Goal: Task Accomplishment & Management: Use online tool/utility

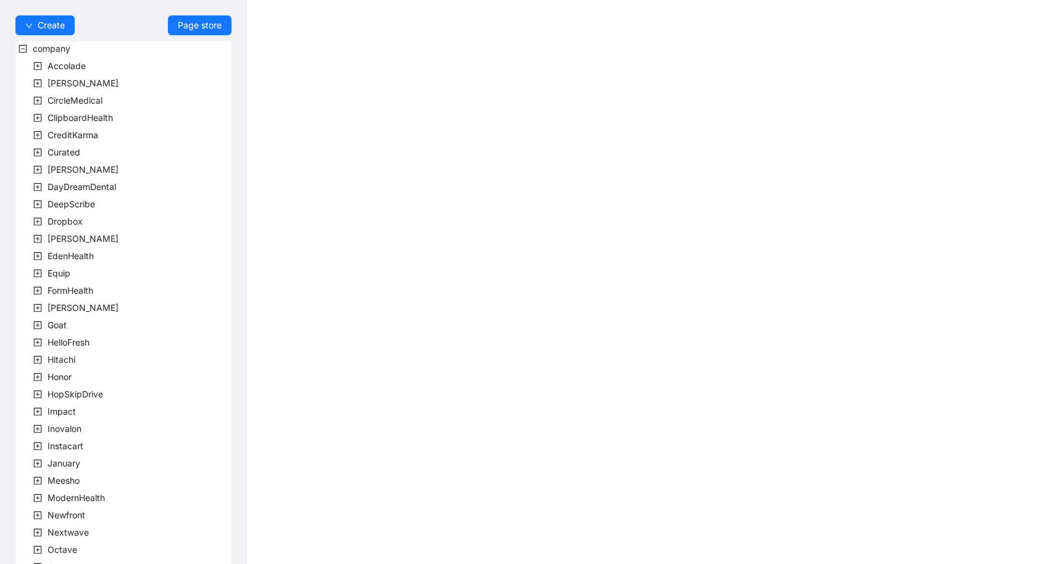
scroll to position [235, 0]
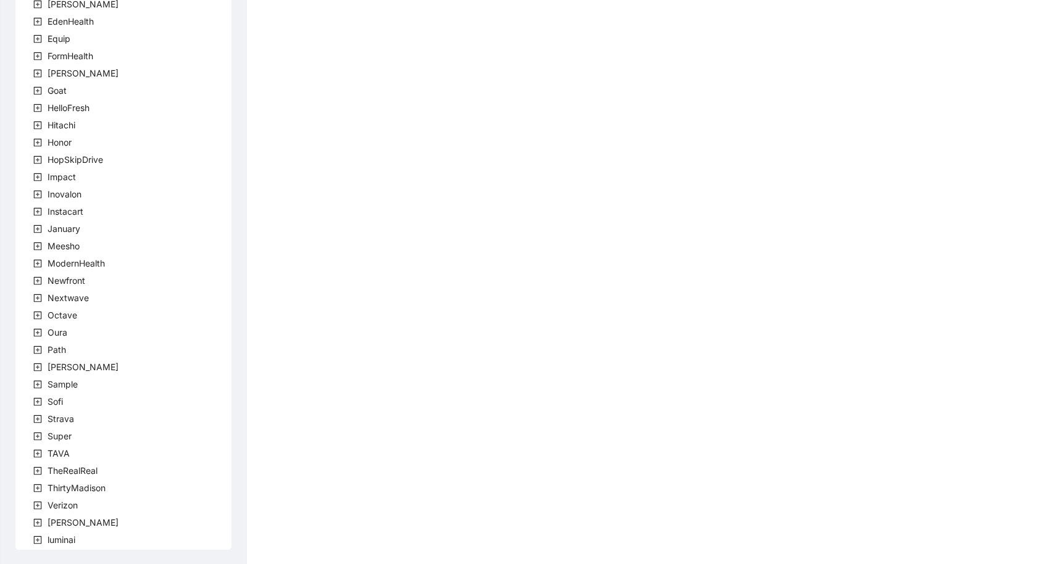
click at [52, 530] on div "[PERSON_NAME]" at bounding box center [68, 524] width 106 height 17
click at [55, 524] on span "[PERSON_NAME]" at bounding box center [83, 522] width 71 height 10
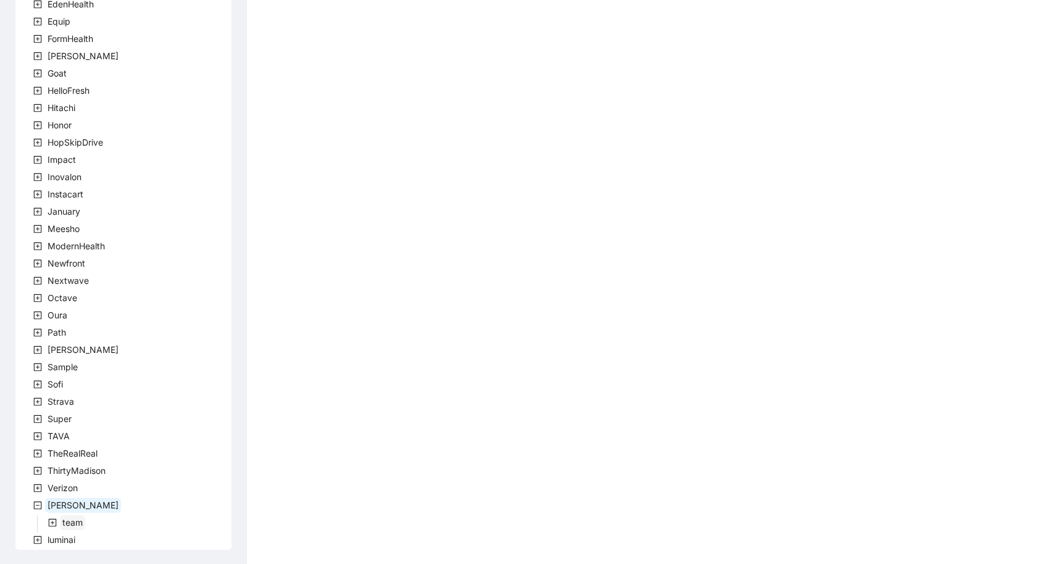
click at [78, 520] on span "team" at bounding box center [72, 522] width 20 height 10
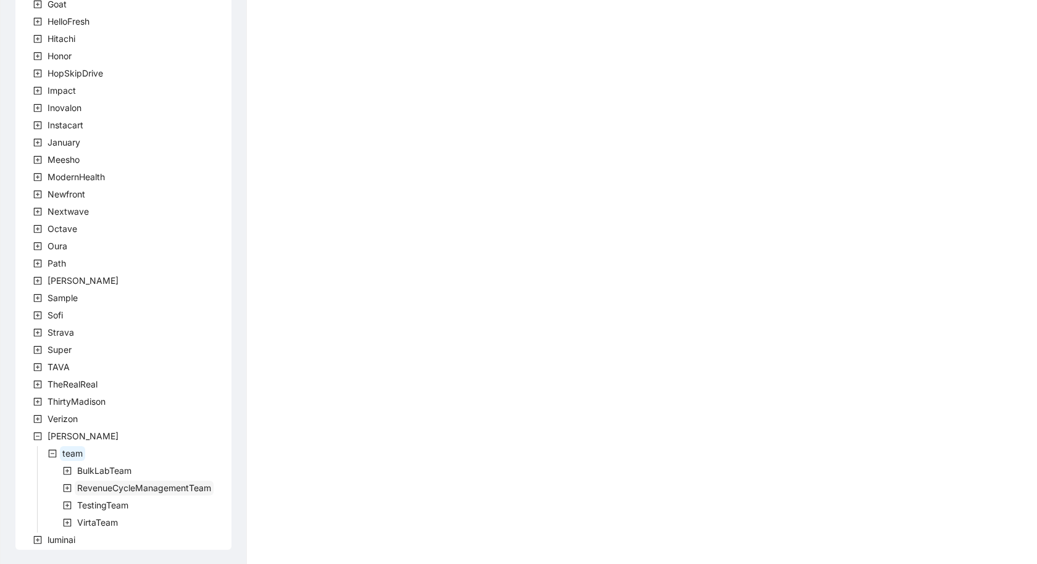
click at [101, 487] on span "RevenueCycleManagementTeam" at bounding box center [144, 488] width 134 height 10
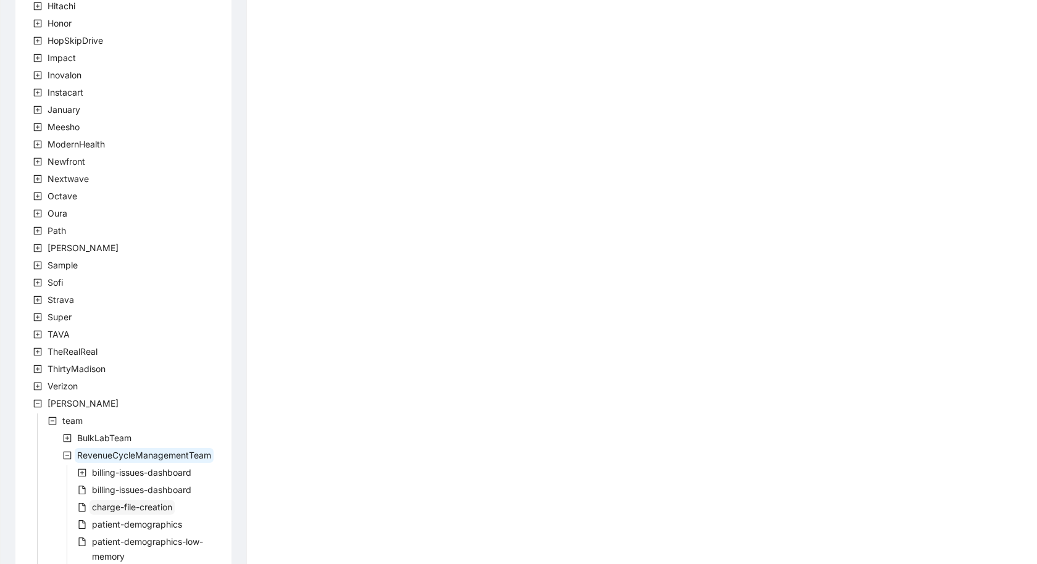
scroll to position [360, 0]
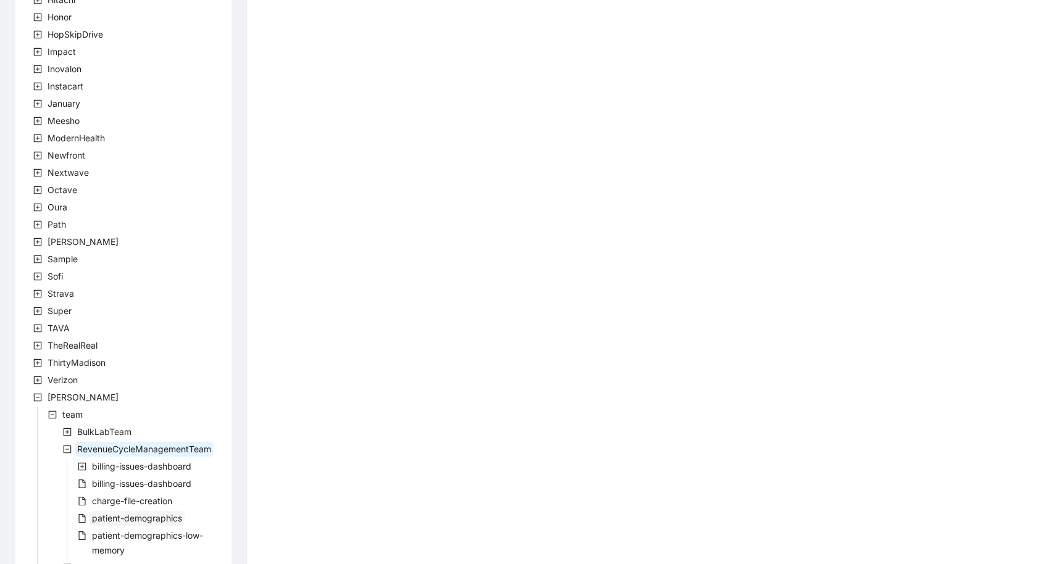
click at [123, 520] on span "patient-demographics" at bounding box center [137, 518] width 90 height 10
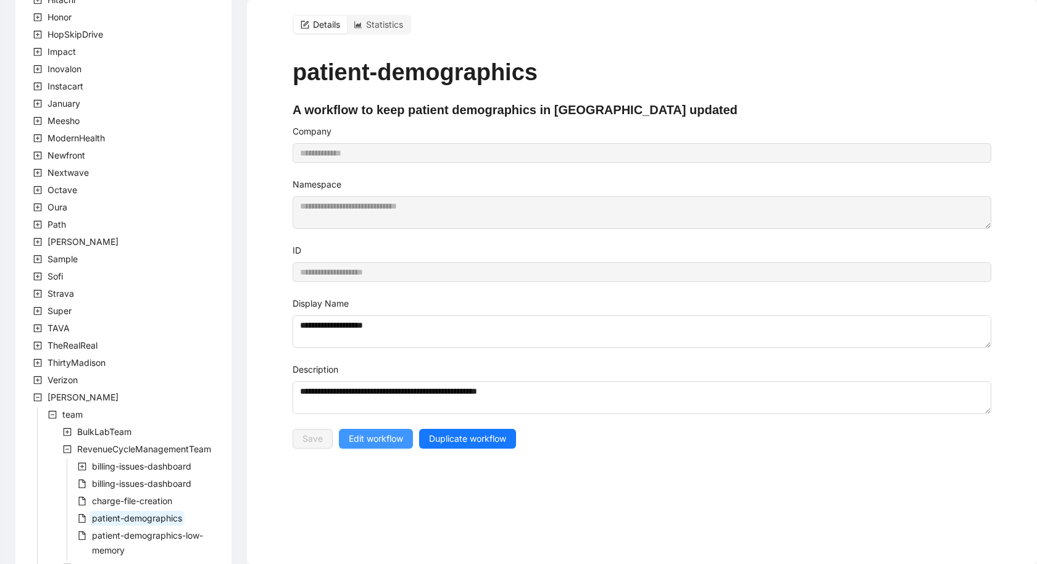
click at [381, 432] on span "Edit workflow" at bounding box center [376, 439] width 54 height 14
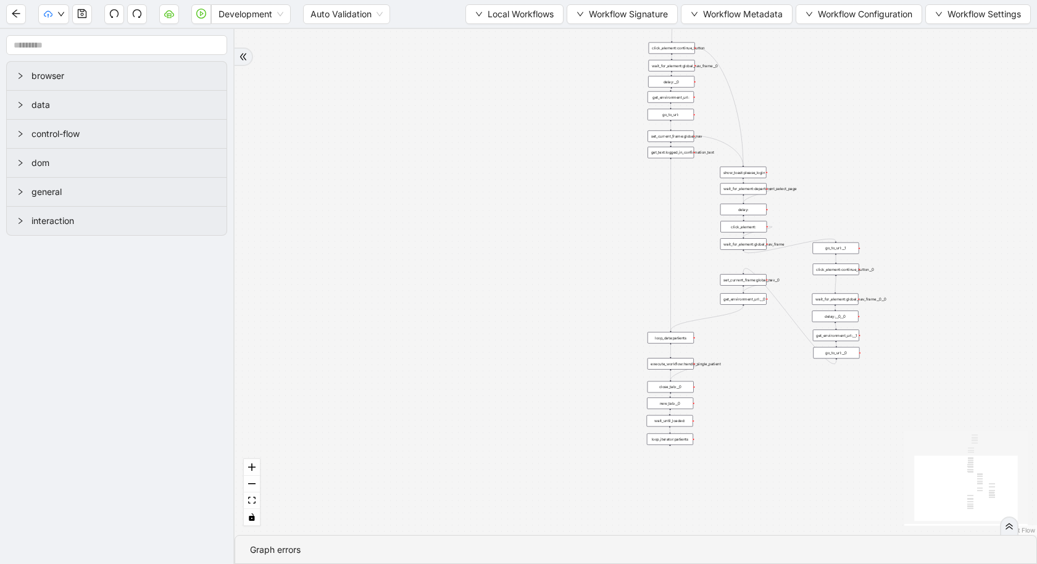
drag, startPoint x: 829, startPoint y: 83, endPoint x: 745, endPoint y: 158, distance: 112.4
click at [745, 159] on div "trigger loop_data:patients loop_iterator:patients execute_workflow:handle_singl…" at bounding box center [636, 282] width 803 height 506
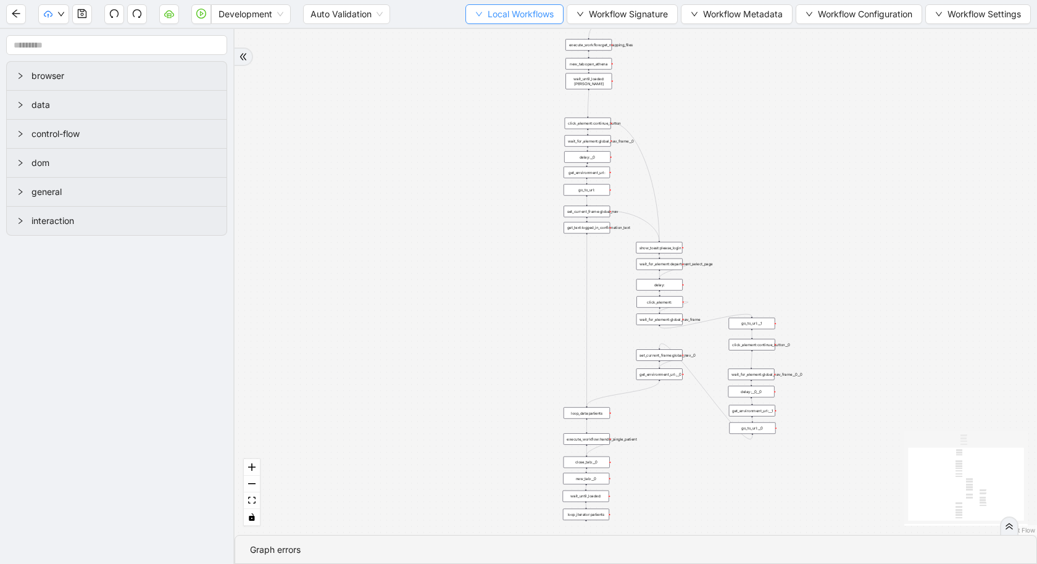
click at [501, 8] on span "Local Workflows" at bounding box center [521, 14] width 66 height 14
click at [512, 39] on span "Select" at bounding box center [512, 38] width 80 height 14
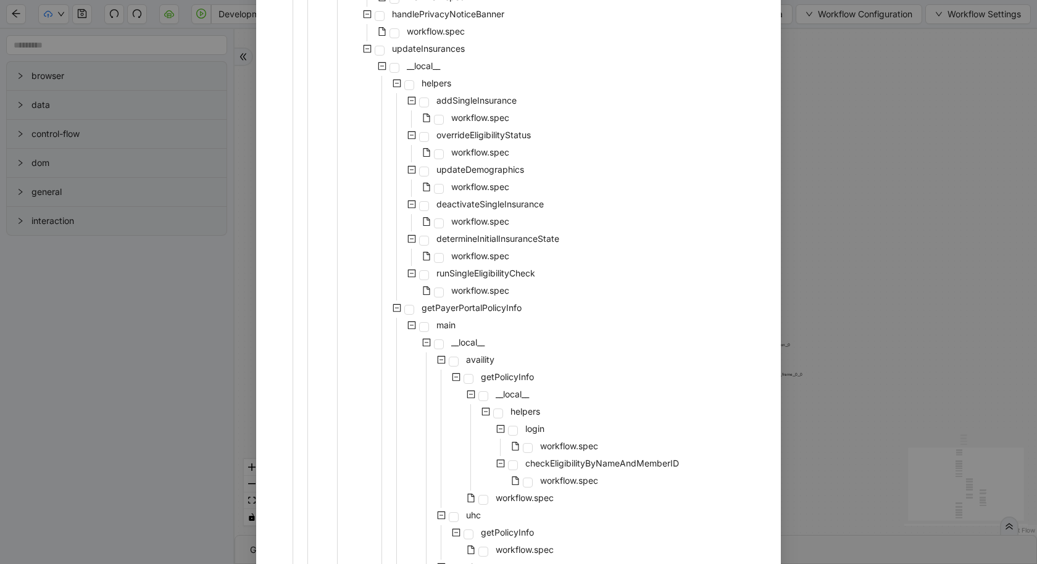
scroll to position [287, 0]
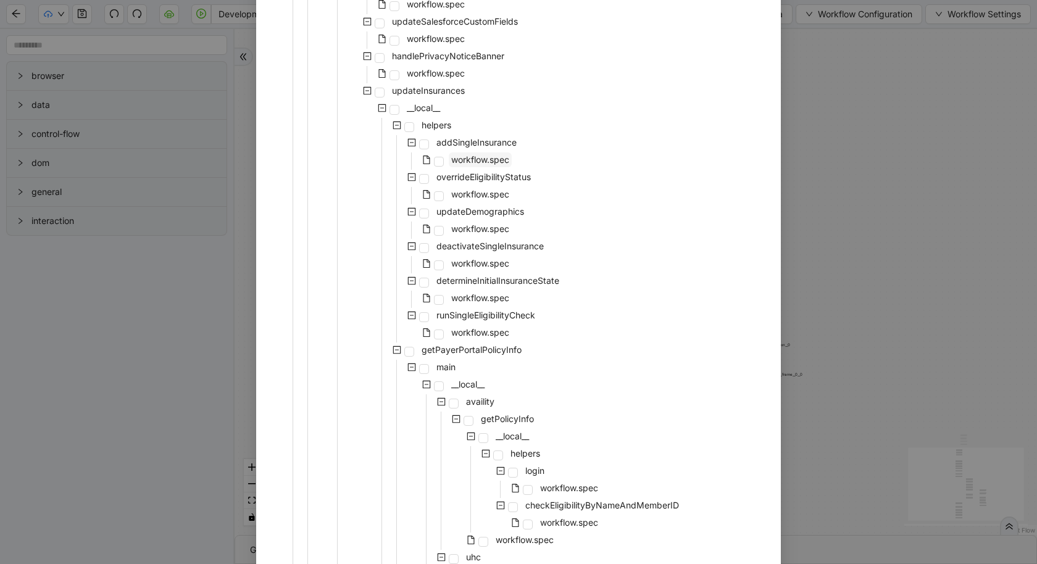
click at [492, 156] on span "workflow.spec" at bounding box center [480, 159] width 58 height 10
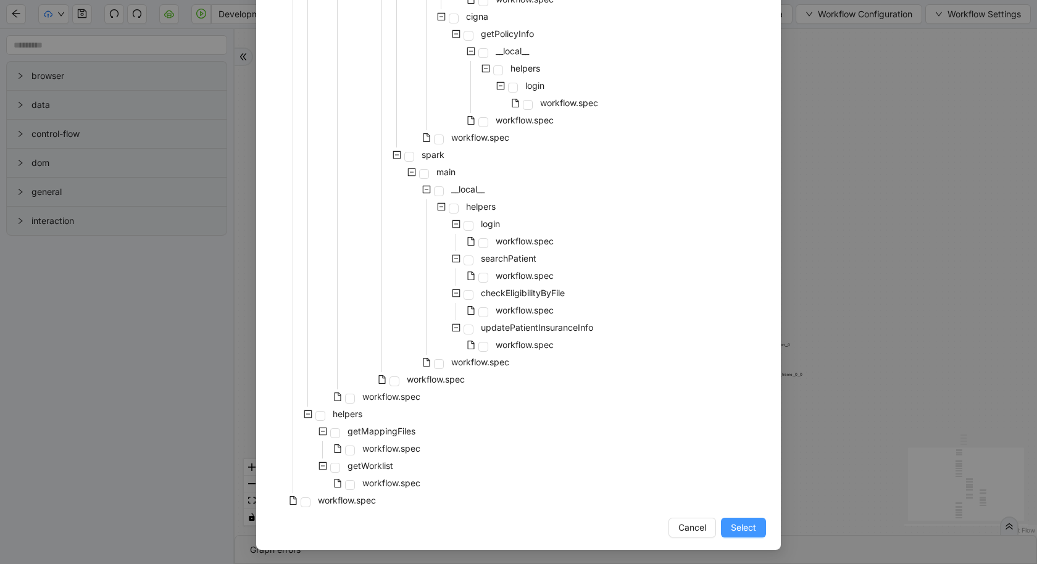
click at [739, 528] on span "Select" at bounding box center [743, 528] width 25 height 14
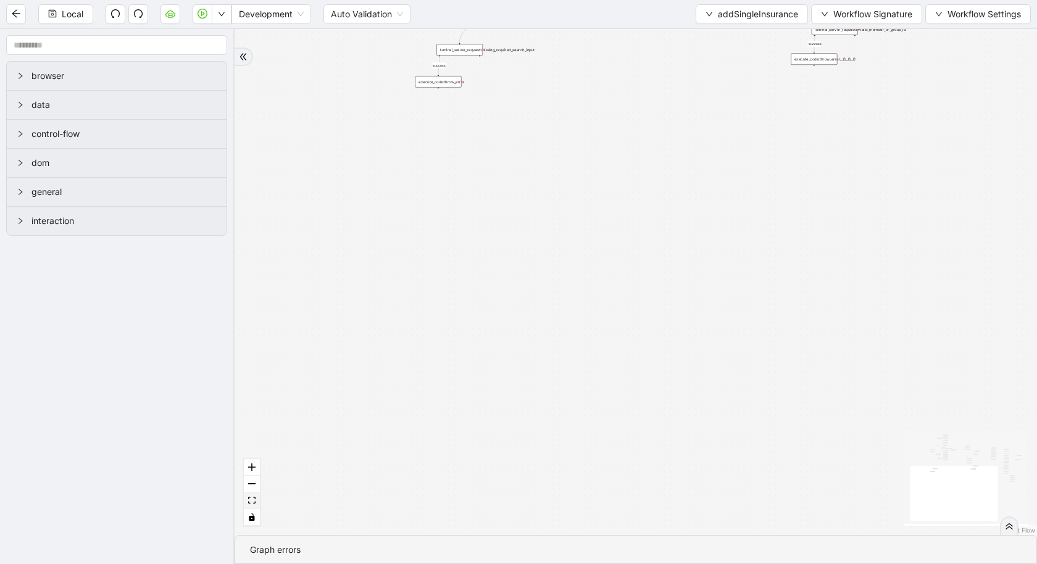
click at [253, 506] on button "fit view" at bounding box center [252, 501] width 16 height 17
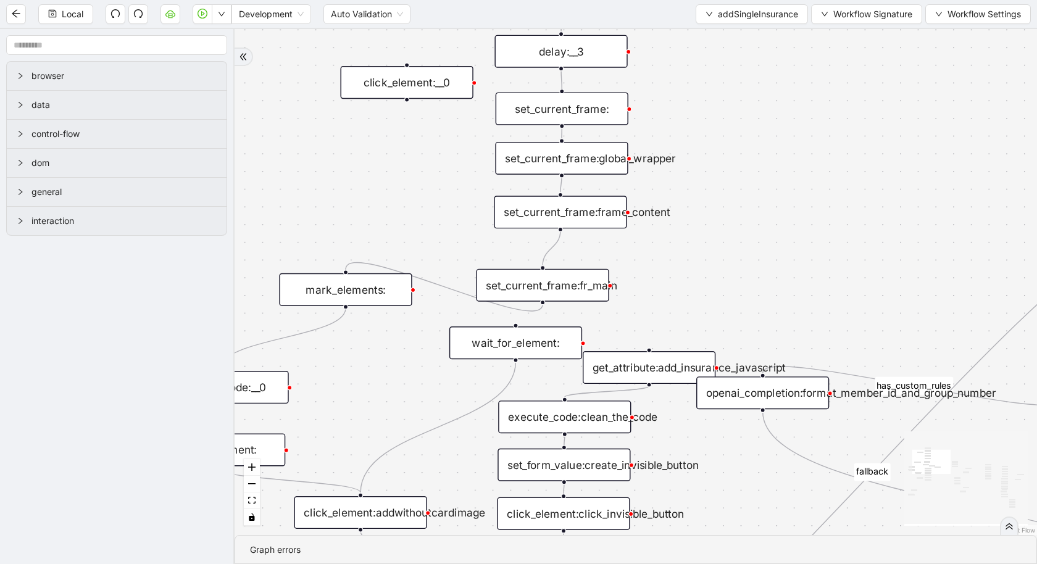
drag, startPoint x: 338, startPoint y: 108, endPoint x: 469, endPoint y: 270, distance: 207.7
click at [469, 270] on div "is_missing_values has_custom_rules success success success fallback fallback su…" at bounding box center [636, 282] width 803 height 506
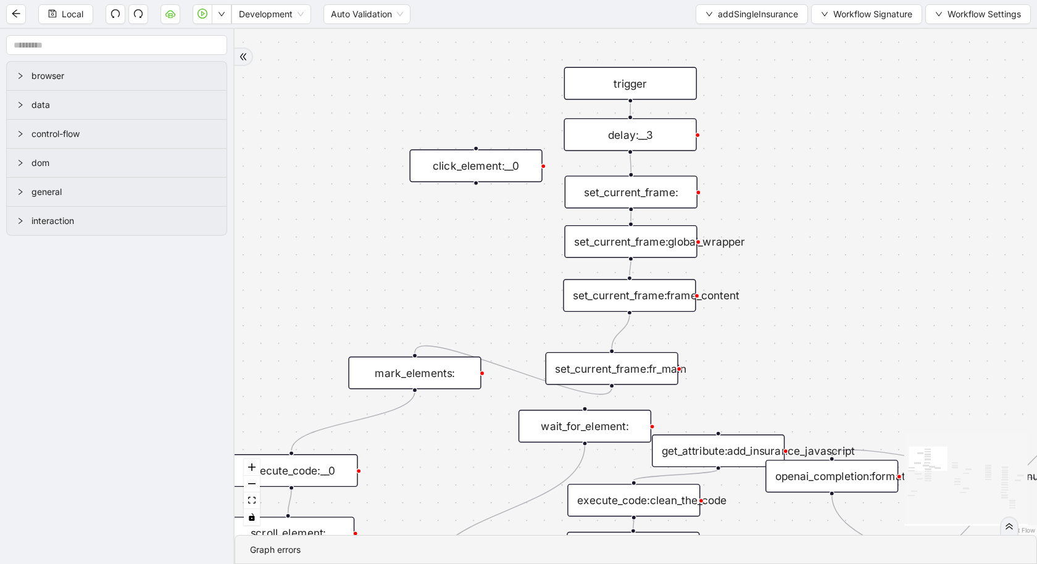
click at [778, 182] on div "is_missing_values has_custom_rules success success success fallback fallback su…" at bounding box center [636, 282] width 803 height 506
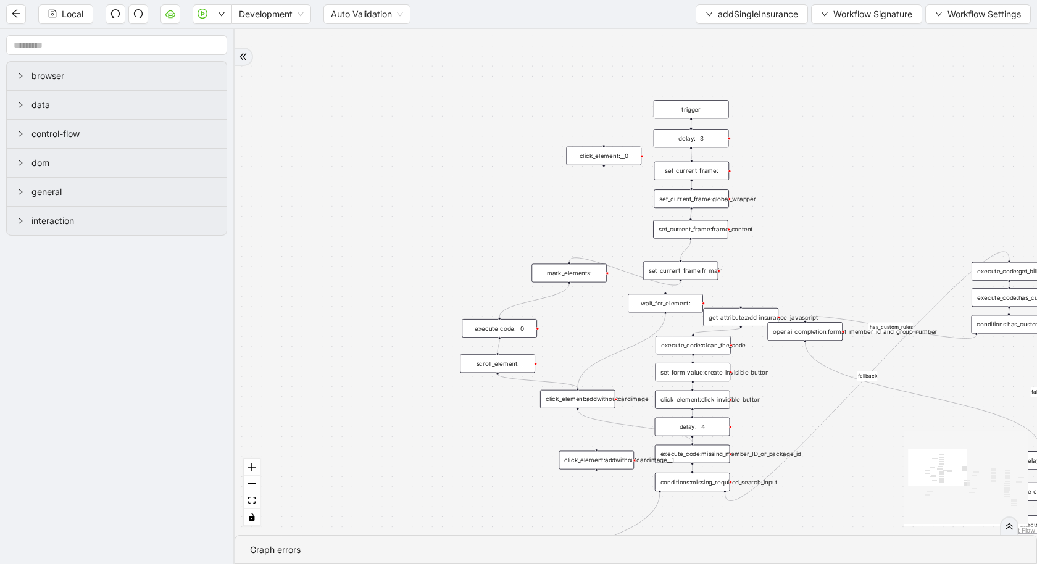
drag, startPoint x: 762, startPoint y: 143, endPoint x: 807, endPoint y: 161, distance: 48.3
click at [808, 161] on div "is_missing_values has_custom_rules success success success fallback fallback su…" at bounding box center [636, 282] width 803 height 506
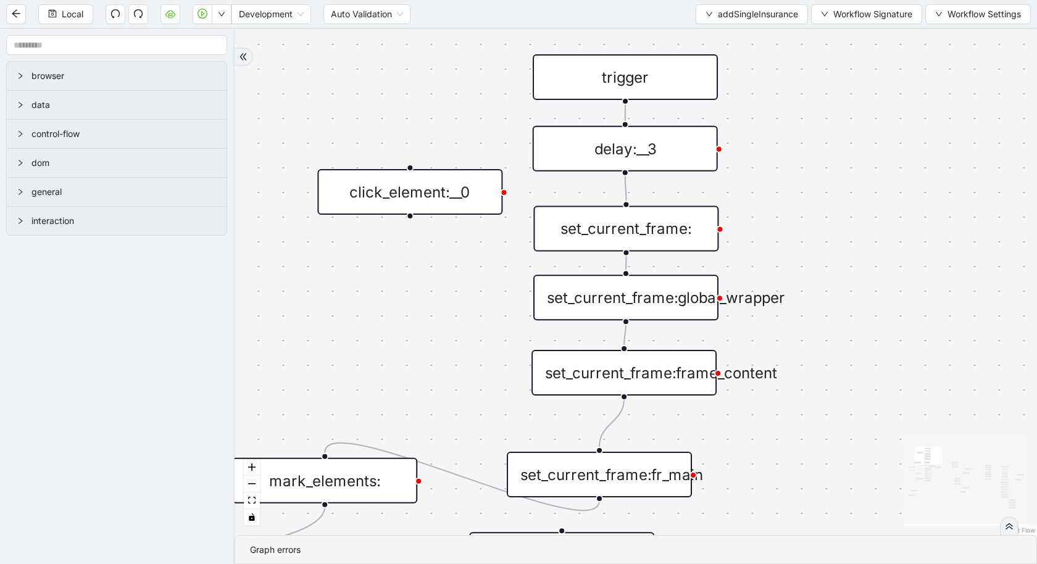
click at [667, 144] on div "delay:__3" at bounding box center [625, 149] width 185 height 46
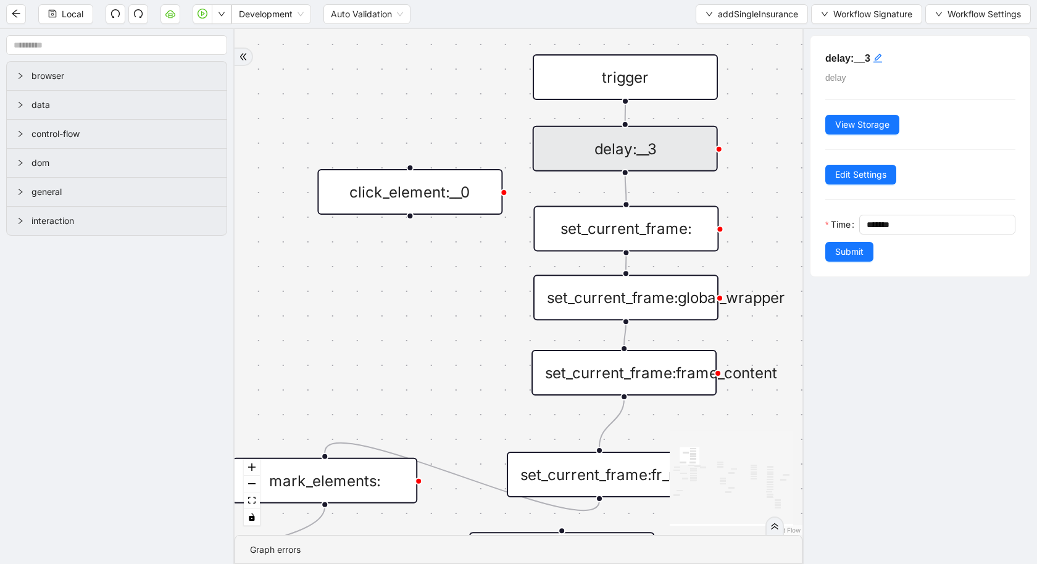
click at [648, 235] on div "set_current_frame:" at bounding box center [625, 229] width 185 height 46
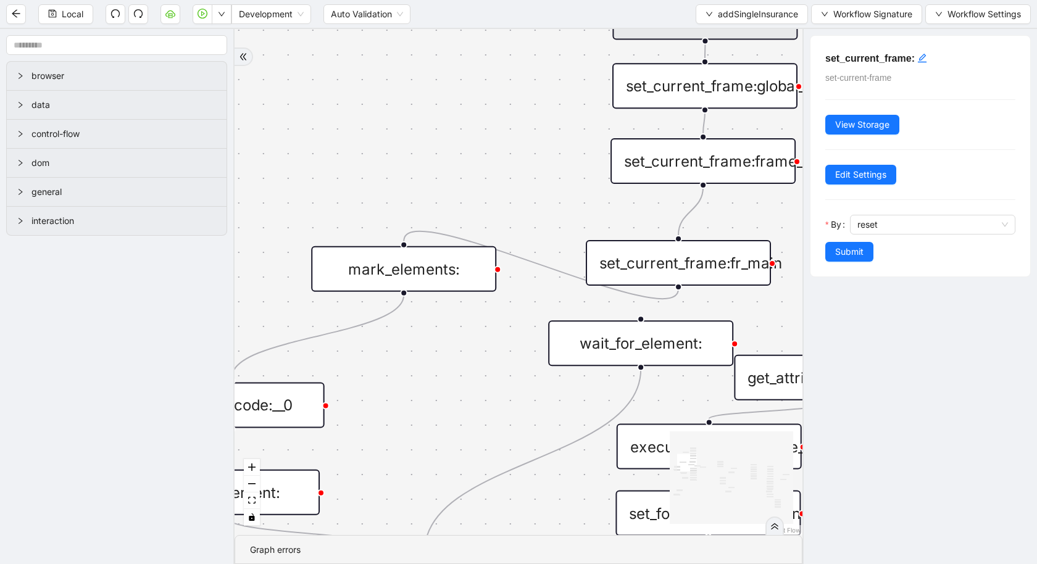
drag, startPoint x: 462, startPoint y: 386, endPoint x: 541, endPoint y: 183, distance: 217.9
click at [542, 183] on div "is_missing_values has_custom_rules success success success fallback fallback su…" at bounding box center [519, 282] width 568 height 506
click at [627, 267] on div "set_current_frame:fr_main" at bounding box center [679, 263] width 185 height 46
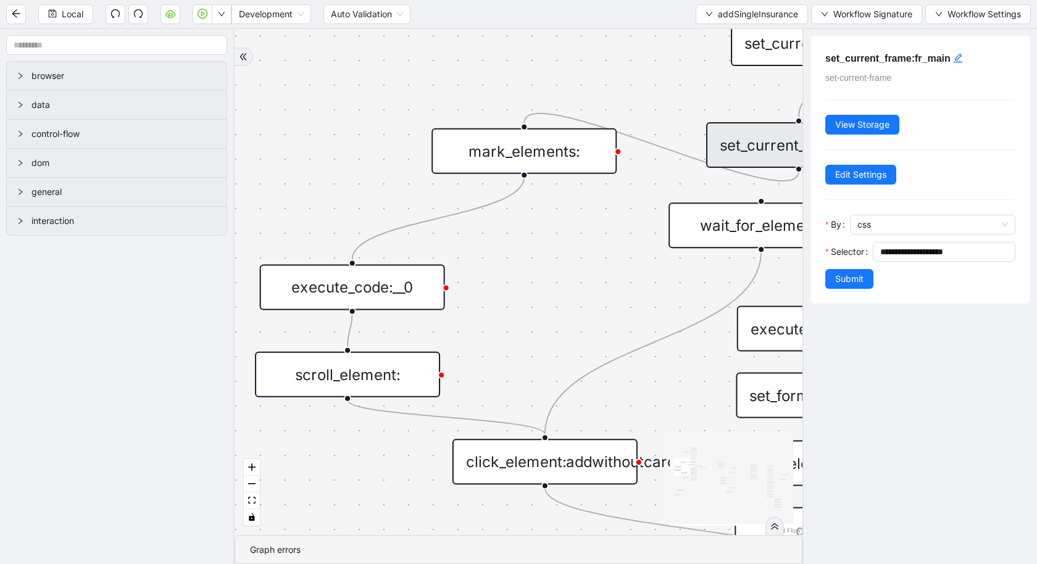
drag, startPoint x: 492, startPoint y: 159, endPoint x: 612, endPoint y: 42, distance: 168.1
click at [612, 42] on div "is_missing_values has_custom_rules success success success fallback fallback su…" at bounding box center [519, 282] width 568 height 506
click at [574, 143] on div "mark_elements:" at bounding box center [524, 151] width 185 height 46
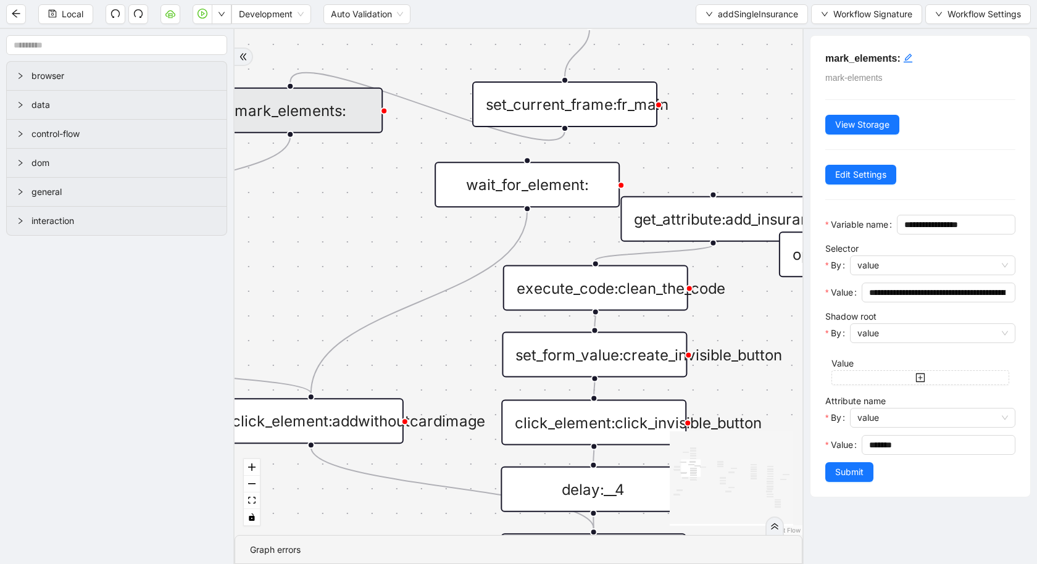
drag, startPoint x: 590, startPoint y: 320, endPoint x: 309, endPoint y: 259, distance: 287.3
click at [309, 259] on div "is_missing_values has_custom_rules success success success fallback fallback su…" at bounding box center [519, 282] width 568 height 506
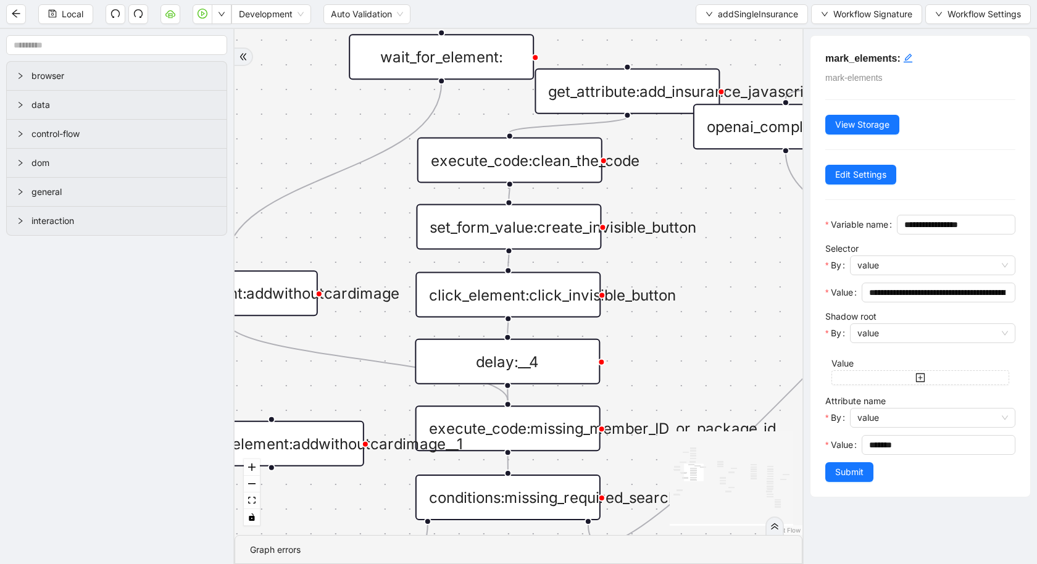
drag, startPoint x: 419, startPoint y: 520, endPoint x: 364, endPoint y: 351, distance: 178.6
click at [364, 350] on div "is_missing_values has_custom_rules success success success fallback fallback su…" at bounding box center [519, 282] width 568 height 506
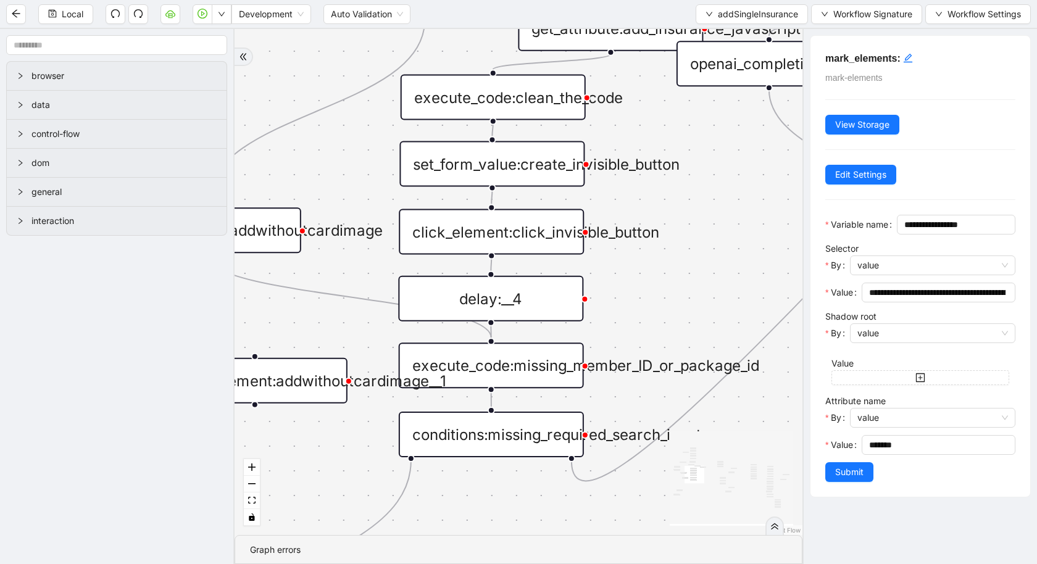
click at [459, 362] on div "execute_code:missing_member_ID_or_package_id" at bounding box center [491, 366] width 185 height 46
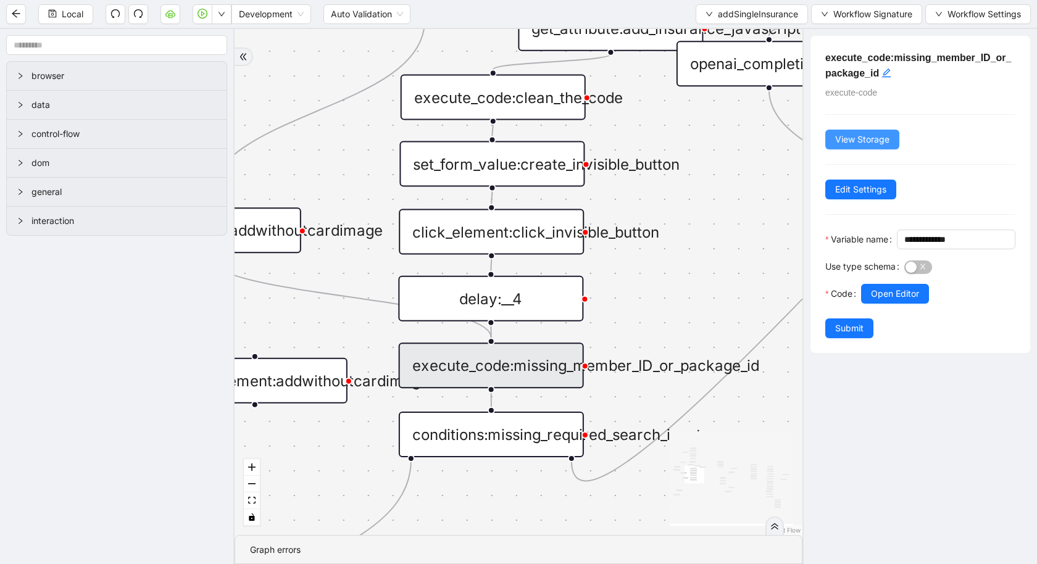
click at [858, 136] on span "View Storage" at bounding box center [862, 140] width 54 height 14
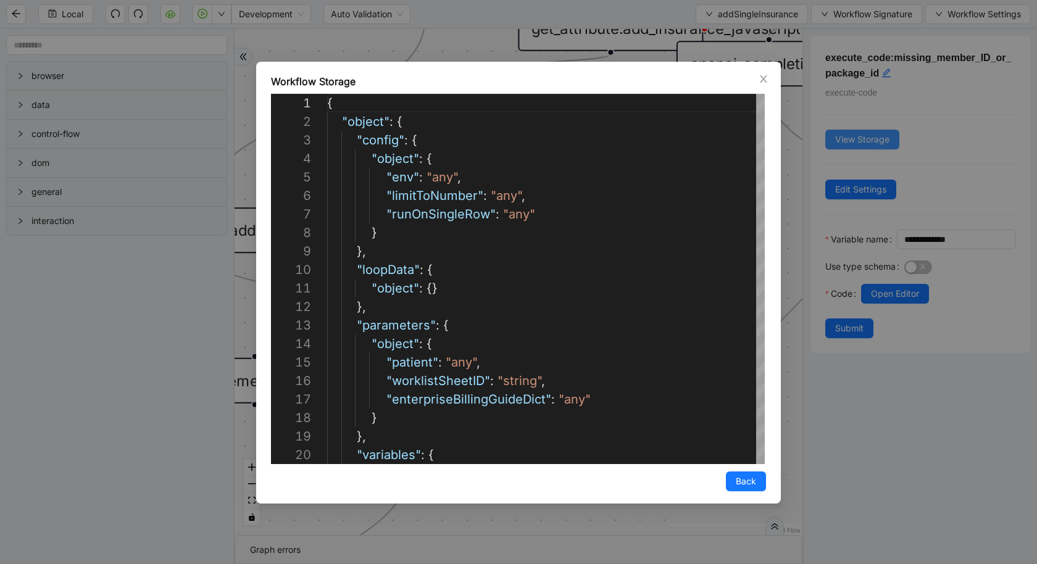
scroll to position [185, 0]
click at [932, 491] on div "Workflow Storage 1 2 3 4 5 6 7 8 9 10 11 12 13 14 15 16 17 18 19 20 { "object" …" at bounding box center [518, 282] width 1037 height 564
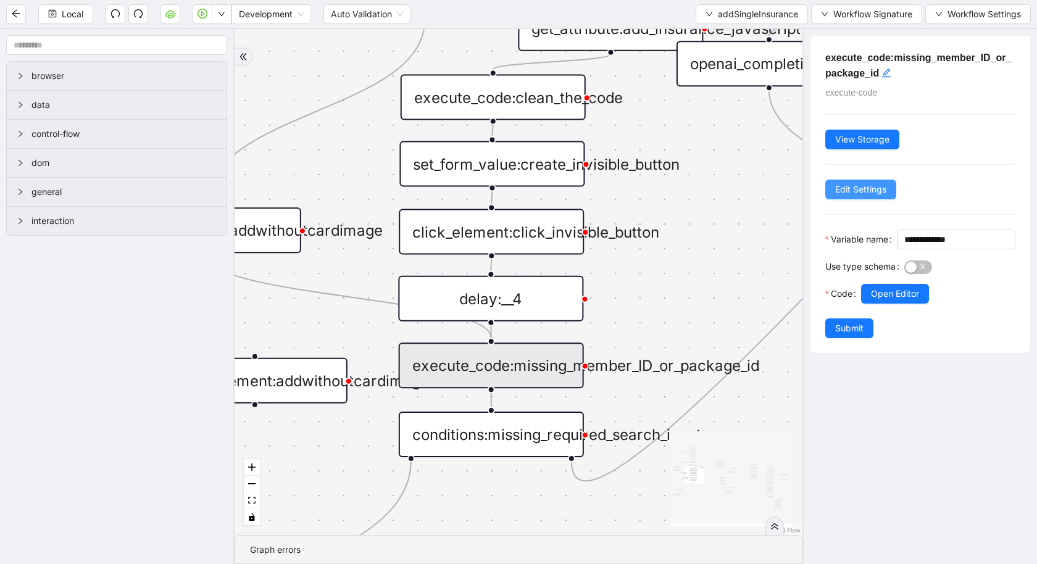
click at [862, 191] on span "Edit Settings" at bounding box center [860, 190] width 51 height 14
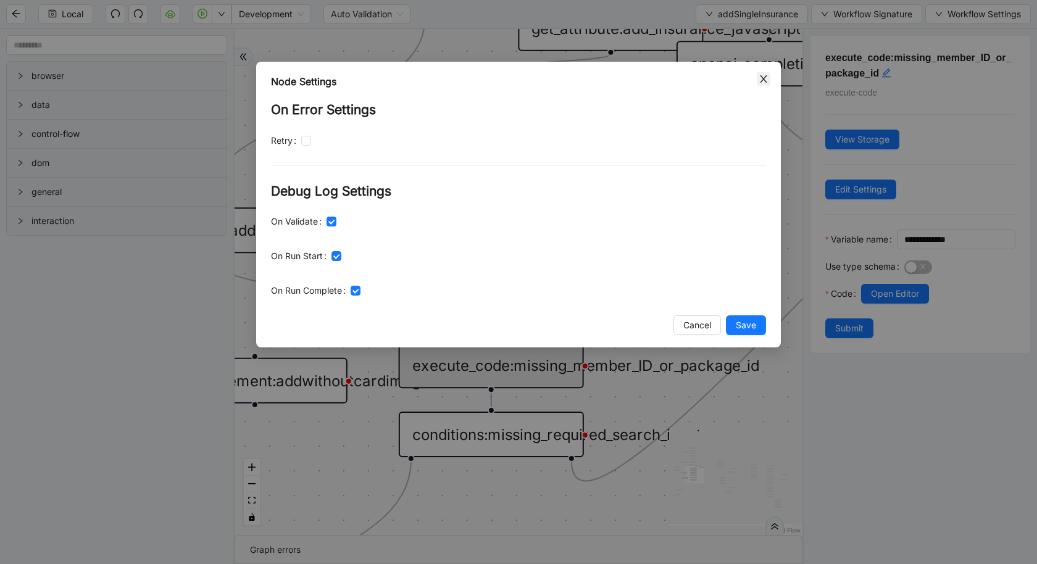
click at [767, 77] on icon "close" at bounding box center [764, 79] width 10 height 10
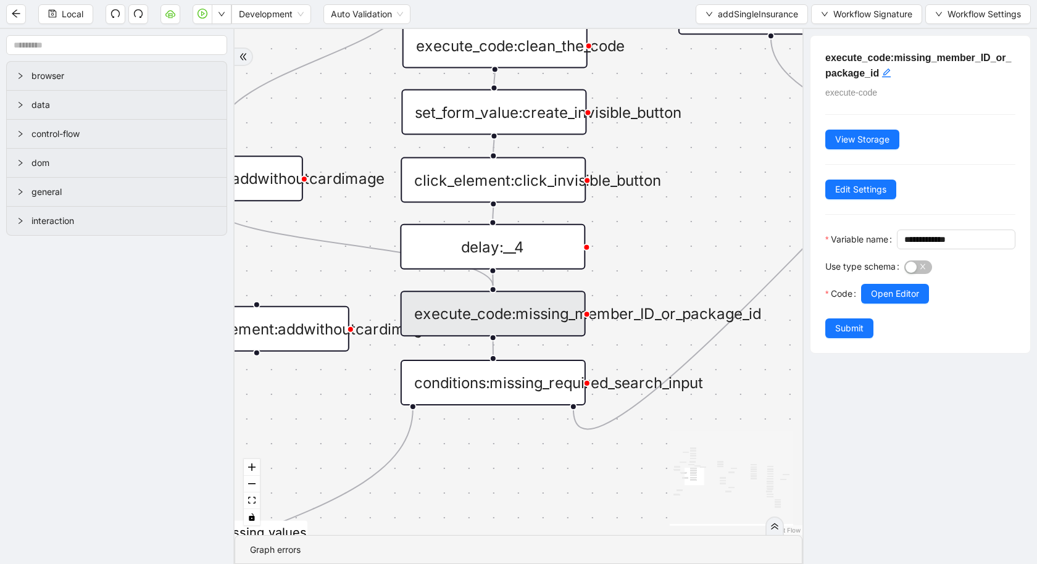
drag, startPoint x: 654, startPoint y: 322, endPoint x: 656, endPoint y: 272, distance: 50.7
click at [656, 272] on div "is_missing_values has_custom_rules success success success fallback fallback su…" at bounding box center [519, 282] width 568 height 506
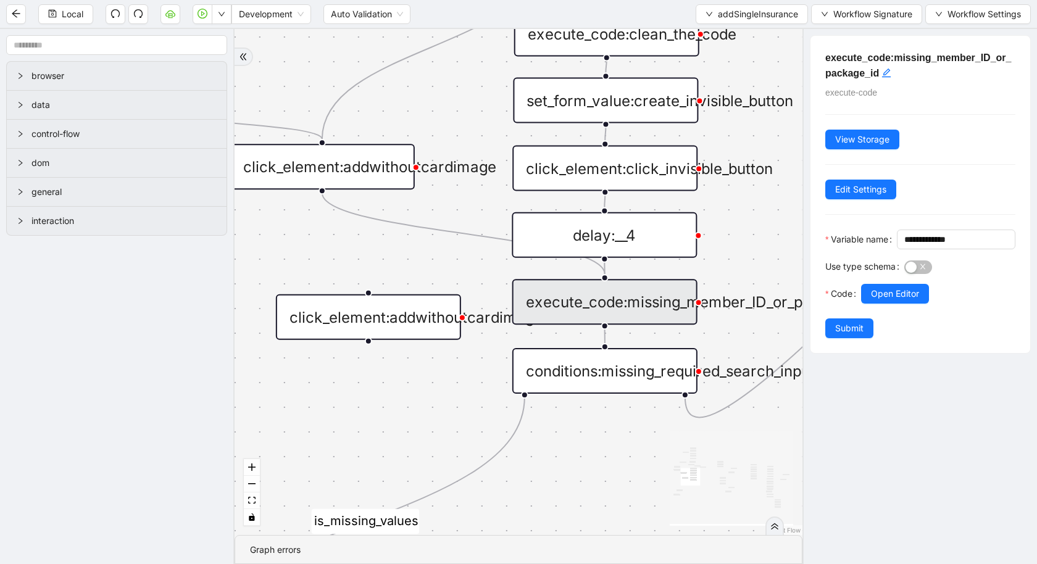
drag, startPoint x: 656, startPoint y: 272, endPoint x: 771, endPoint y: 255, distance: 116.6
click at [776, 258] on div "is_missing_values has_custom_rules success success success fallback fallback su…" at bounding box center [519, 282] width 568 height 506
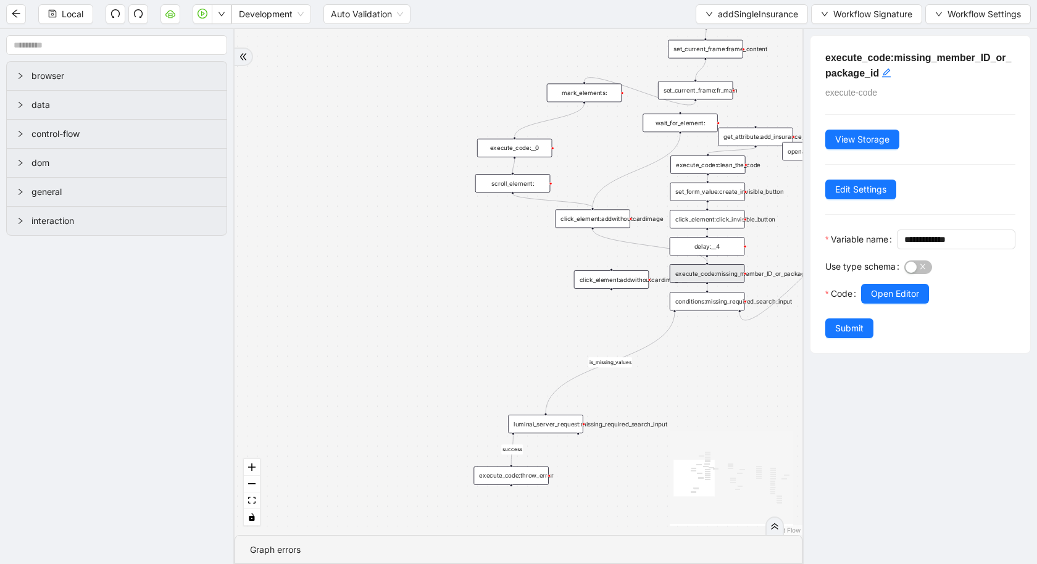
drag, startPoint x: 680, startPoint y: 417, endPoint x: 338, endPoint y: 417, distance: 341.4
click at [340, 417] on div "is_missing_values has_custom_rules success success success fallback fallback su…" at bounding box center [519, 282] width 568 height 506
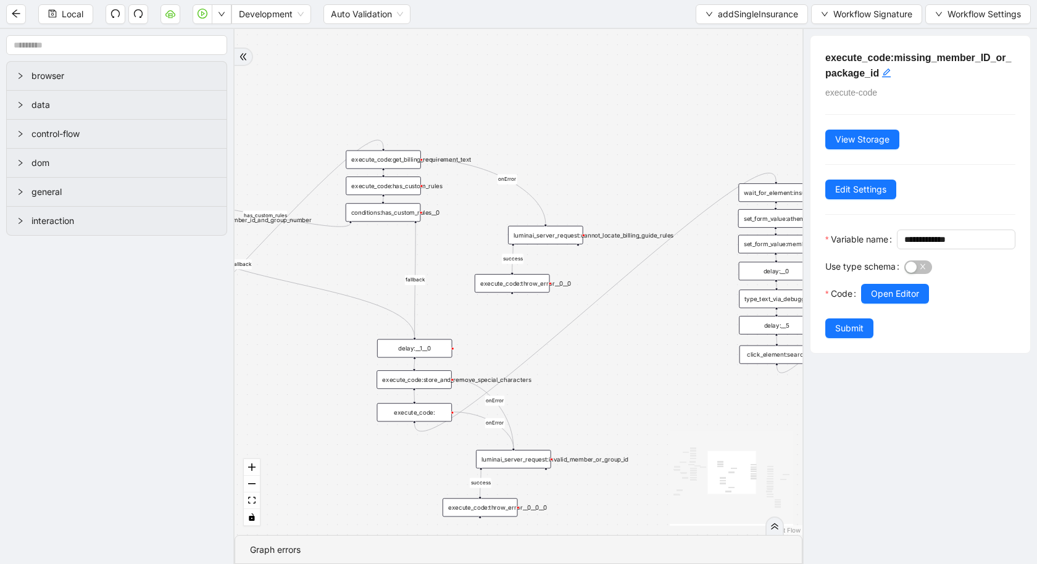
drag, startPoint x: 577, startPoint y: 367, endPoint x: 276, endPoint y: 436, distance: 308.4
click at [276, 436] on div "is_missing_values has_custom_rules success success success fallback fallback su…" at bounding box center [519, 282] width 568 height 506
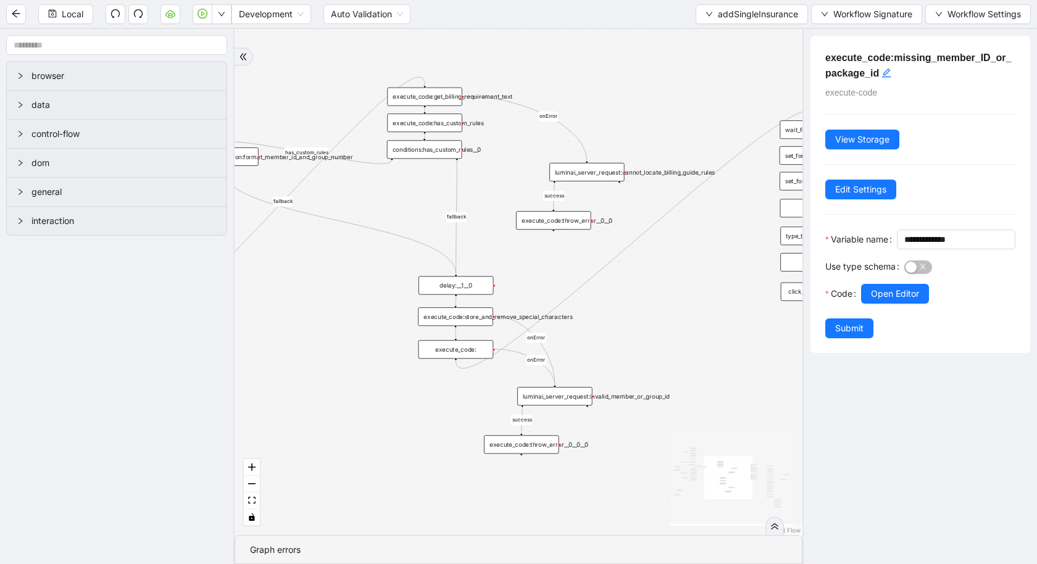
drag, startPoint x: 588, startPoint y: 391, endPoint x: 632, endPoint y: 320, distance: 83.4
click at [632, 320] on div "is_missing_values has_custom_rules success success success fallback fallback su…" at bounding box center [519, 282] width 568 height 506
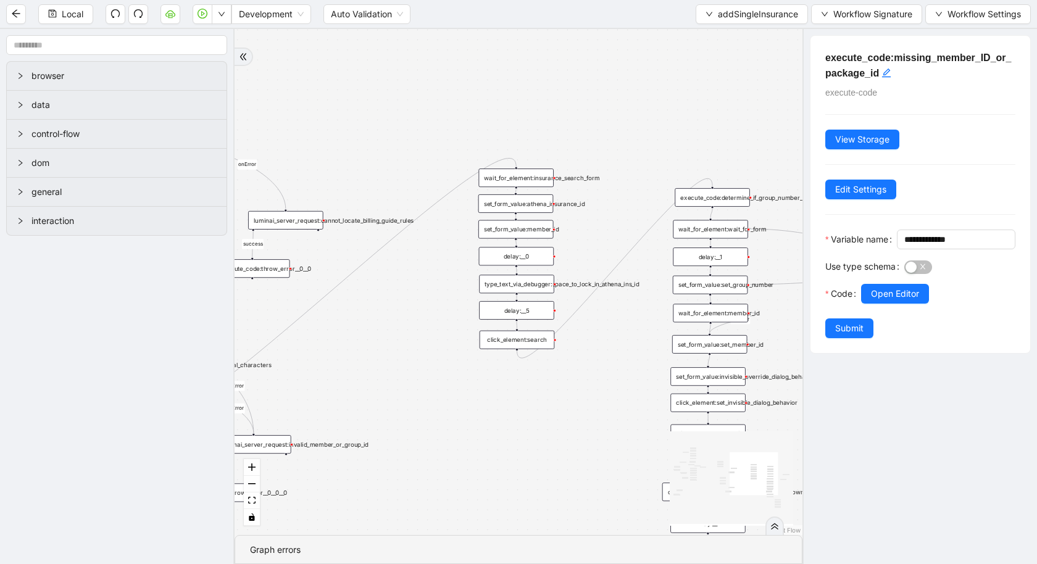
drag, startPoint x: 632, startPoint y: 320, endPoint x: 313, endPoint y: 376, distance: 324.0
click at [313, 377] on div "is_missing_values has_custom_rules success success success fallback fallback su…" at bounding box center [519, 282] width 568 height 506
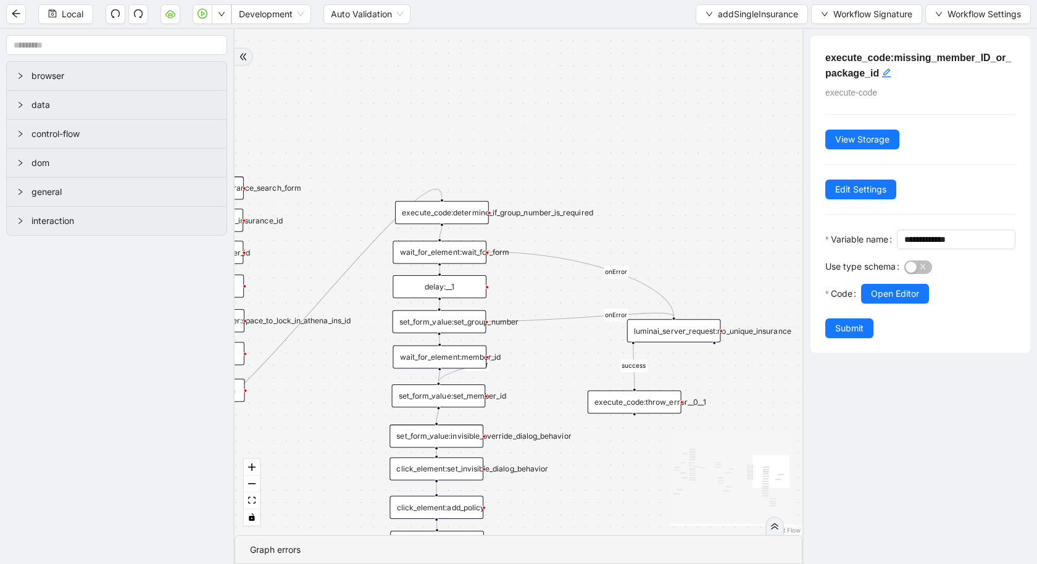
drag, startPoint x: 617, startPoint y: 315, endPoint x: 293, endPoint y: 362, distance: 326.9
click at [294, 362] on div "is_missing_values has_custom_rules success success success fallback fallback su…" at bounding box center [519, 282] width 568 height 506
click at [453, 209] on div "execute_code:determine_if_group_number_is_required" at bounding box center [442, 212] width 94 height 23
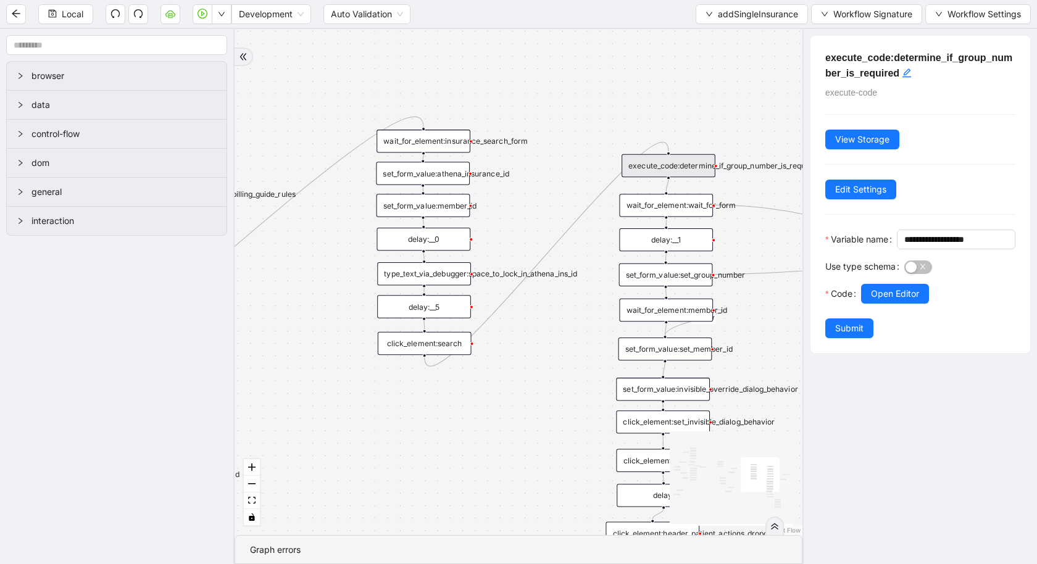
drag, startPoint x: 656, startPoint y: 175, endPoint x: 882, endPoint y: 128, distance: 230.7
click at [882, 128] on section "browser data control-flow dom general interaction is_missing_values has_custom_…" at bounding box center [518, 296] width 1037 height 535
click at [435, 348] on div "click_element:search" at bounding box center [424, 343] width 94 height 23
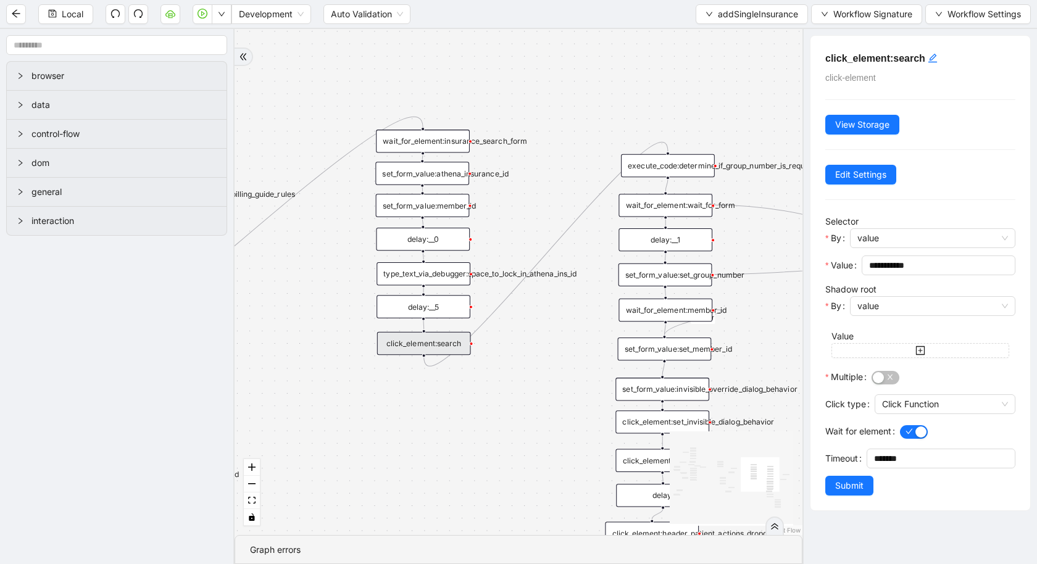
click at [684, 200] on div "wait_for_element:wait_for_form" at bounding box center [666, 205] width 94 height 23
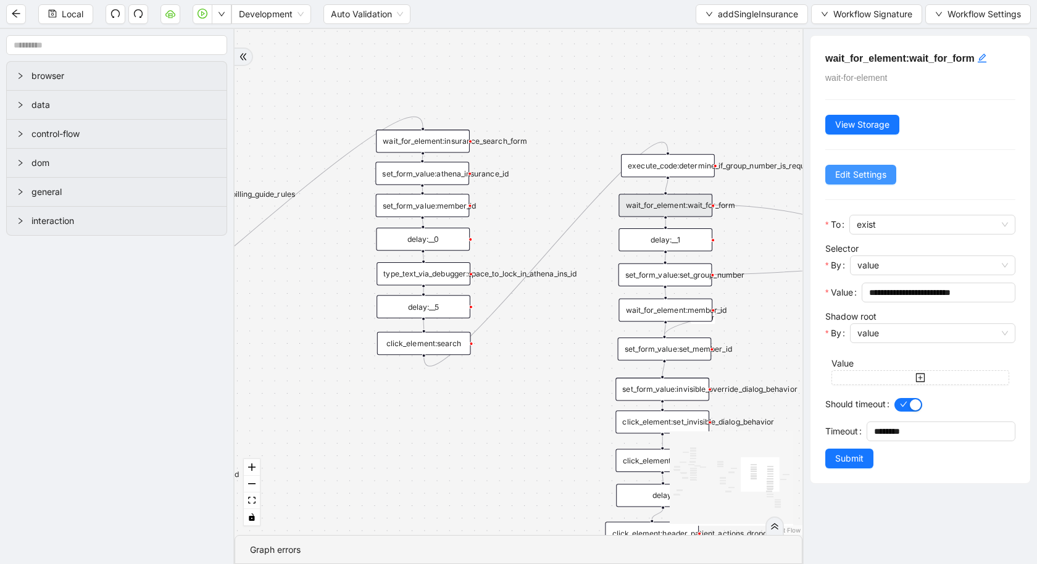
click at [866, 170] on span "Edit Settings" at bounding box center [860, 175] width 51 height 14
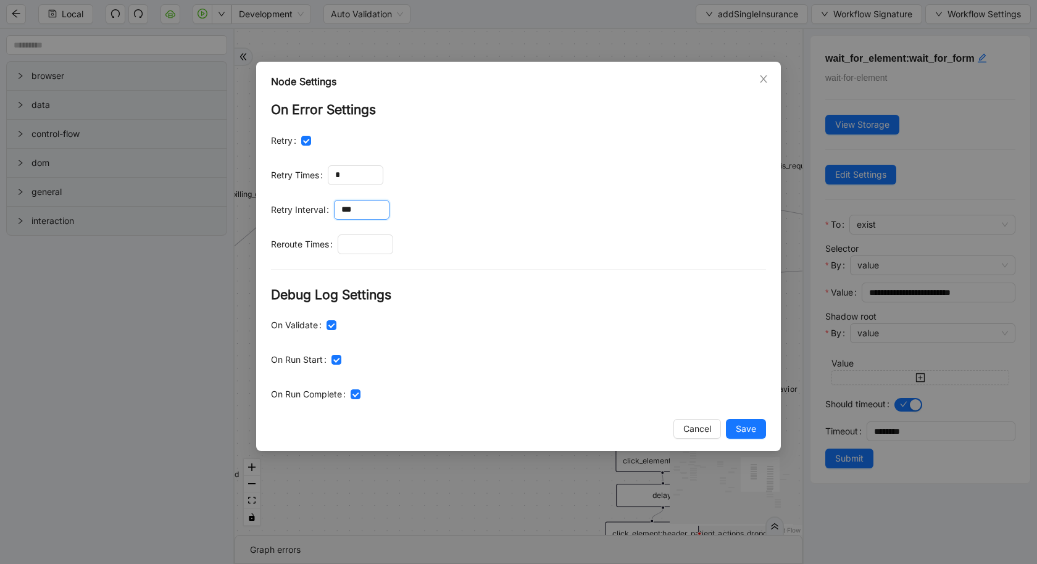
drag, startPoint x: 362, startPoint y: 209, endPoint x: 328, endPoint y: 211, distance: 34.6
click at [328, 212] on div "Retry Interval ***" at bounding box center [518, 210] width 495 height 20
type input "**"
click at [740, 441] on div "Node Settings On Error Settings Retry Retry Times * Retry Interval ** Reroute T…" at bounding box center [518, 257] width 525 height 390
click at [745, 428] on span "Save" at bounding box center [746, 429] width 20 height 14
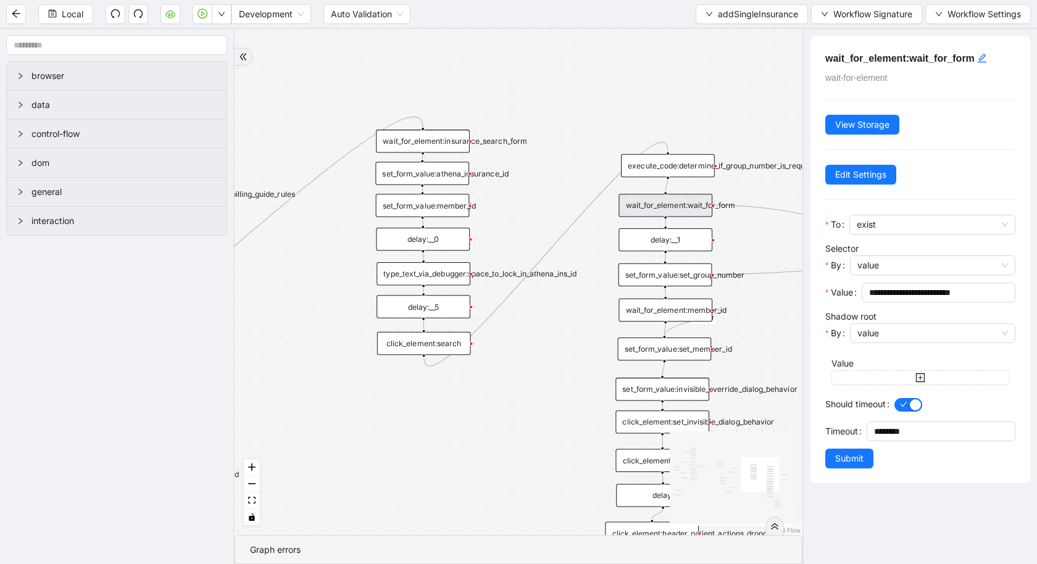
click at [449, 342] on div "click_element:search" at bounding box center [424, 343] width 94 height 23
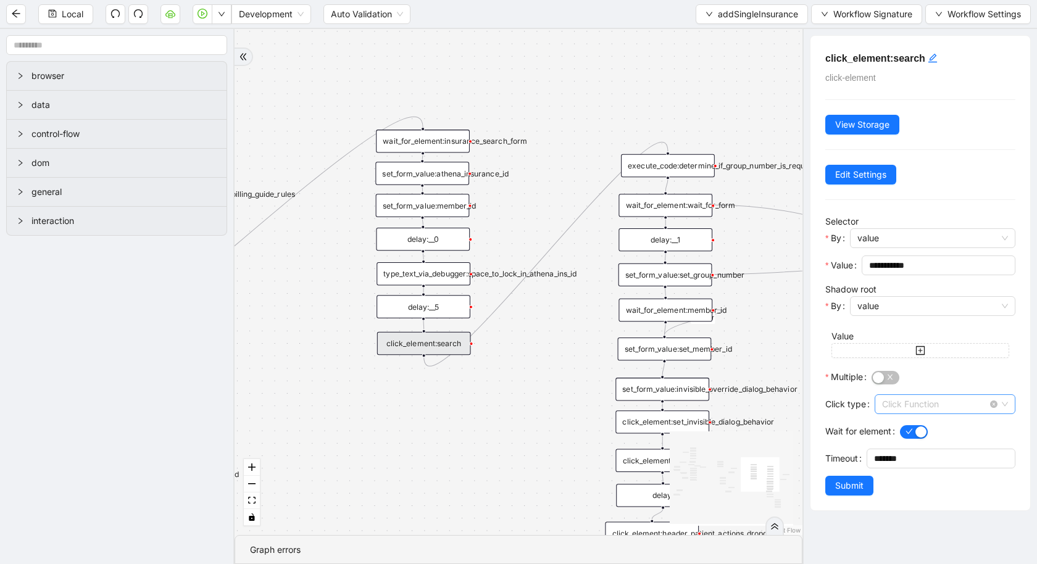
click at [894, 403] on span "Click Function" at bounding box center [945, 404] width 126 height 19
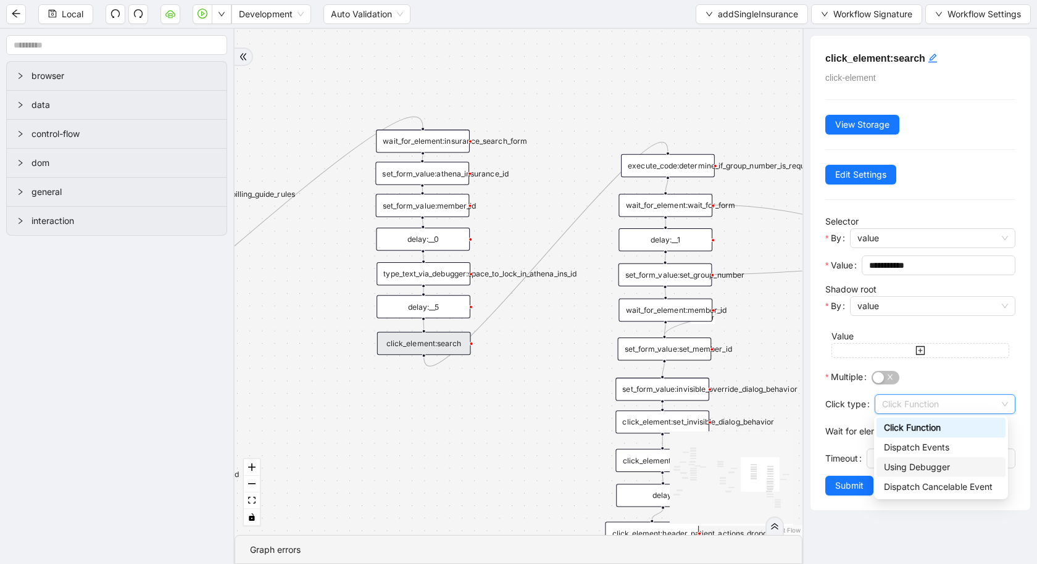
click at [900, 472] on div "Using Debugger" at bounding box center [941, 468] width 114 height 14
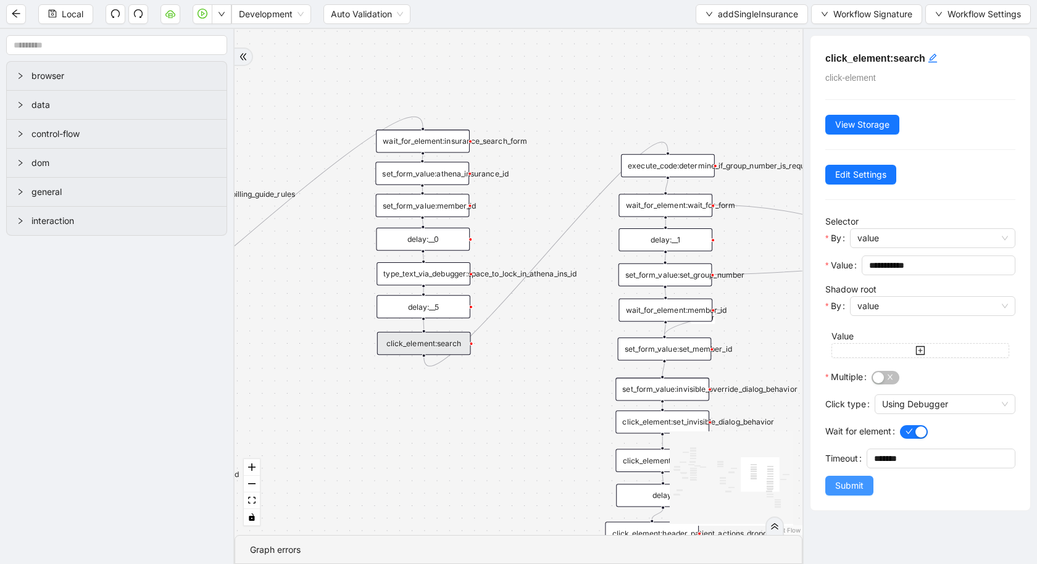
click at [863, 491] on button "Submit" at bounding box center [849, 486] width 48 height 20
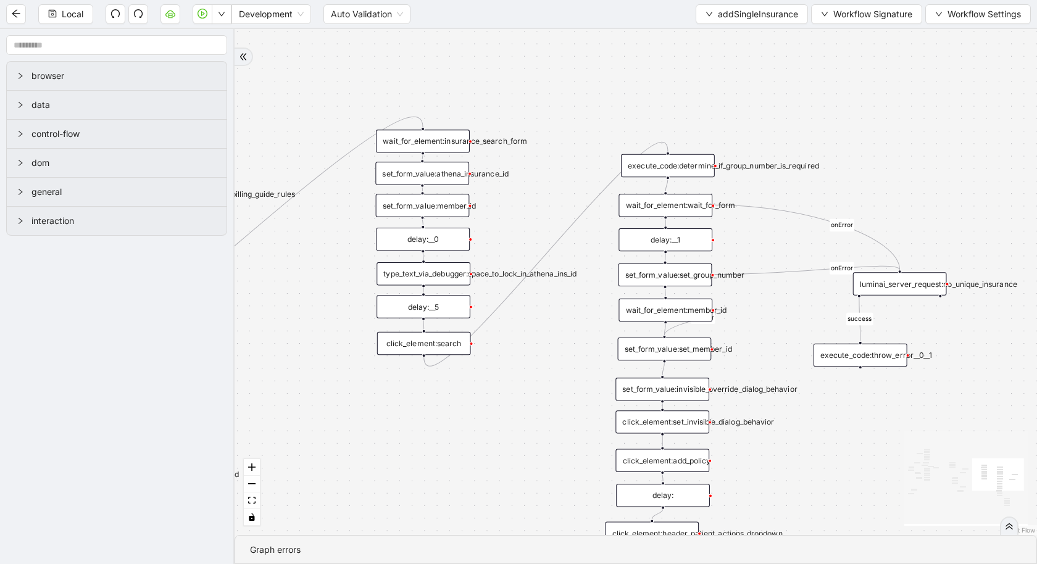
click at [686, 207] on div "wait_for_element:wait_for_form" at bounding box center [666, 205] width 94 height 23
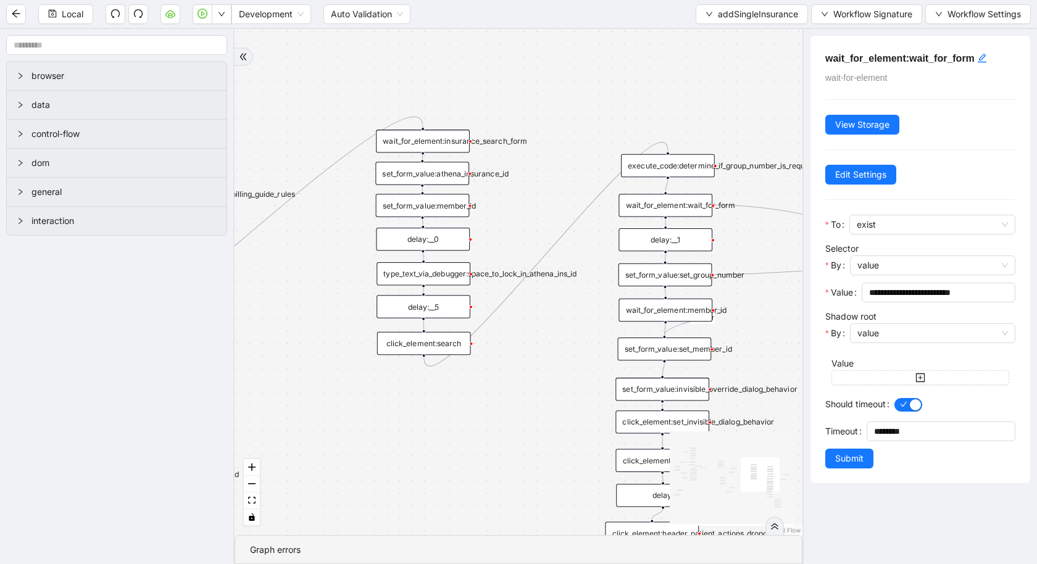
click at [650, 176] on div "execute_code:determine_if_group_number_is_required" at bounding box center [668, 165] width 94 height 23
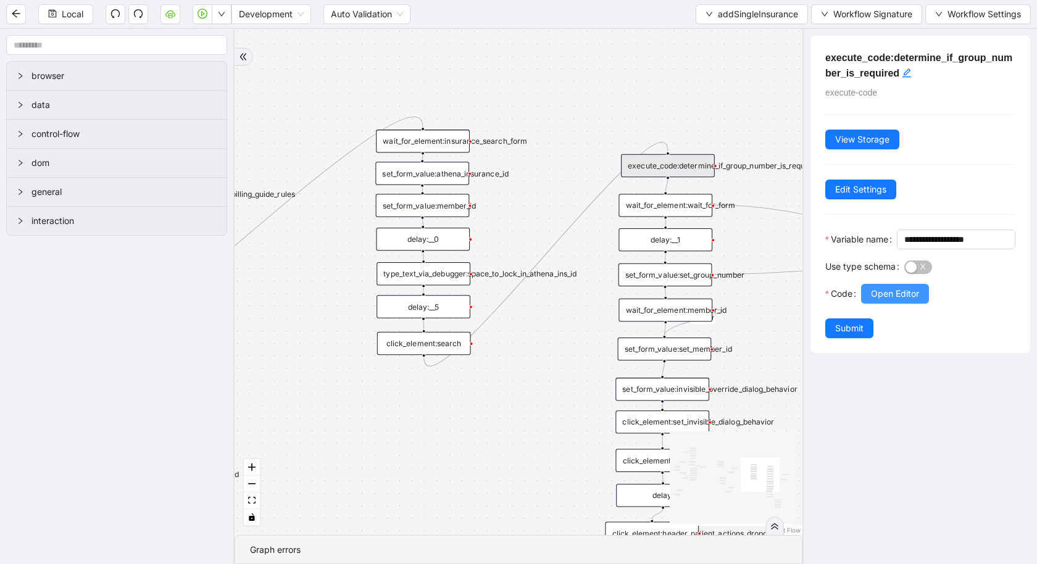
click at [880, 301] on span "Open Editor" at bounding box center [895, 294] width 48 height 14
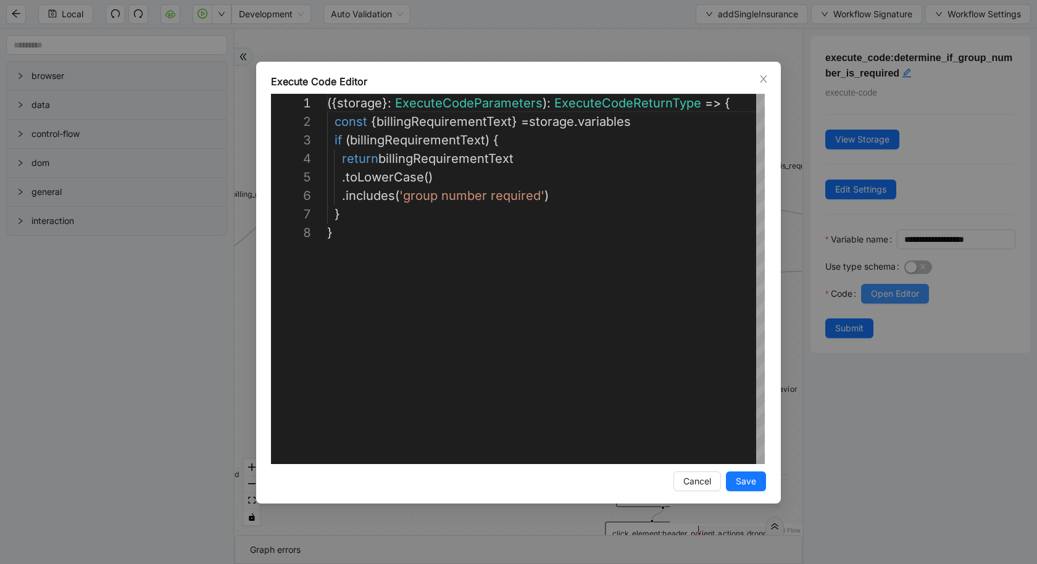
scroll to position [130, 0]
click at [128, 346] on div "**********" at bounding box center [518, 282] width 1037 height 564
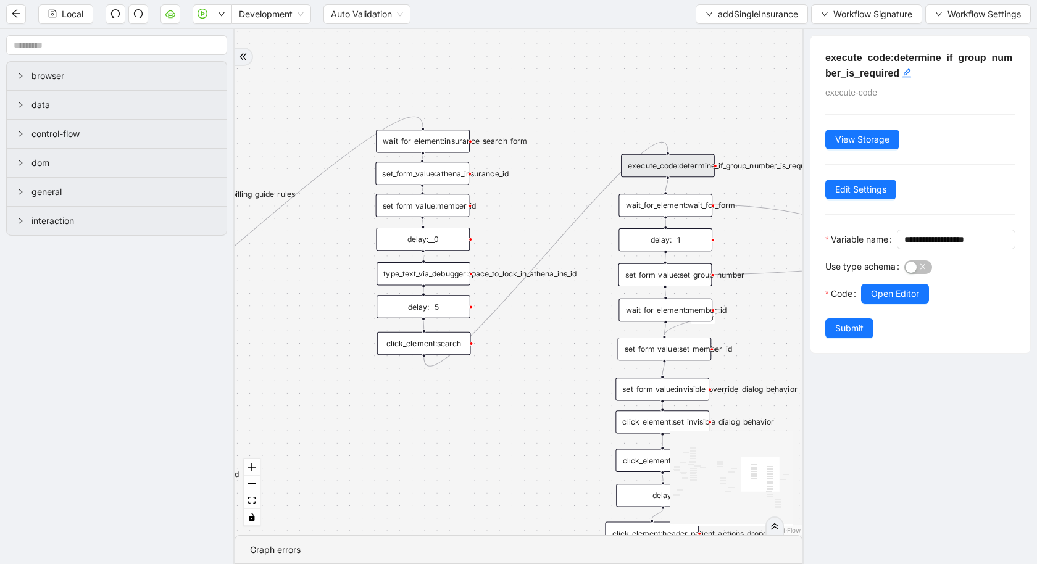
click at [422, 214] on div "set_form_value:member_id" at bounding box center [423, 205] width 94 height 23
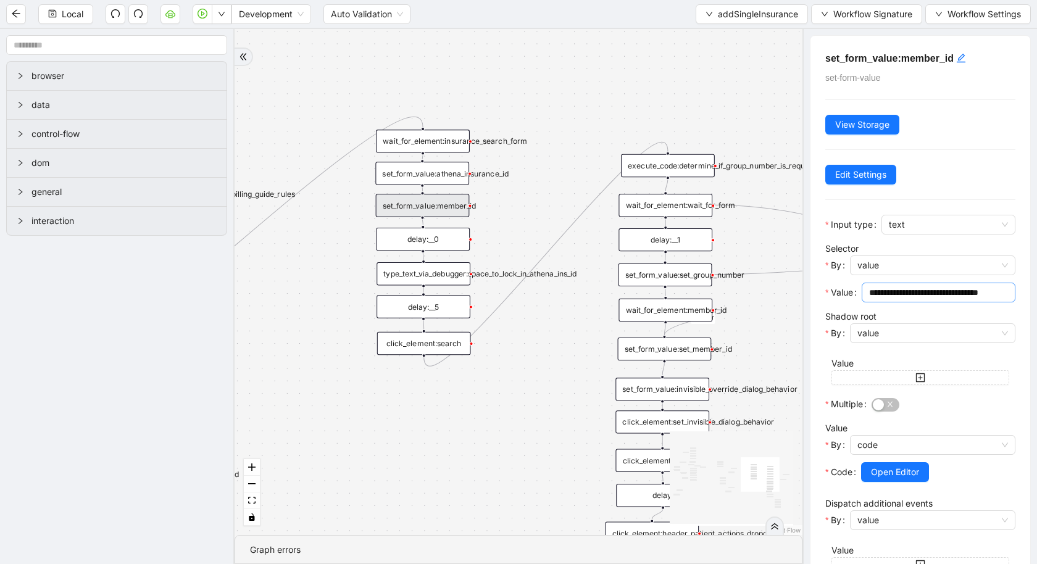
scroll to position [0, 21]
click at [894, 475] on span "Open Editor" at bounding box center [895, 472] width 48 height 14
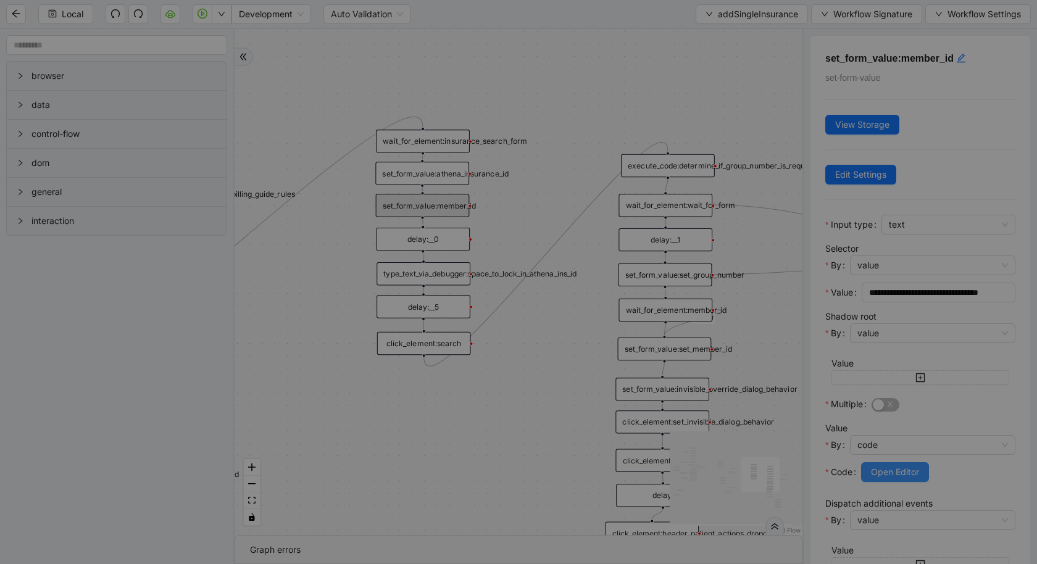
scroll to position [37, 0]
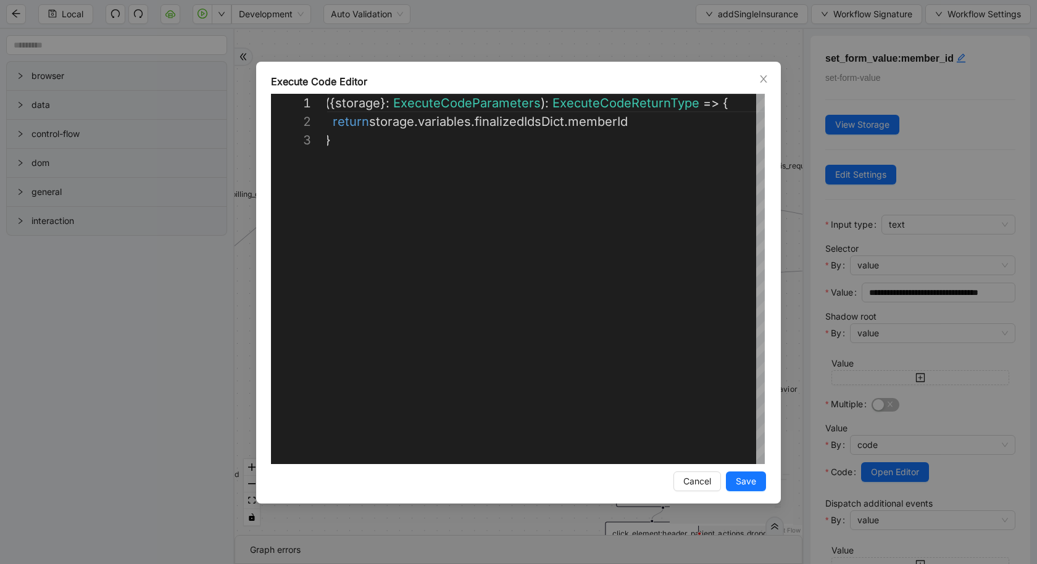
click at [140, 411] on div "**********" at bounding box center [518, 282] width 1037 height 564
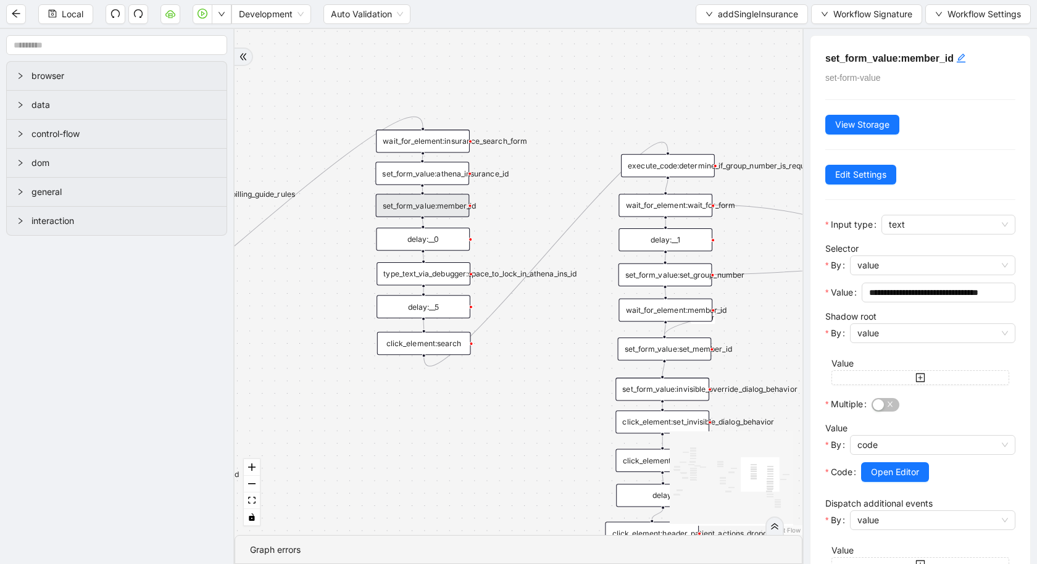
click at [440, 275] on div "type_text_via_debugger:space_to_lock_in_athena_ins_id" at bounding box center [424, 273] width 94 height 23
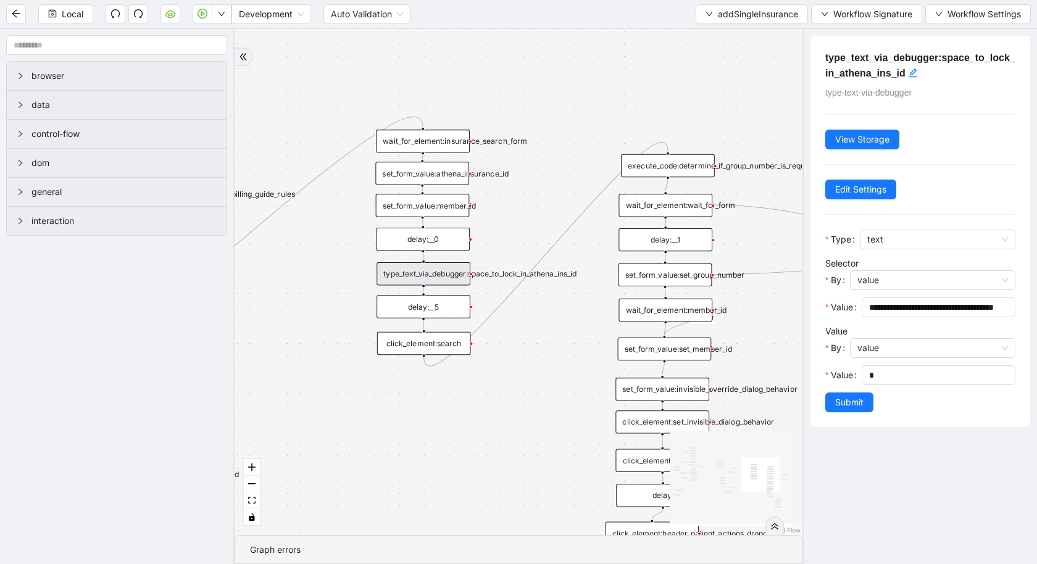
click at [405, 246] on div "delay:__0" at bounding box center [423, 239] width 94 height 23
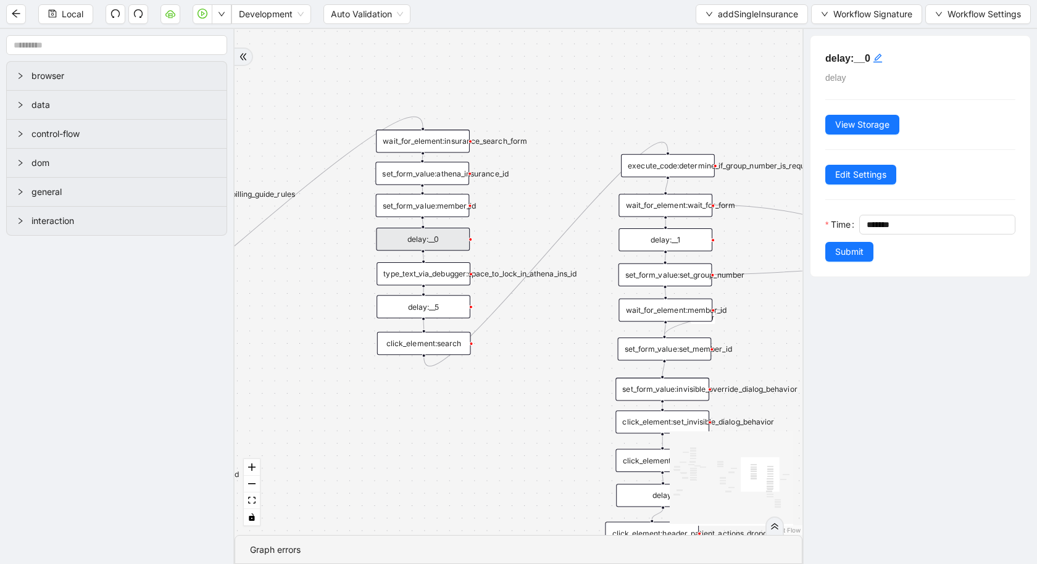
click at [436, 172] on div "set_form_value:athena_insurance_id" at bounding box center [422, 173] width 94 height 23
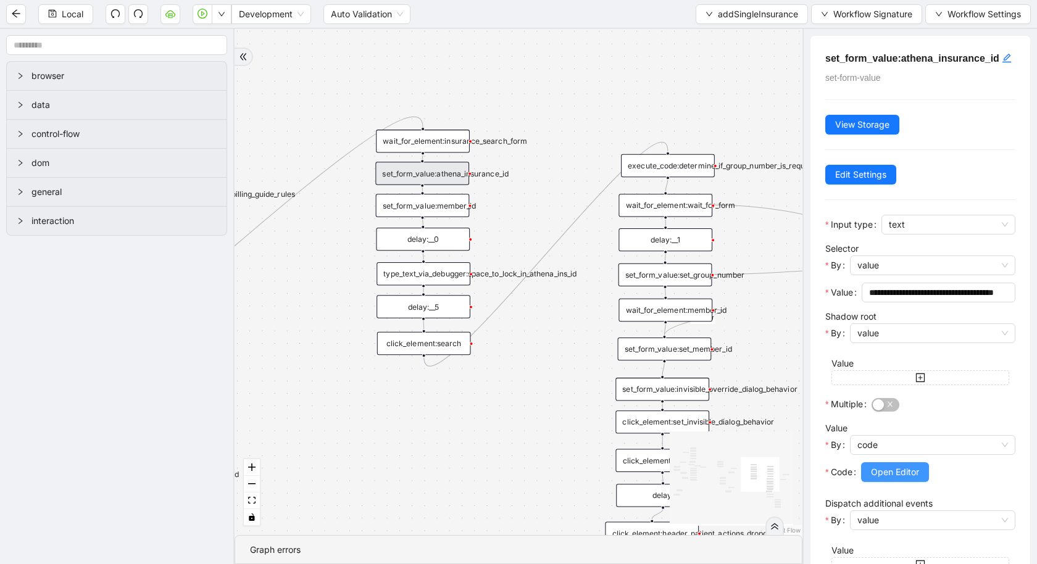
click at [876, 479] on span "Open Editor" at bounding box center [895, 472] width 48 height 14
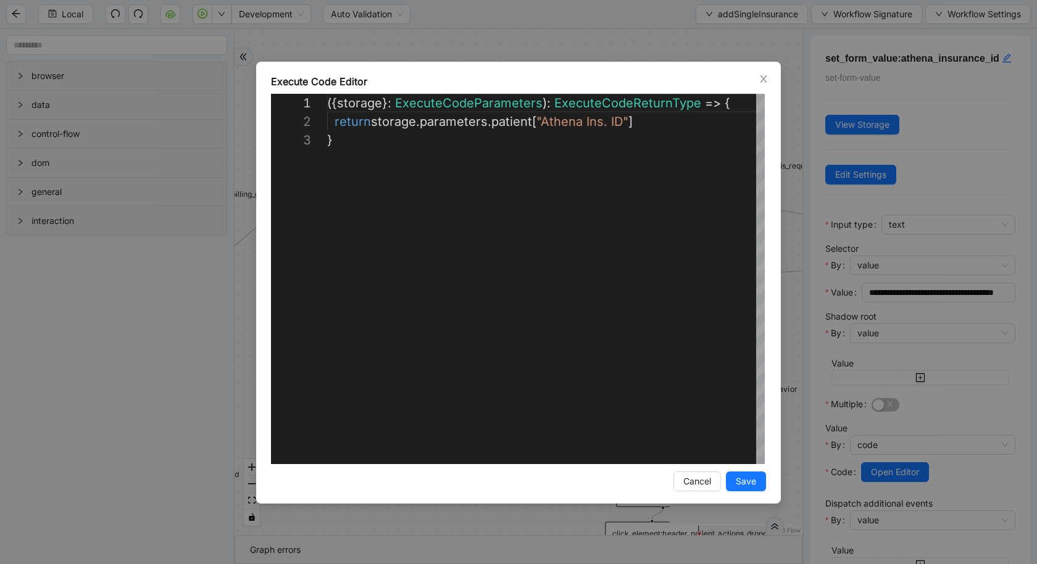
click at [89, 445] on div "**********" at bounding box center [518, 282] width 1037 height 564
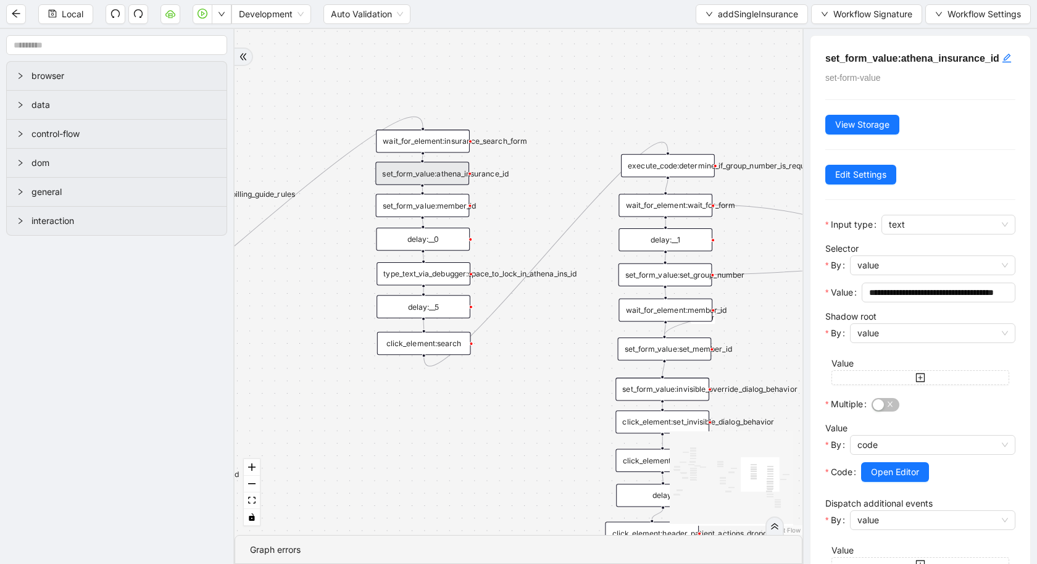
click at [444, 146] on div "wait_for_element:insurance_search_form" at bounding box center [423, 141] width 94 height 23
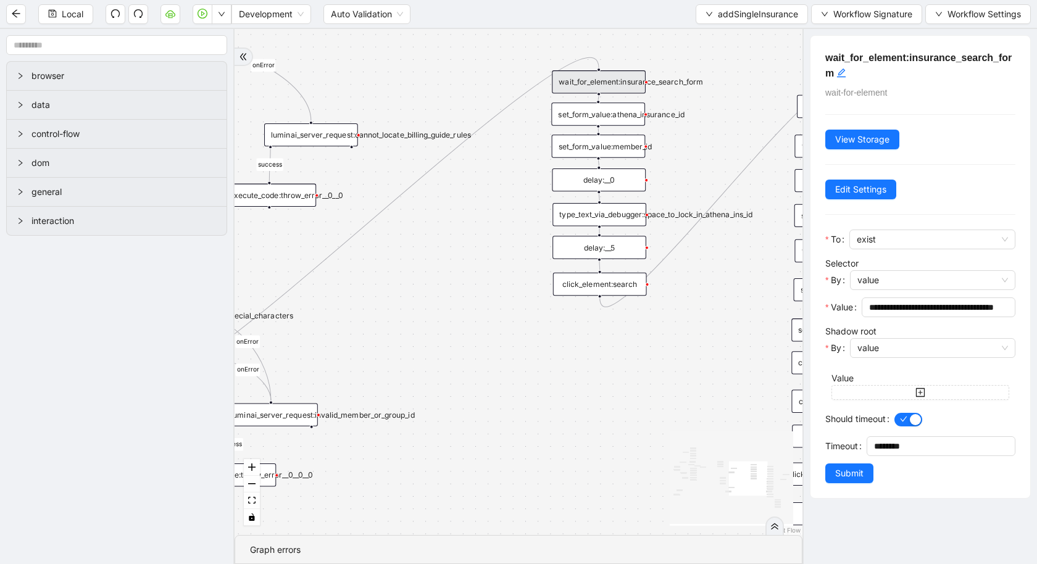
drag, startPoint x: 459, startPoint y: 497, endPoint x: 711, endPoint y: 422, distance: 262.3
click at [709, 424] on div "is_missing_values has_custom_rules success success success fallback fallback su…" at bounding box center [519, 282] width 568 height 506
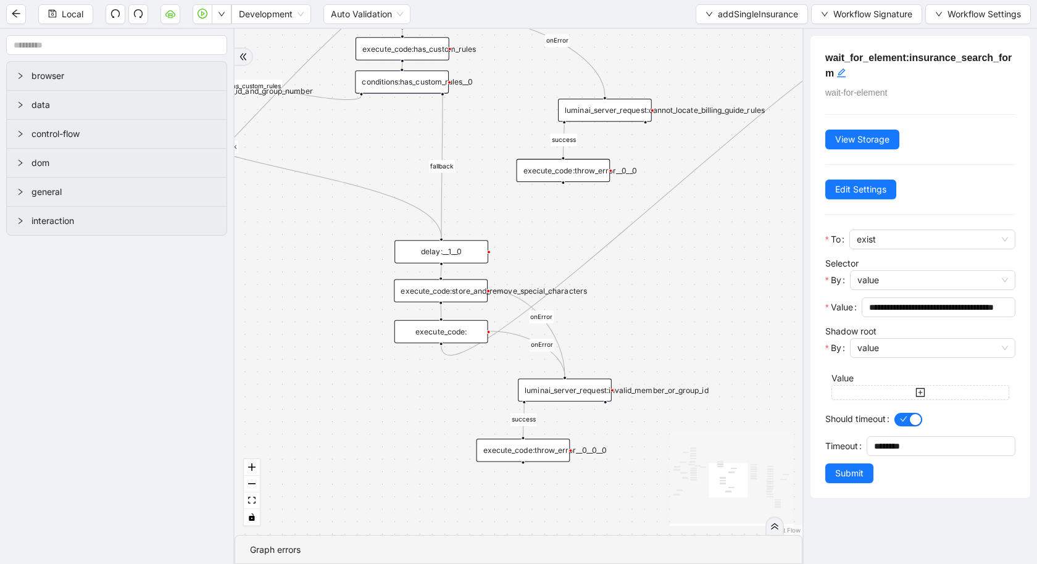
drag, startPoint x: 483, startPoint y: 329, endPoint x: 703, endPoint y: 319, distance: 220.0
click at [703, 319] on div "is_missing_values has_custom_rules success success success fallback fallback su…" at bounding box center [519, 282] width 568 height 506
click at [451, 335] on div "execute_code:" at bounding box center [442, 331] width 94 height 23
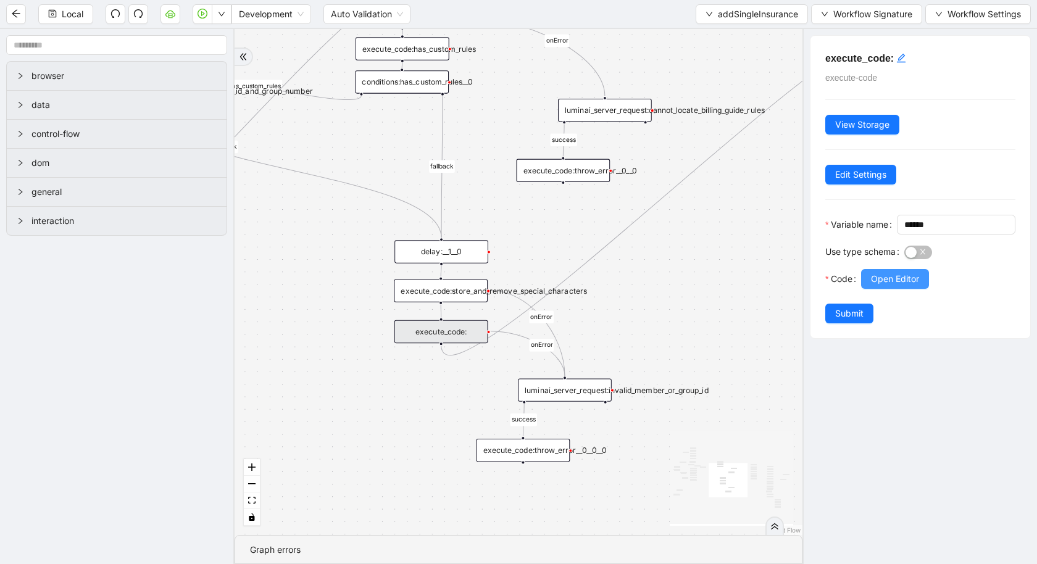
click at [880, 286] on span "Open Editor" at bounding box center [895, 279] width 48 height 14
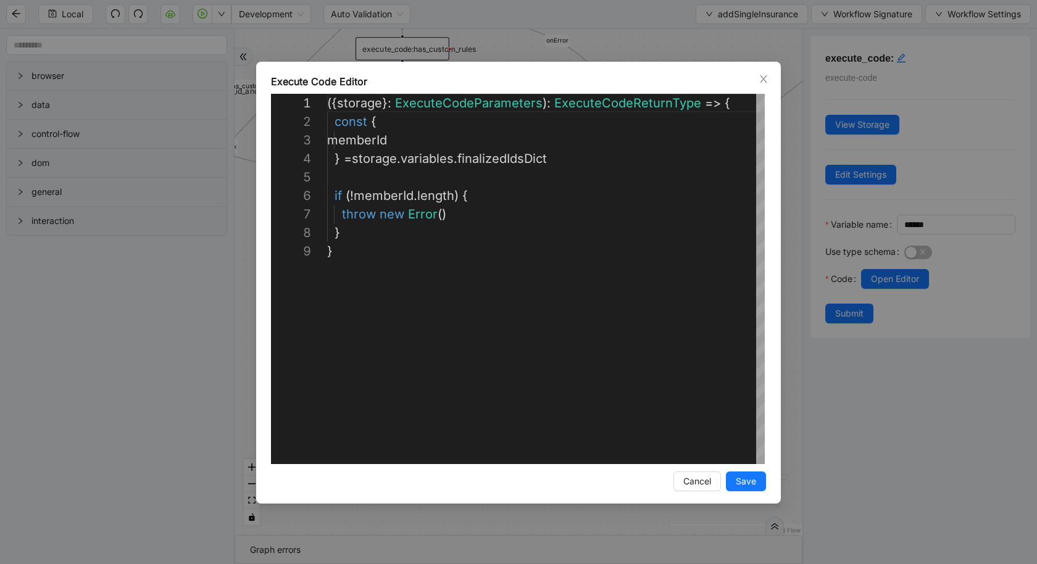
scroll to position [148, 0]
click at [81, 447] on div "**********" at bounding box center [518, 282] width 1037 height 564
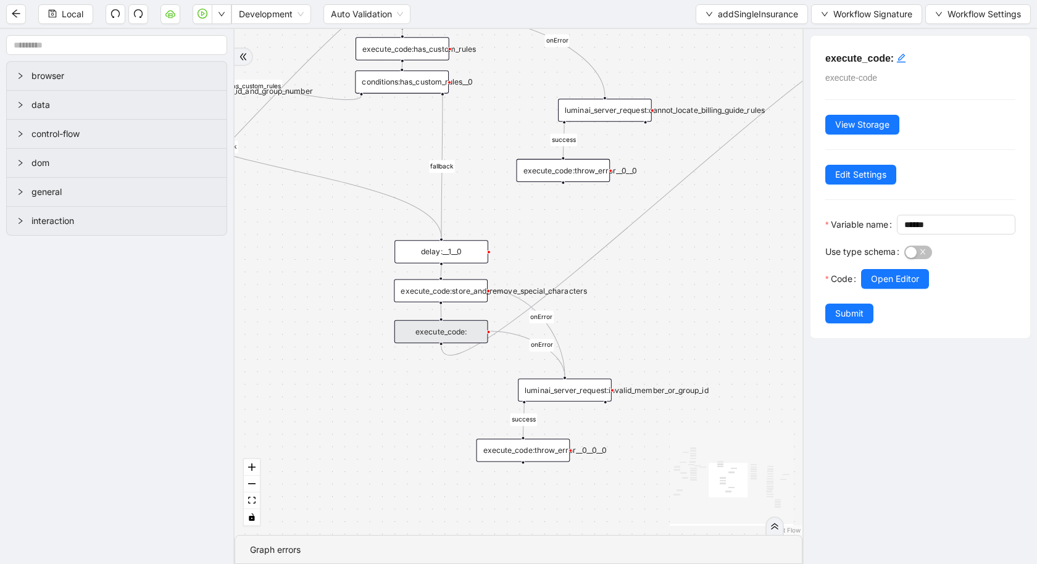
click at [425, 335] on div "execute_code:" at bounding box center [442, 331] width 94 height 23
click at [885, 286] on span "Open Editor" at bounding box center [895, 279] width 48 height 14
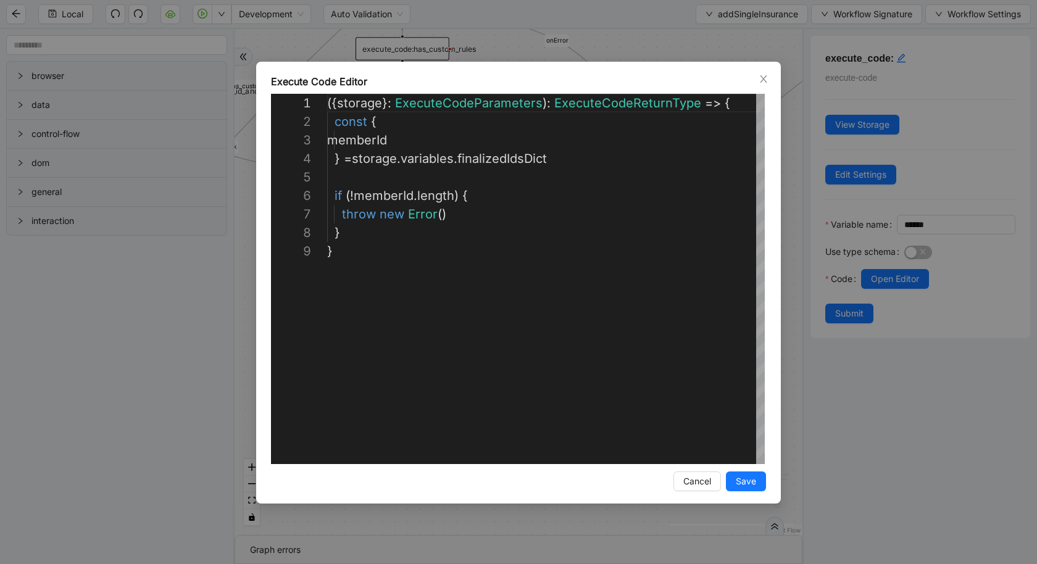
click at [126, 360] on div "**********" at bounding box center [518, 282] width 1037 height 564
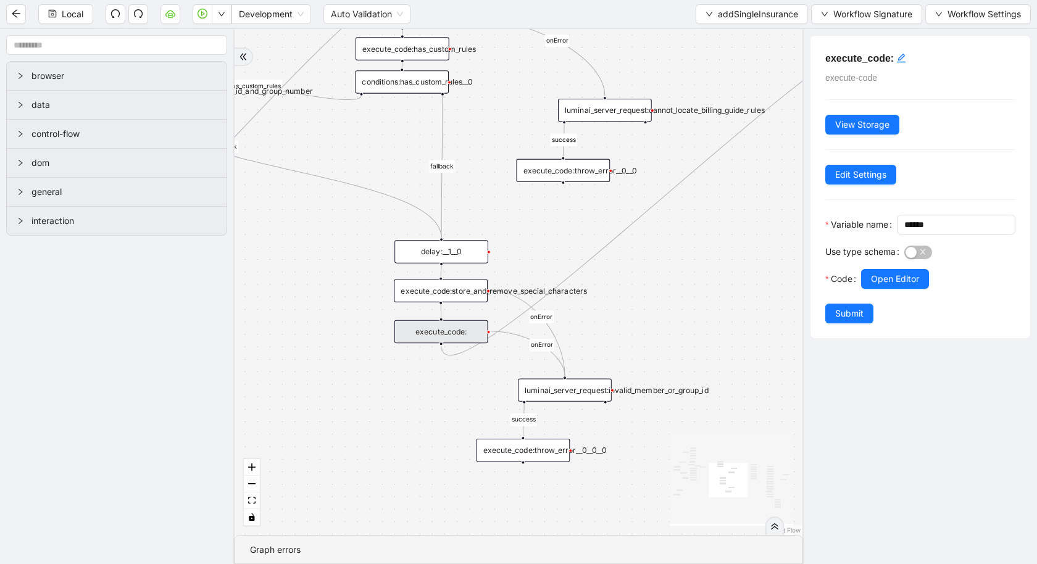
click at [456, 294] on div "execute_code:store_and_remove_special_characters" at bounding box center [441, 290] width 94 height 23
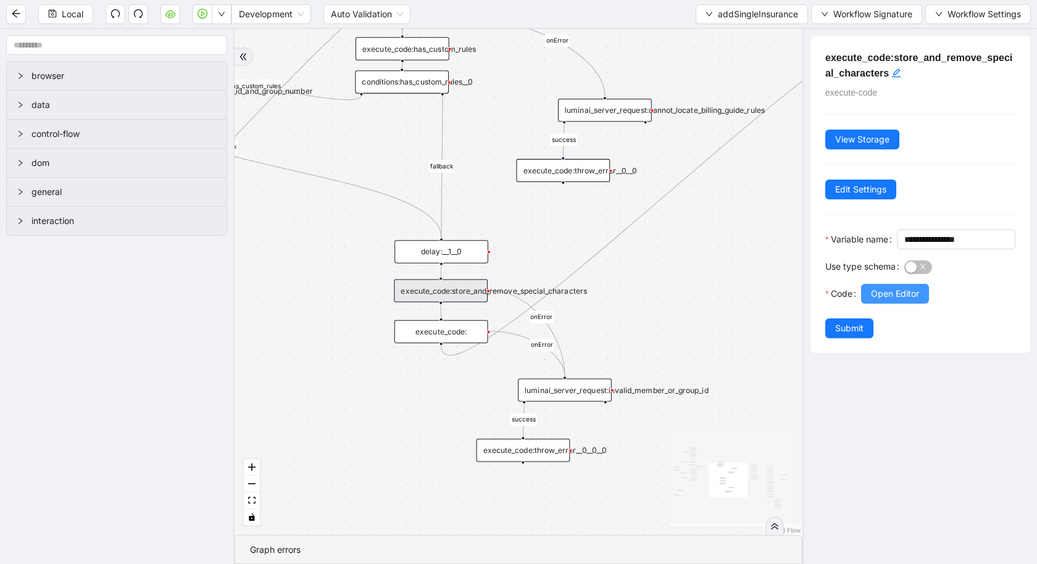
click at [908, 301] on span "Open Editor" at bounding box center [895, 294] width 48 height 14
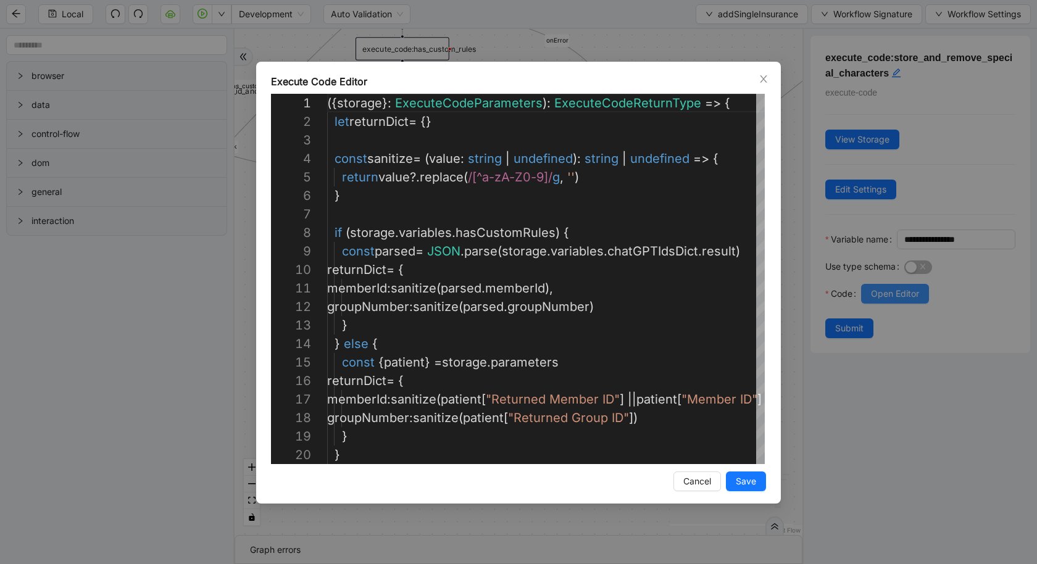
scroll to position [185, 0]
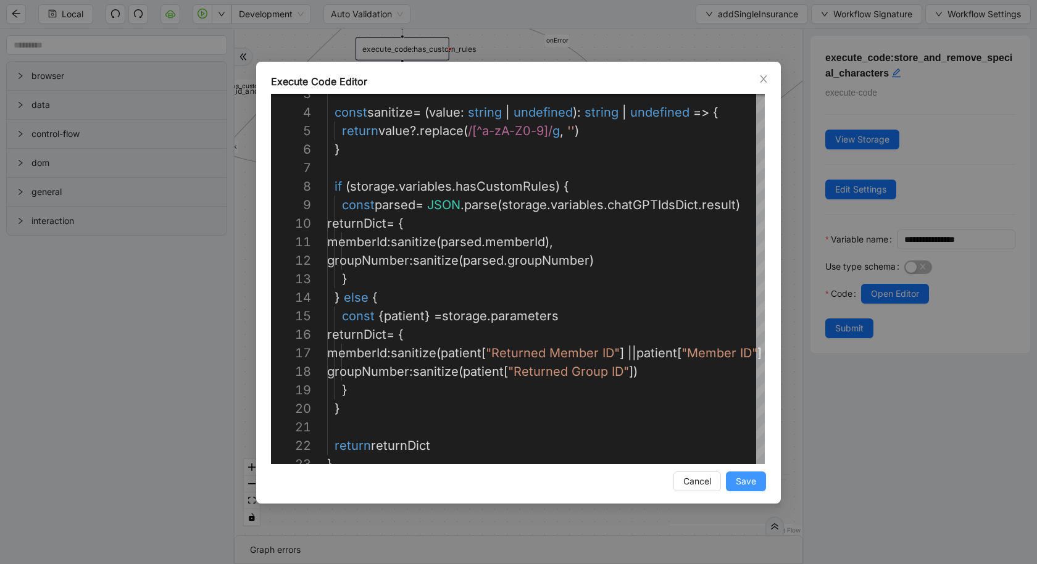
click at [751, 480] on span "Save" at bounding box center [746, 482] width 20 height 14
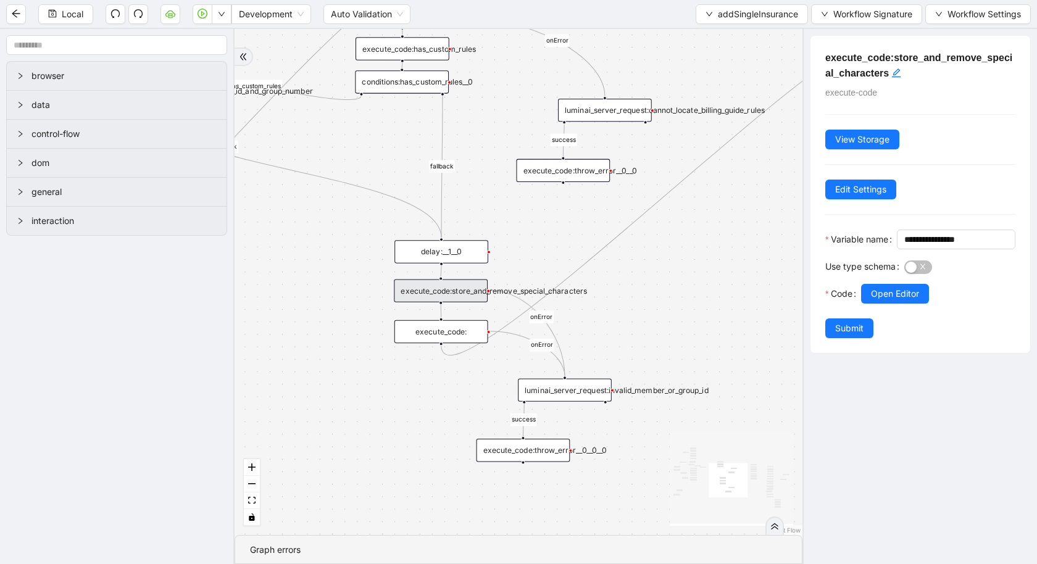
click at [454, 256] on div "delay:__1__0" at bounding box center [442, 251] width 94 height 23
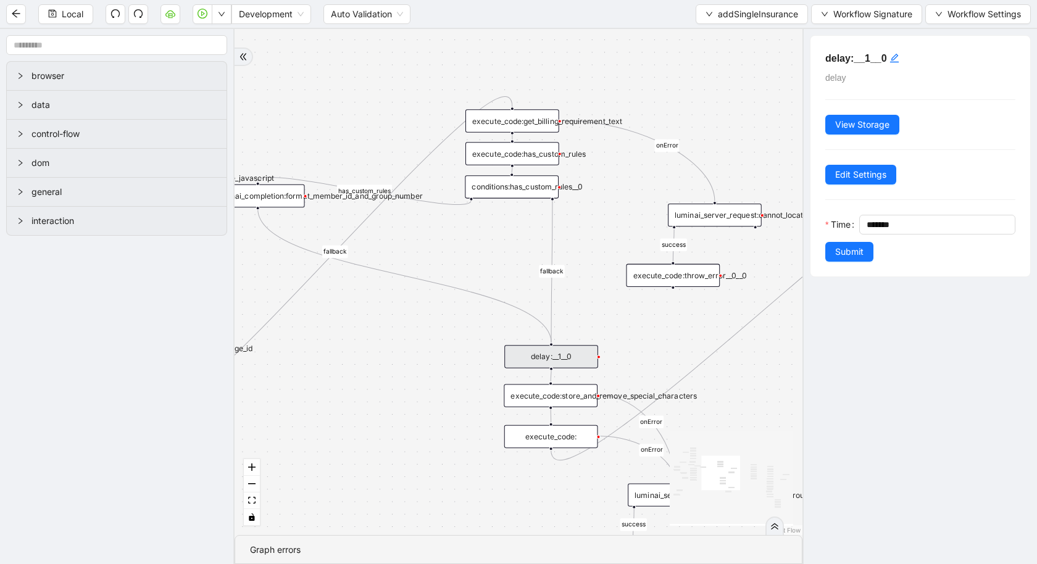
drag, startPoint x: 491, startPoint y: 172, endPoint x: 601, endPoint y: 277, distance: 151.5
click at [601, 277] on div "is_missing_values has_custom_rules success success success fallback fallback su…" at bounding box center [519, 282] width 568 height 506
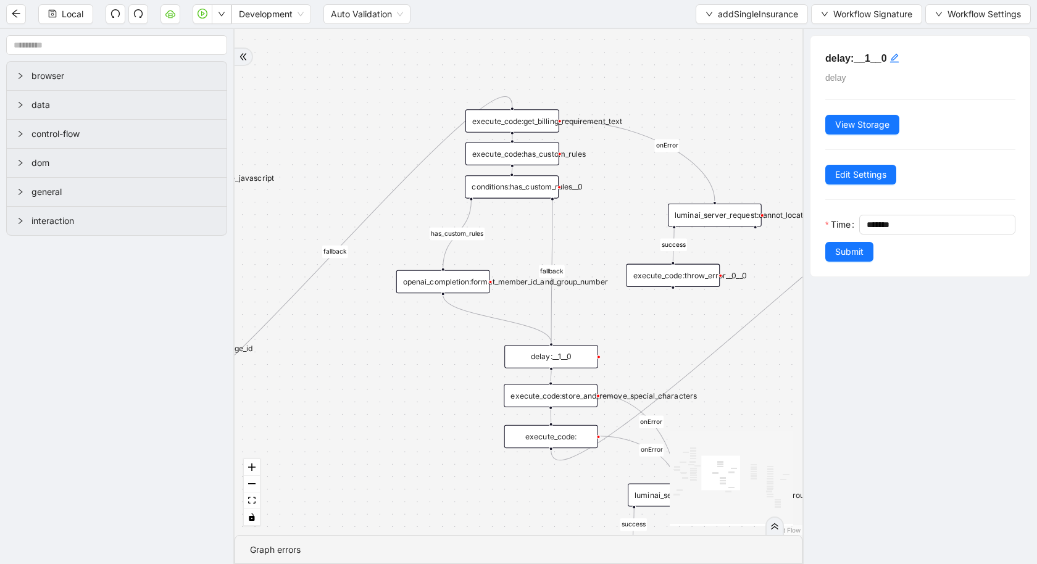
drag, startPoint x: 277, startPoint y: 194, endPoint x: 461, endPoint y: 280, distance: 202.7
click at [461, 280] on div "openai_completion:format_member_id_and_group_number" at bounding box center [443, 281] width 94 height 23
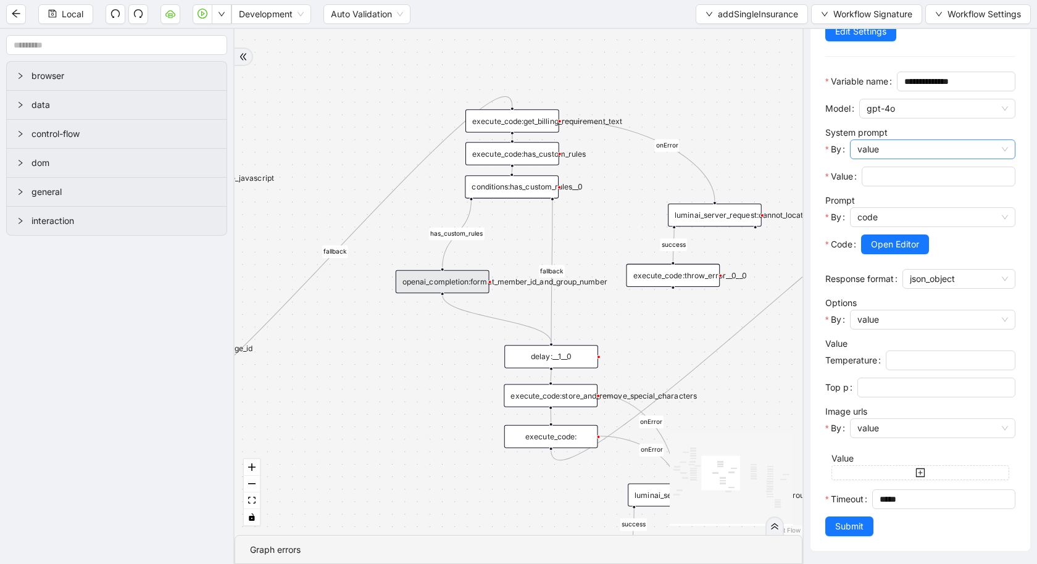
scroll to position [175, 0]
click at [888, 246] on span "Open Editor" at bounding box center [895, 245] width 48 height 14
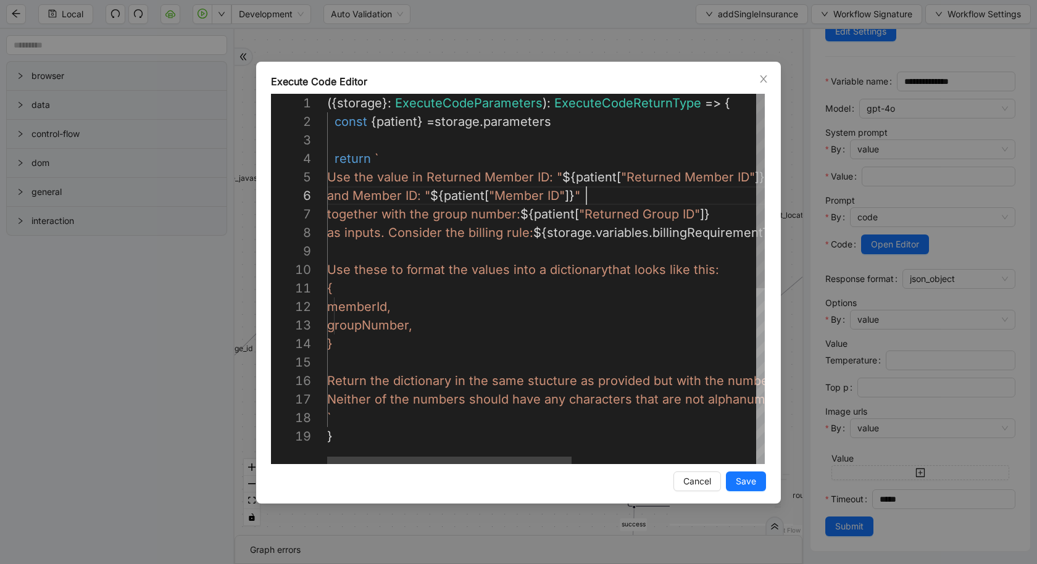
scroll to position [93, 258]
click at [614, 196] on div "({ storage }: ExecuteCodeParameters ): ExecuteCodeReturnType => { const { patie…" at bounding box center [711, 446] width 768 height 704
click at [557, 176] on div "({ storage }: ExecuteCodeParameters ): ExecuteCodeReturnType => { const { patie…" at bounding box center [711, 446] width 768 height 704
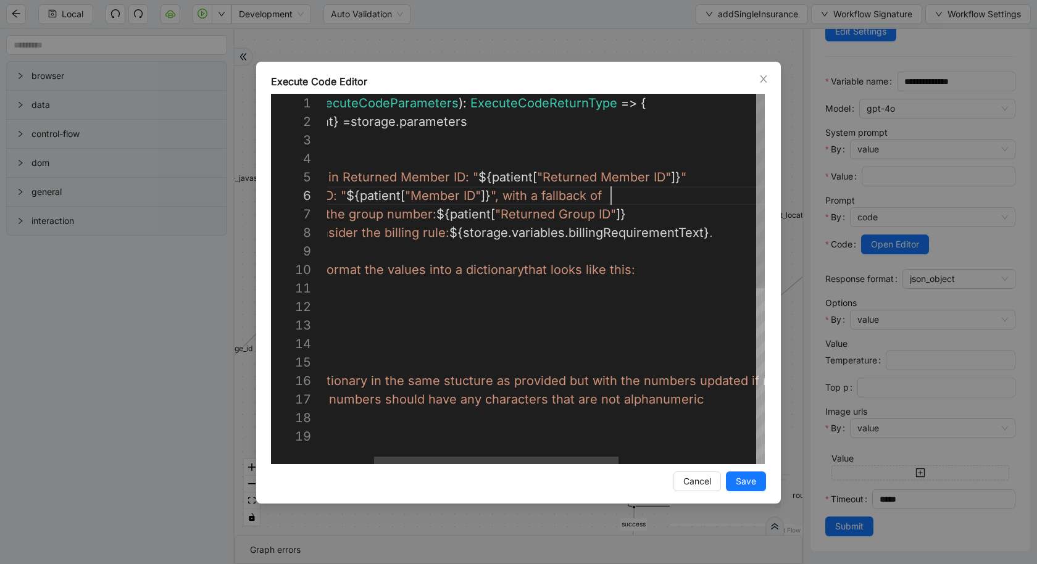
click at [678, 193] on div "({ storage }: ExecuteCodeParameters ): ExecuteCodeReturnType => { const { patie…" at bounding box center [627, 446] width 768 height 704
paste textarea "**********"
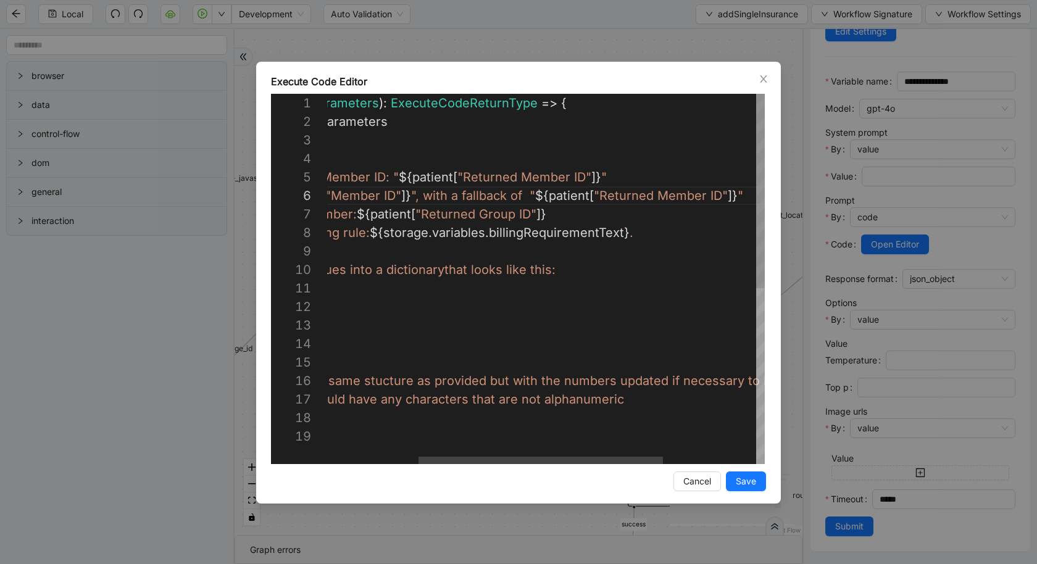
click at [612, 193] on div "({ storage }: ExecuteCodeParameters ): ExecuteCodeReturnType => { const { patie…" at bounding box center [548, 446] width 768 height 704
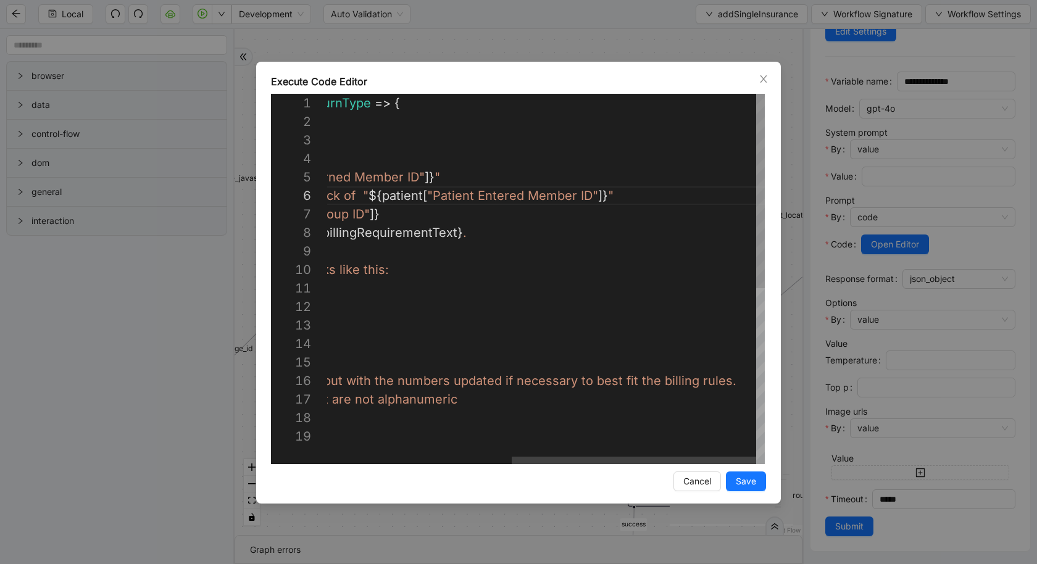
click at [678, 193] on div "({ storage }: ExecuteCodeParameters ): ExecuteCodeReturnType => { const { patie…" at bounding box center [381, 446] width 768 height 704
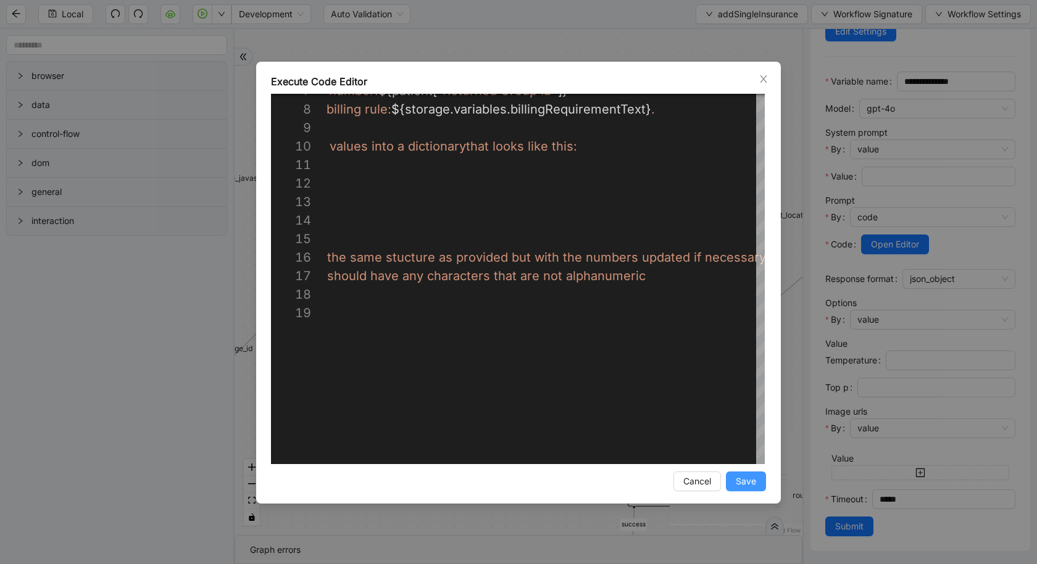
type textarea "**********"
click at [754, 482] on span "Save" at bounding box center [746, 482] width 20 height 14
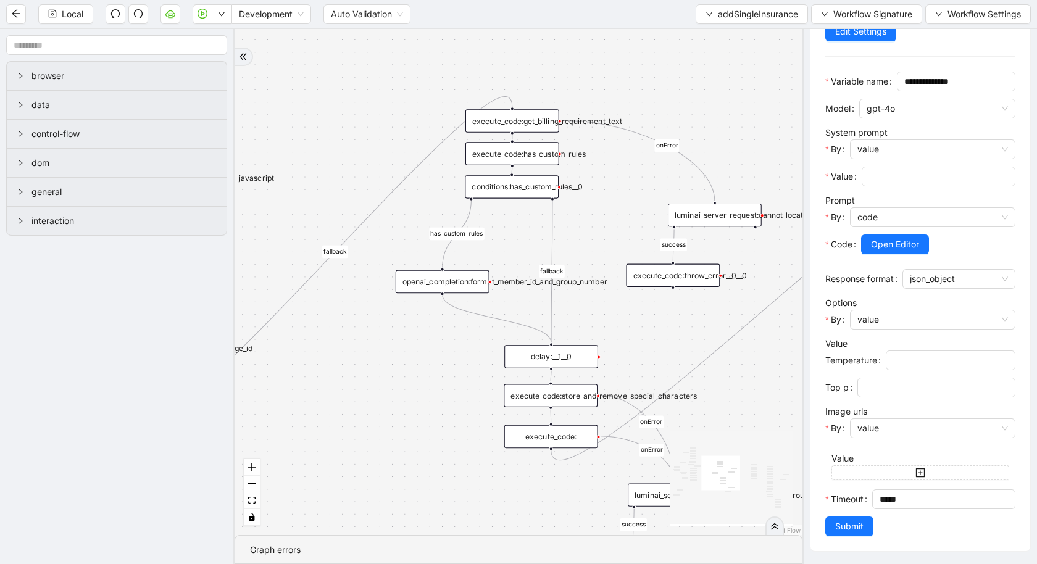
click at [530, 155] on div "execute_code:has_custom_rules" at bounding box center [512, 153] width 94 height 23
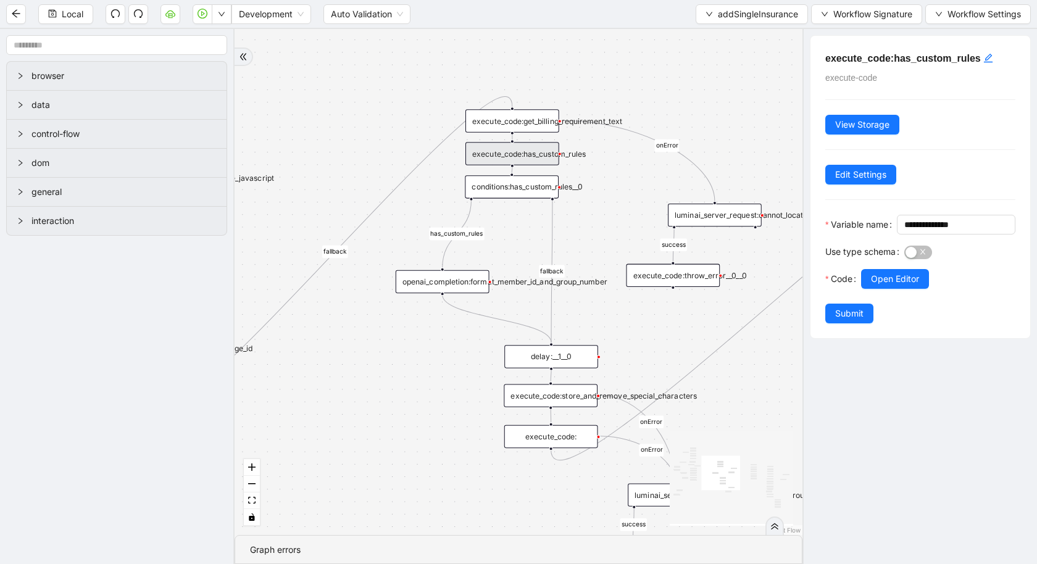
scroll to position [0, 0]
click at [885, 286] on span "Open Editor" at bounding box center [895, 279] width 48 height 14
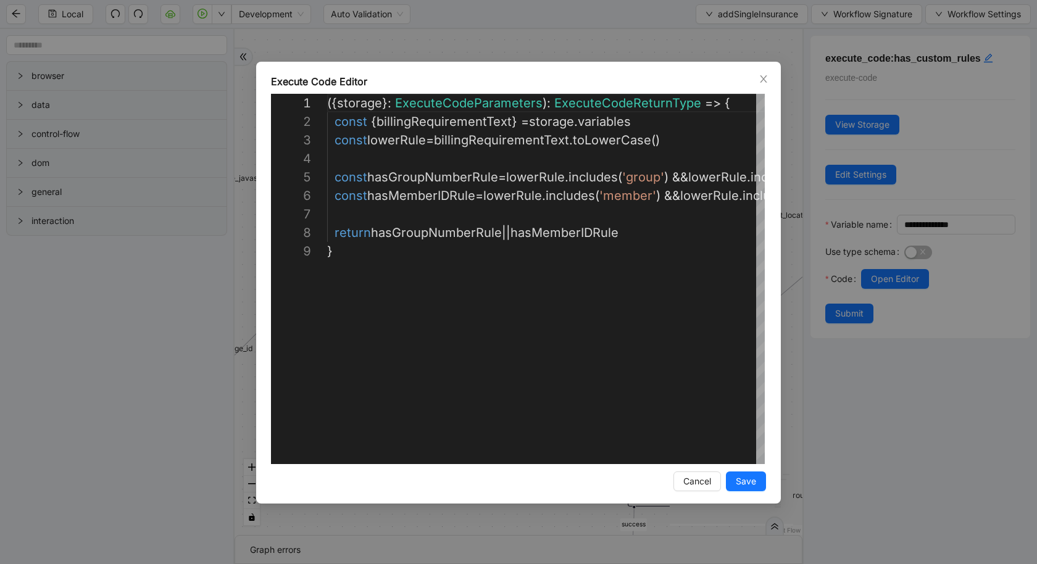
scroll to position [148, 0]
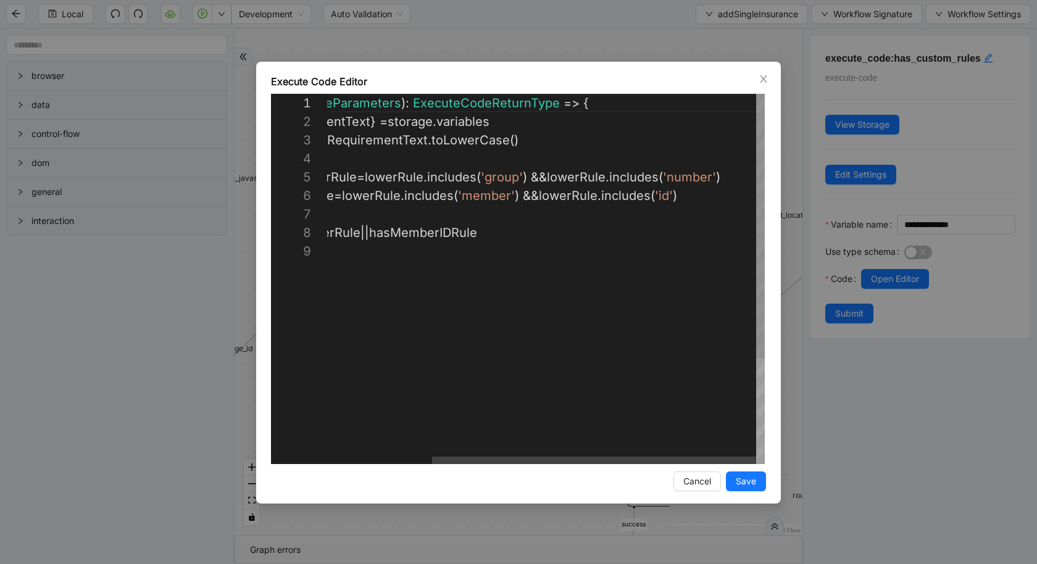
click at [84, 412] on div "**********" at bounding box center [518, 282] width 1037 height 564
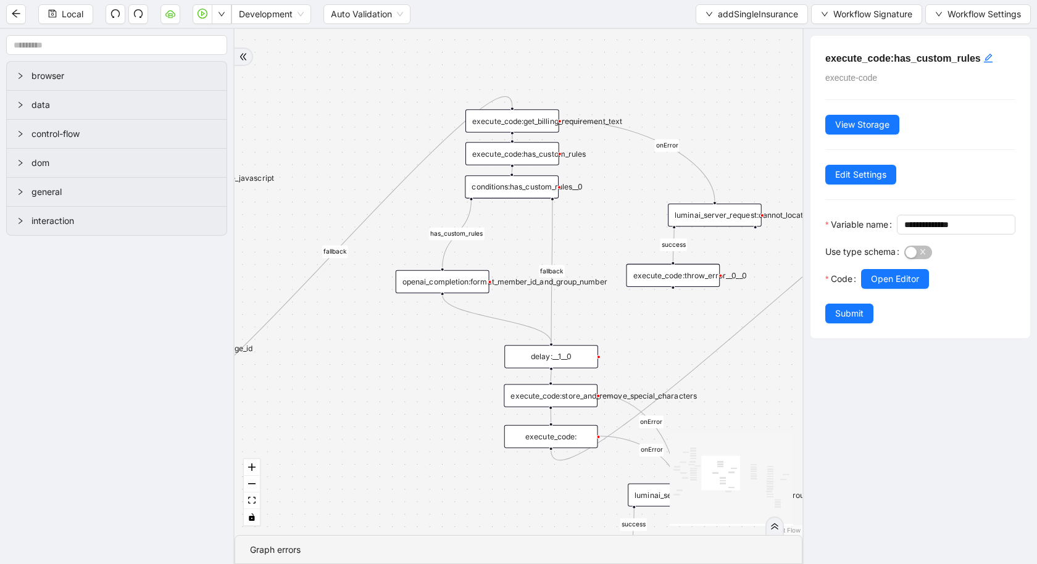
click at [519, 113] on div "execute_code:get_billing_requirement_text" at bounding box center [512, 120] width 94 height 23
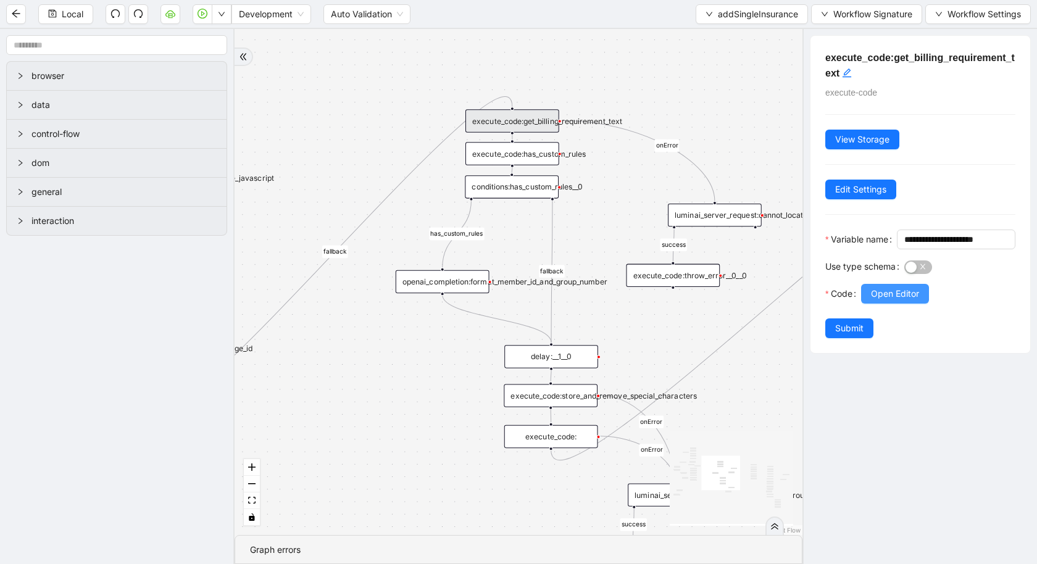
click at [898, 301] on span "Open Editor" at bounding box center [895, 294] width 48 height 14
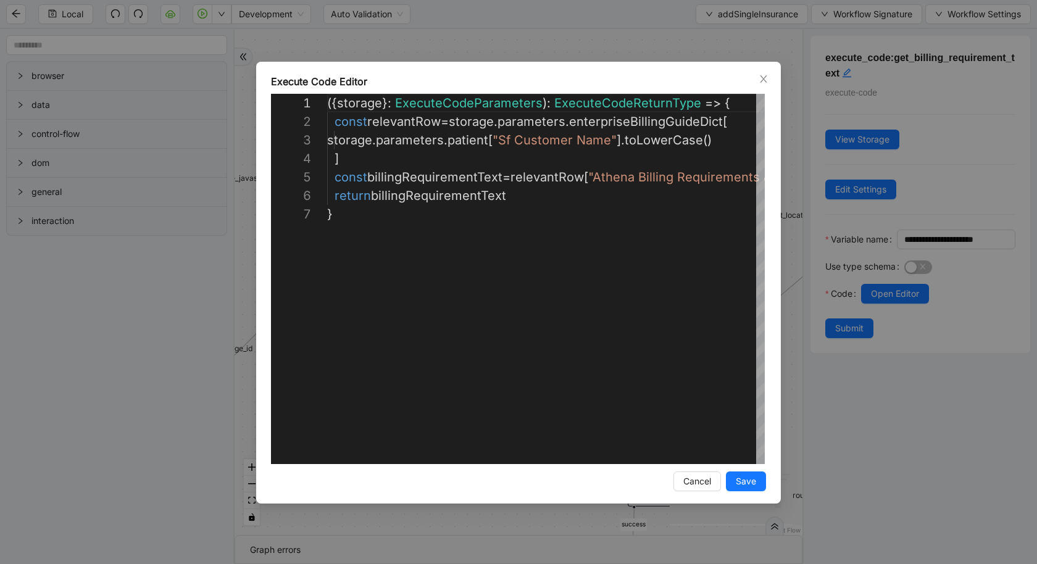
scroll to position [111, 0]
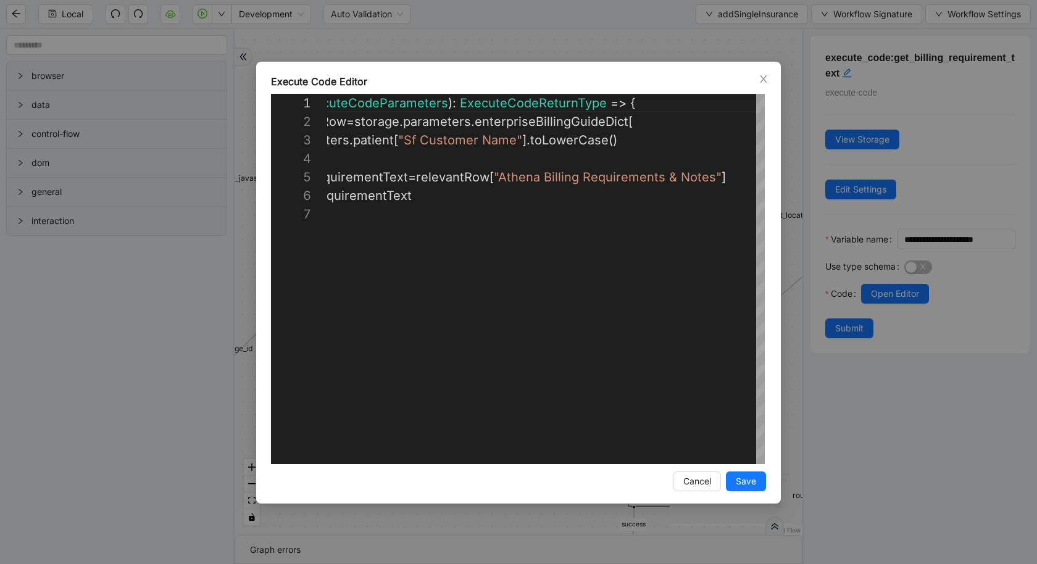
click at [75, 319] on div "**********" at bounding box center [518, 282] width 1037 height 564
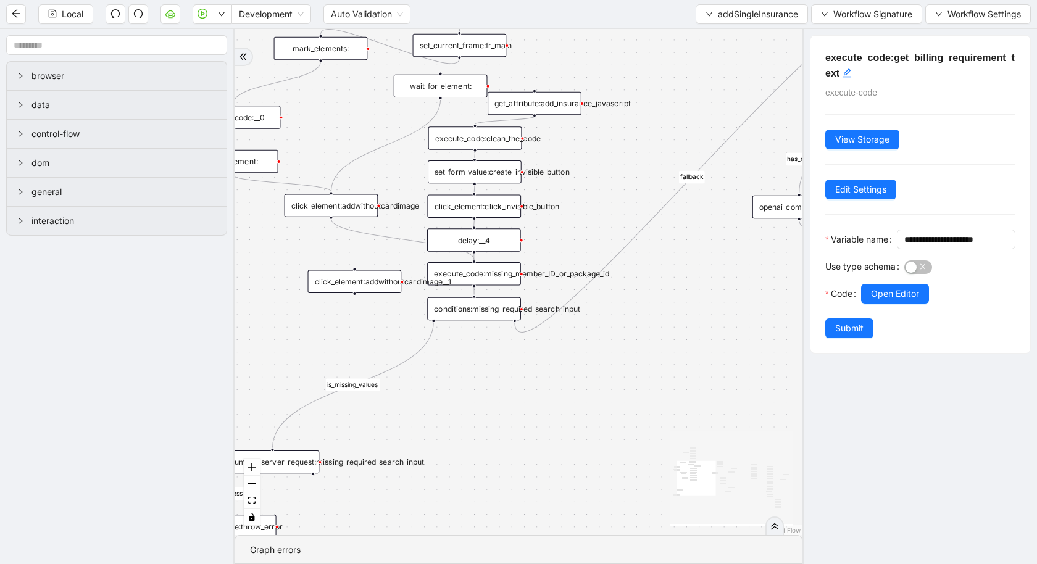
drag, startPoint x: 390, startPoint y: 343, endPoint x: 761, endPoint y: 263, distance: 379.5
click at [761, 263] on div "is_missing_values has_custom_rules success success success fallback fallback su…" at bounding box center [519, 282] width 568 height 506
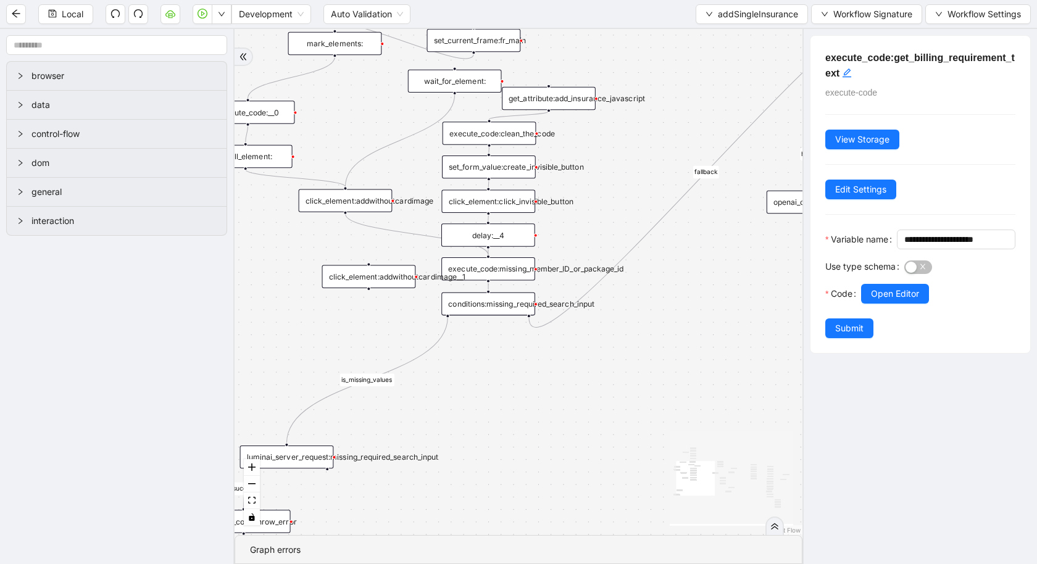
click at [491, 303] on div "conditions:missing_required_search_input" at bounding box center [488, 304] width 94 height 23
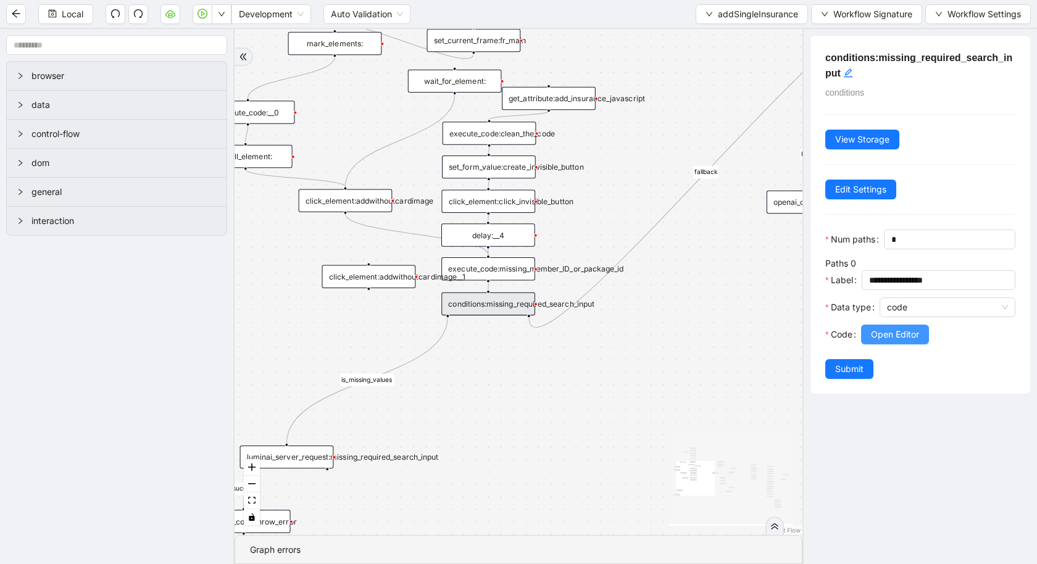
click at [910, 325] on button "Open Editor" at bounding box center [895, 335] width 68 height 20
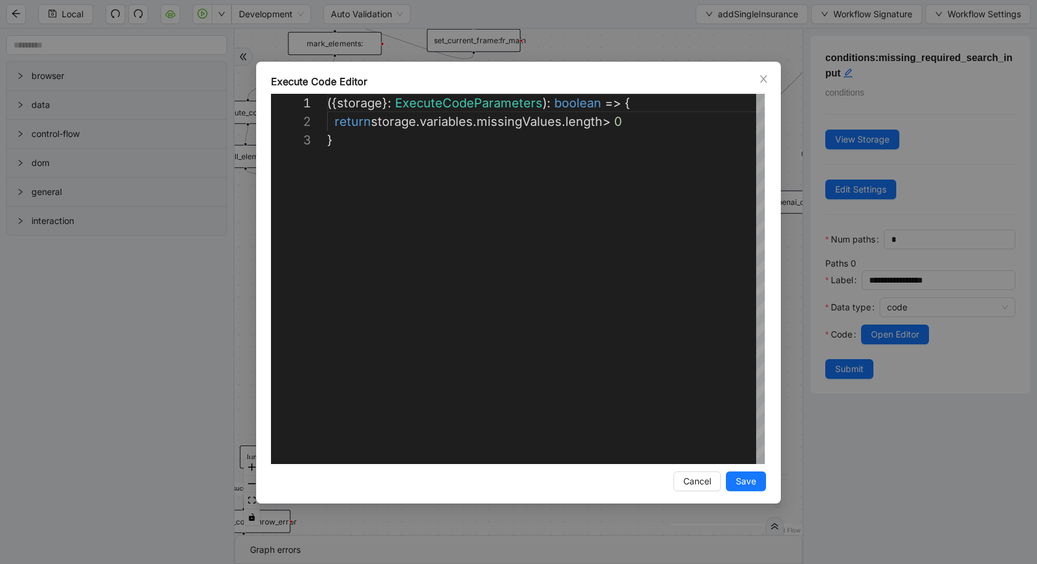
click at [921, 485] on div "**********" at bounding box center [518, 282] width 1037 height 564
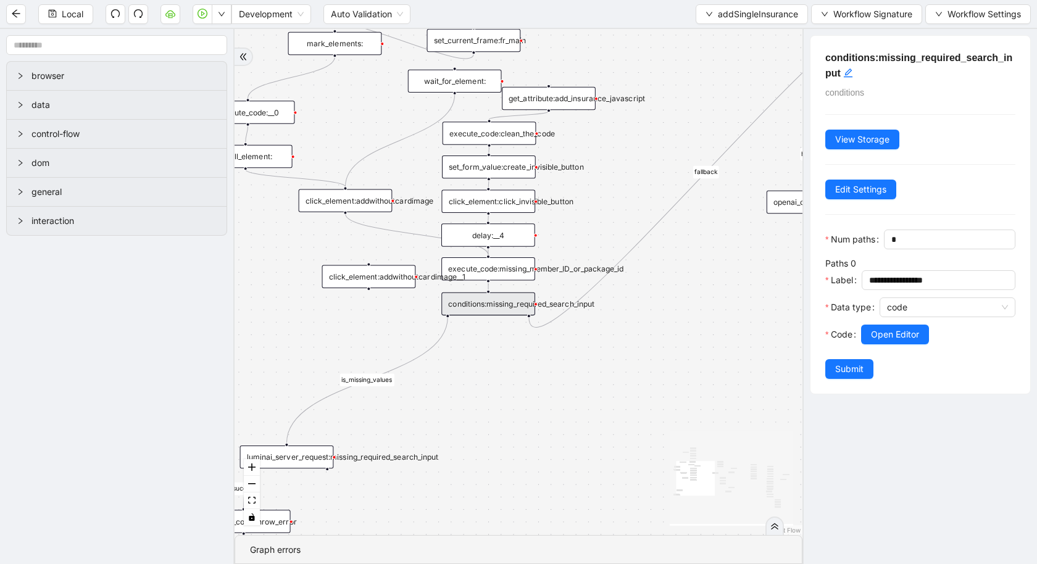
click at [506, 280] on div "is_missing_values has_custom_rules success success success fallback fallback su…" at bounding box center [519, 282] width 568 height 506
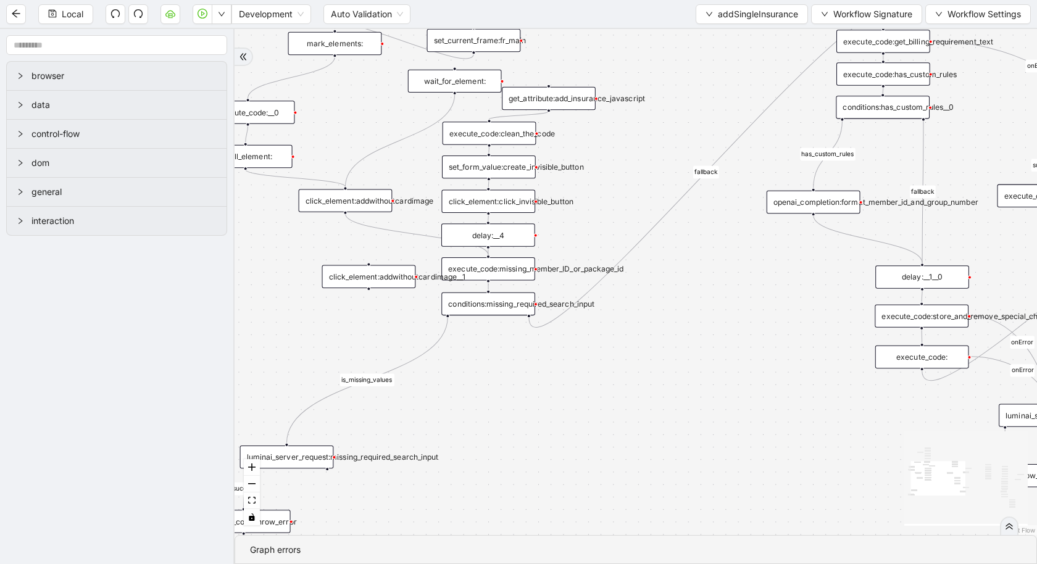
click at [512, 270] on div "execute_code:missing_member_ID_or_package_id" at bounding box center [488, 268] width 94 height 23
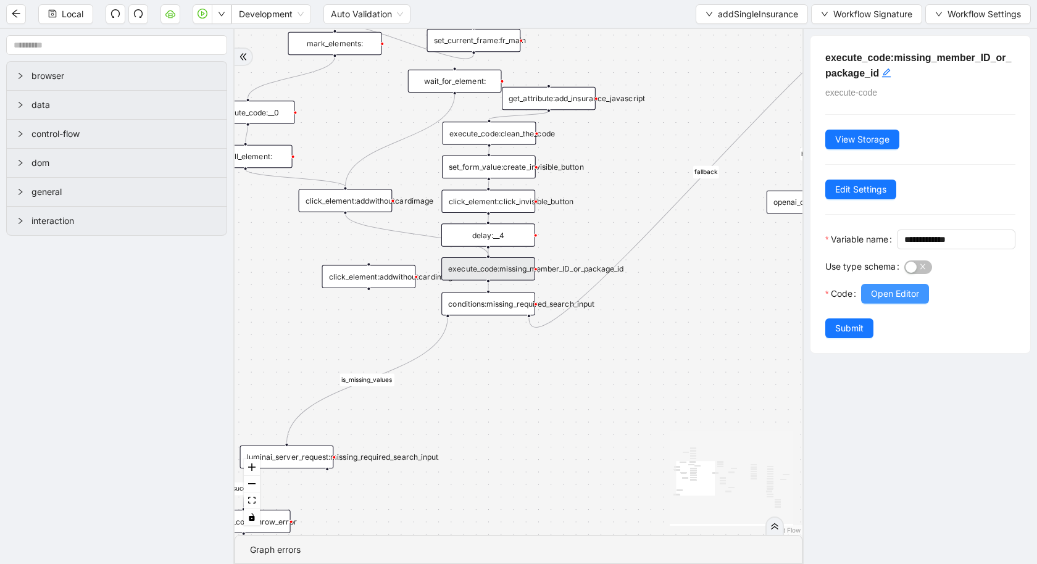
click at [914, 301] on span "Open Editor" at bounding box center [895, 294] width 48 height 14
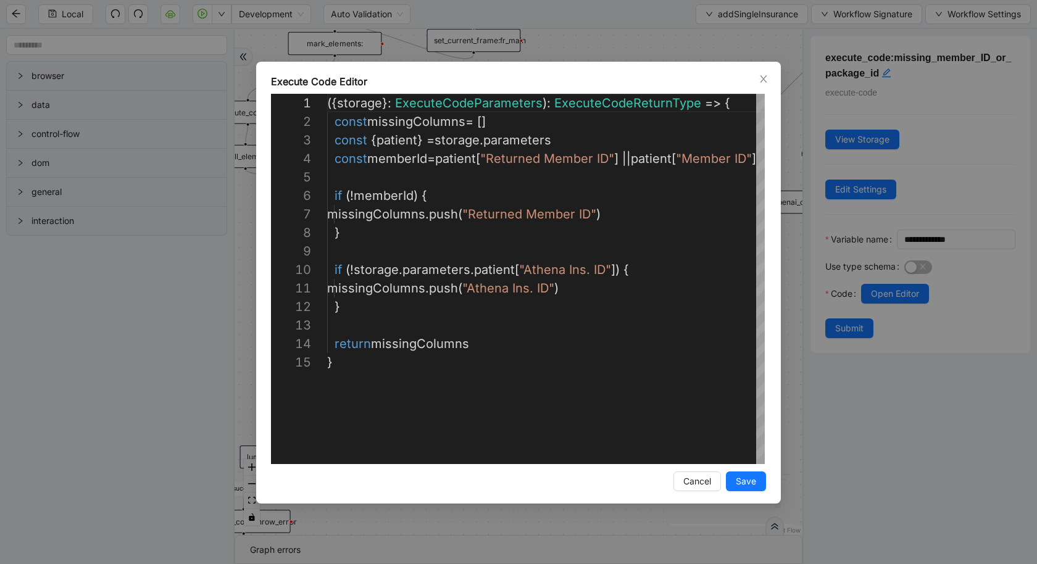
scroll to position [185, 0]
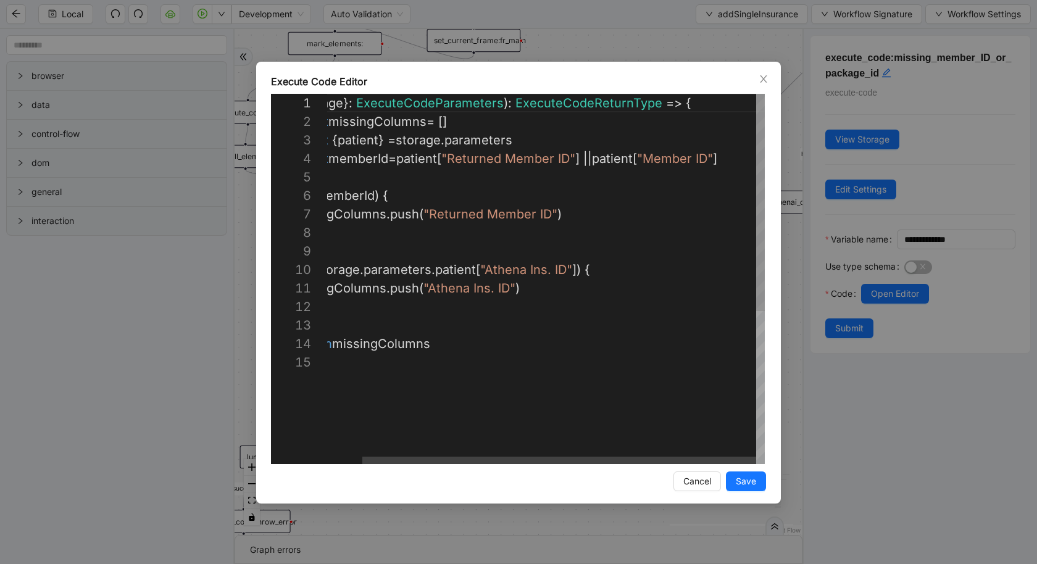
click at [741, 154] on div "({ storage }: ExecuteCodeParameters ): ExecuteCodeReturnType => { const missing…" at bounding box center [526, 409] width 477 height 630
drag, startPoint x: 586, startPoint y: 154, endPoint x: 407, endPoint y: 157, distance: 179.1
paste textarea "**********"
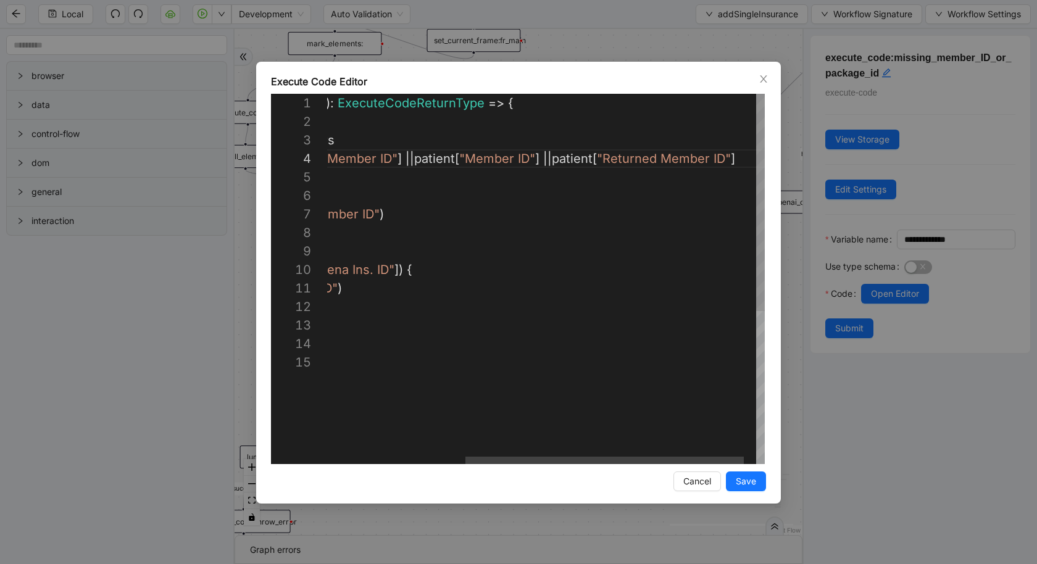
click at [644, 159] on div "({ storage }: ExecuteCodeParameters ): ExecuteCodeReturnType => { const missing…" at bounding box center [448, 409] width 674 height 630
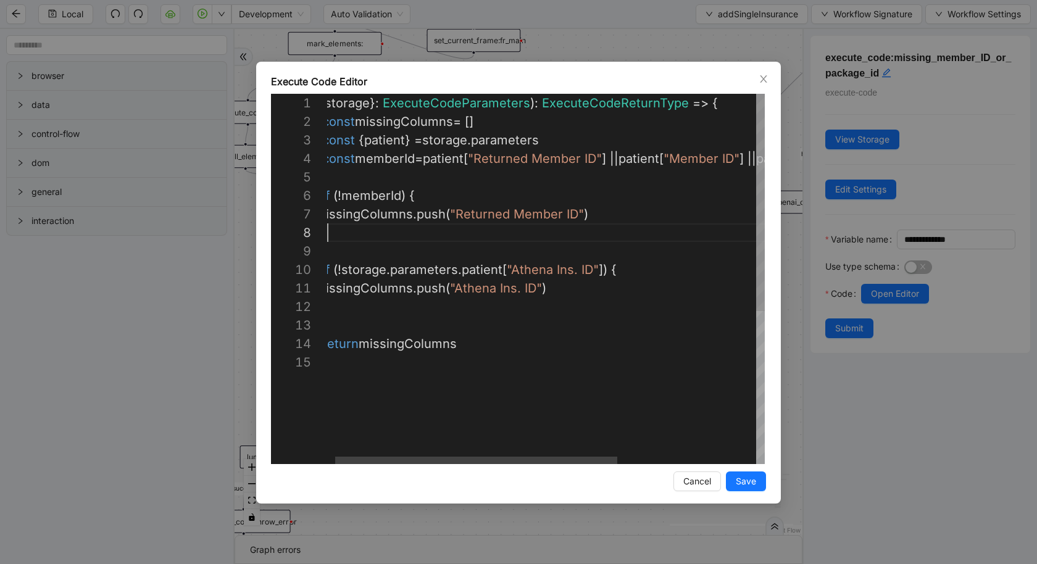
click at [585, 224] on div "({ storage }: ExecuteCodeParameters ): ExecuteCodeReturnType => { const missing…" at bounding box center [647, 409] width 664 height 630
click at [657, 212] on div "({ storage }: ExecuteCodeParameters ): ExecuteCodeReturnType => { const missing…" at bounding box center [669, 409] width 709 height 630
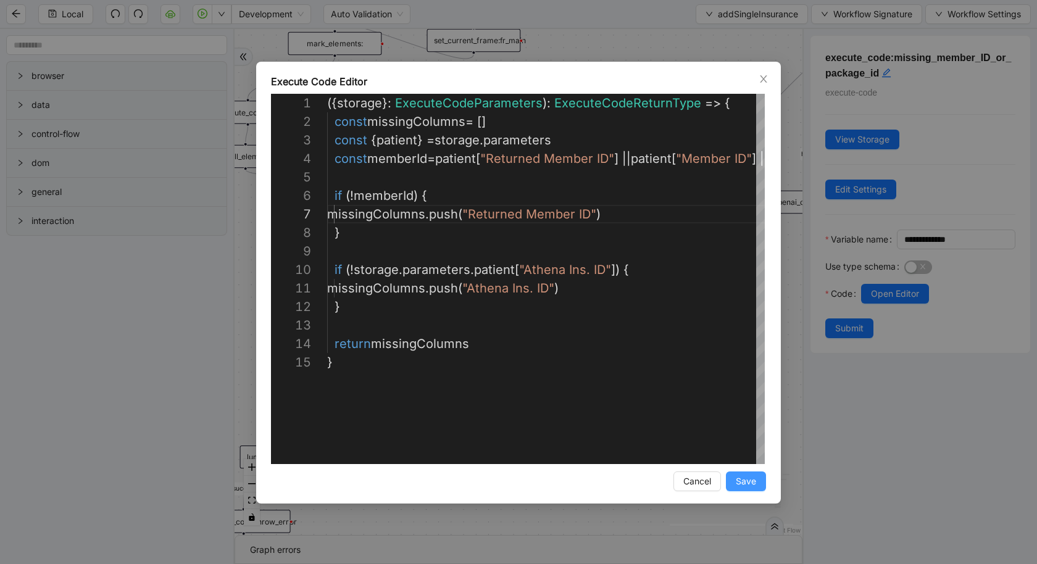
type textarea "**********"
click at [747, 480] on span "Save" at bounding box center [746, 482] width 20 height 14
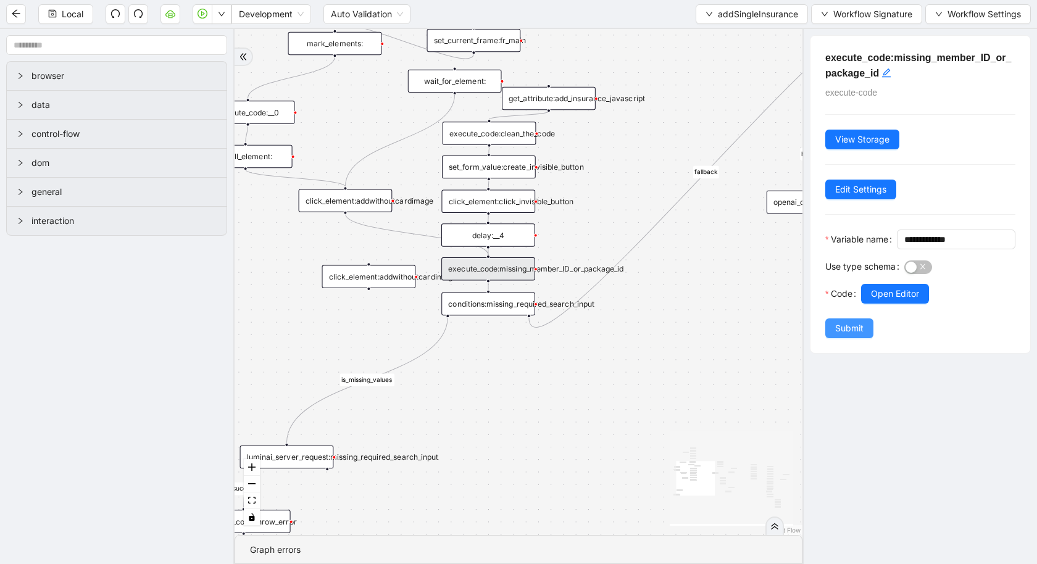
click at [846, 335] on span "Submit" at bounding box center [849, 329] width 28 height 14
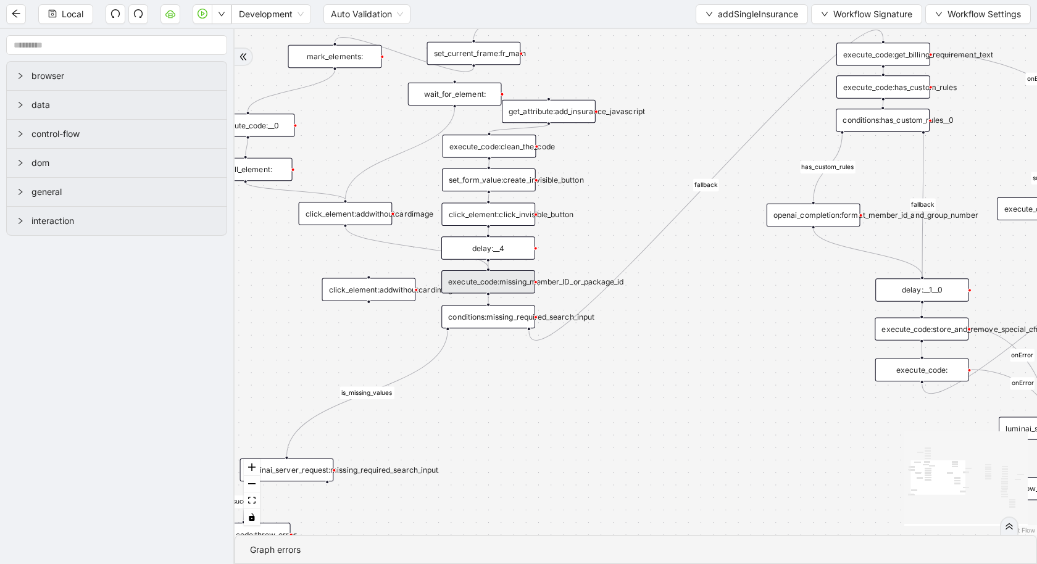
drag, startPoint x: 520, startPoint y: 427, endPoint x: 553, endPoint y: 523, distance: 101.1
click at [553, 522] on div "is_missing_values has_custom_rules success success success fallback fallback su…" at bounding box center [636, 282] width 803 height 506
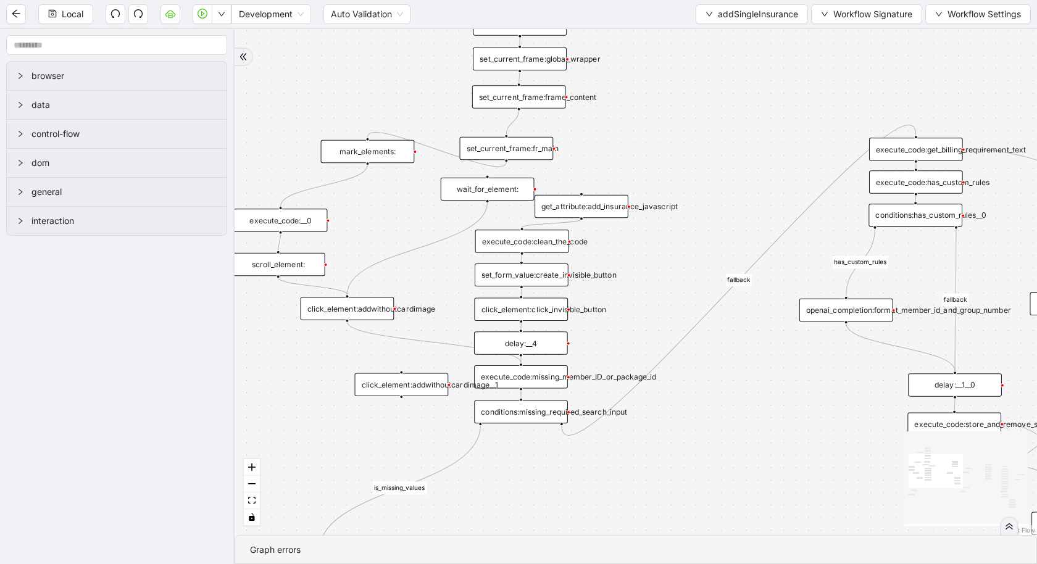
drag, startPoint x: 428, startPoint y: 311, endPoint x: 397, endPoint y: 311, distance: 30.9
click at [395, 311] on div "click_element:addwithoutcardimage" at bounding box center [348, 308] width 94 height 23
click at [356, 321] on div "is_missing_values has_custom_rules success success success fallback fallback su…" at bounding box center [636, 282] width 803 height 506
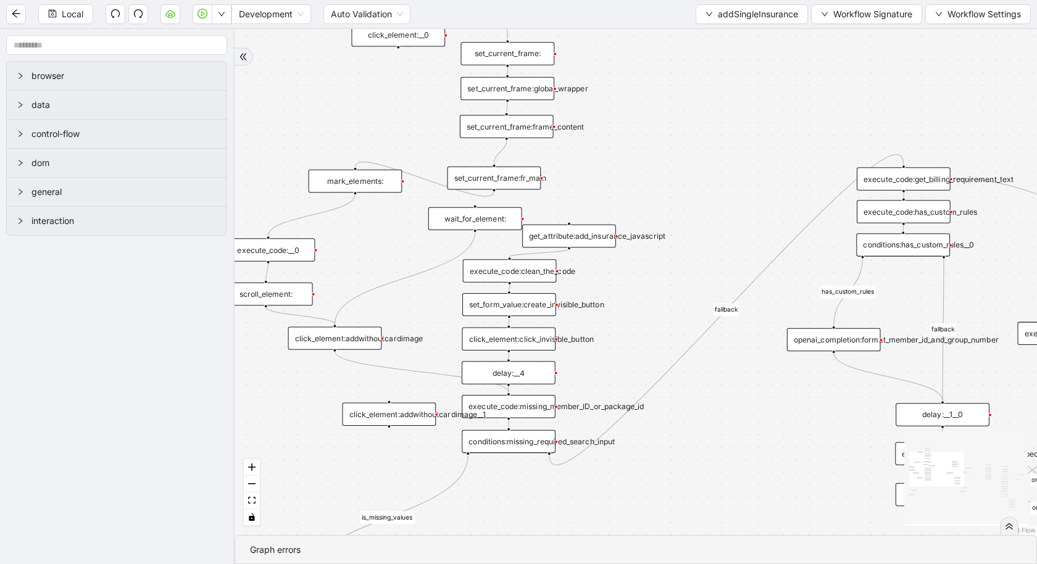
drag, startPoint x: 364, startPoint y: 232, endPoint x: 333, endPoint y: 286, distance: 61.9
click at [333, 286] on div "is_missing_values has_custom_rules success success success fallback fallback su…" at bounding box center [636, 282] width 803 height 506
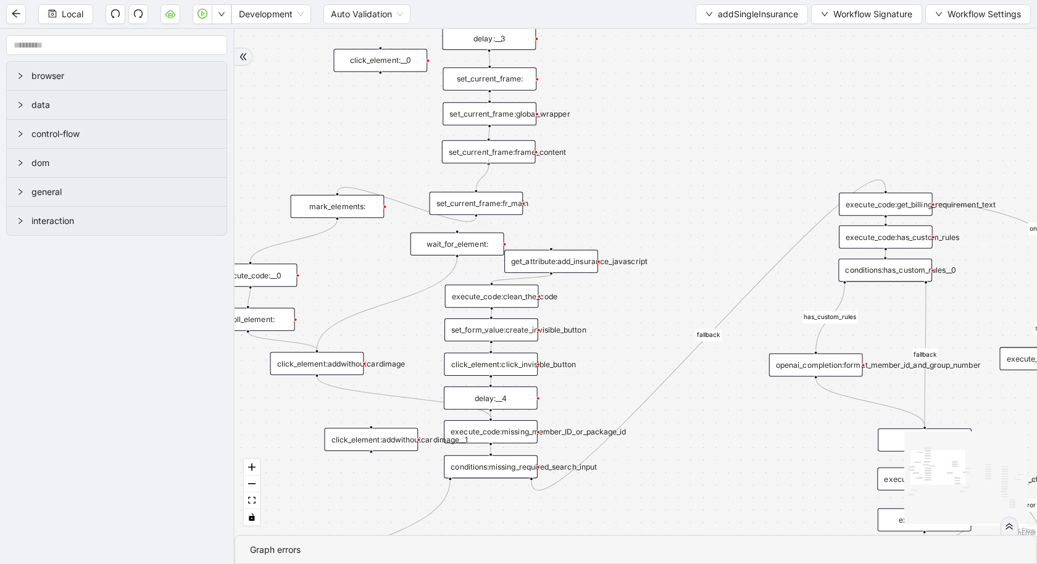
click at [489, 162] on div at bounding box center [489, 164] width 4 height 4
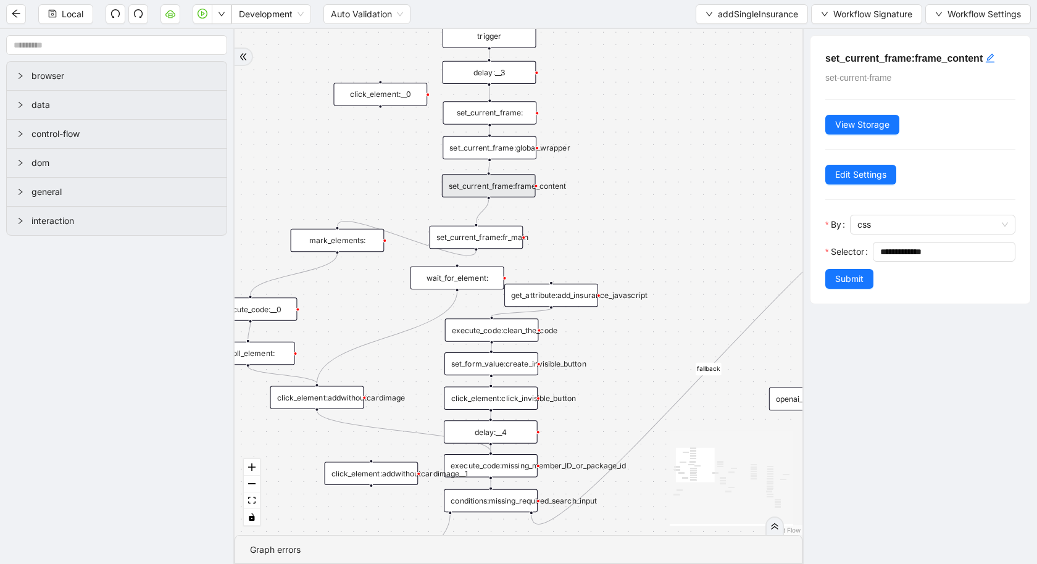
drag, startPoint x: 715, startPoint y: 151, endPoint x: 715, endPoint y: 198, distance: 46.9
click at [715, 198] on div "is_missing_values has_custom_rules success success success fallback fallback su…" at bounding box center [519, 282] width 568 height 506
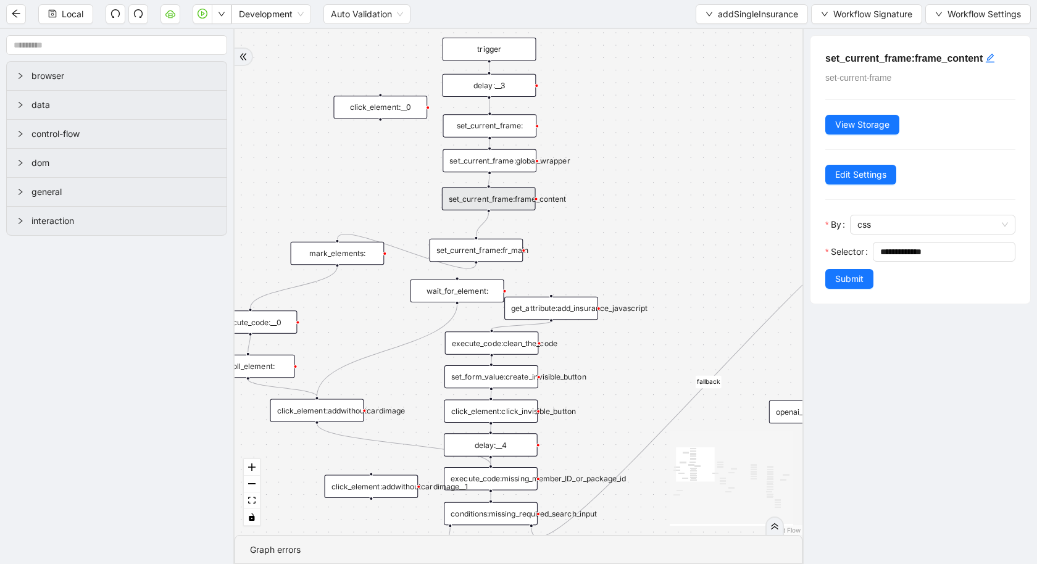
click at [715, 197] on div "is_missing_values has_custom_rules success success success fallback fallback su…" at bounding box center [519, 282] width 568 height 506
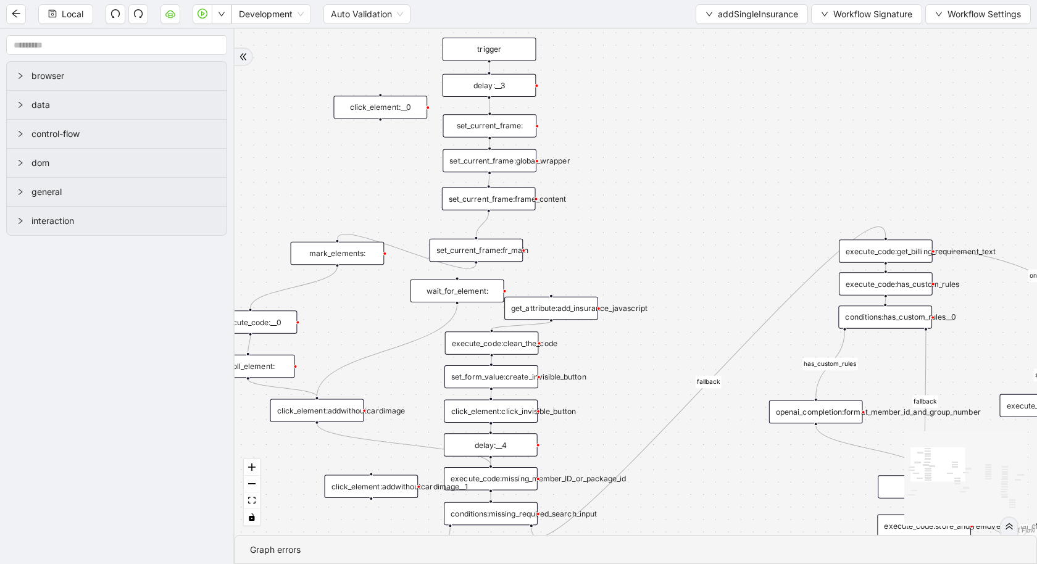
click at [475, 159] on div "set_current_frame:global_wrapper" at bounding box center [490, 160] width 94 height 23
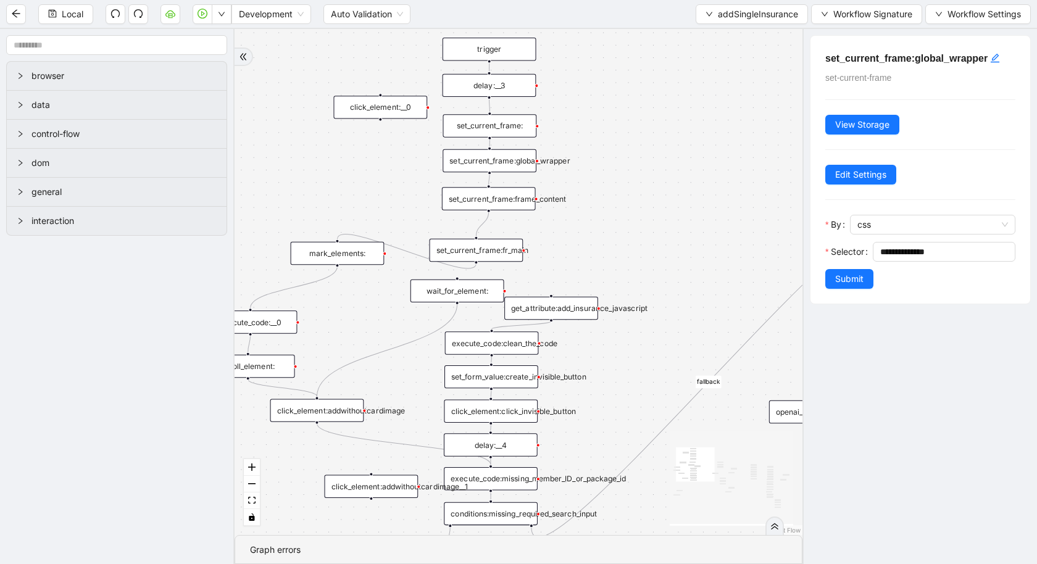
click at [477, 128] on div "set_current_frame:" at bounding box center [490, 125] width 94 height 23
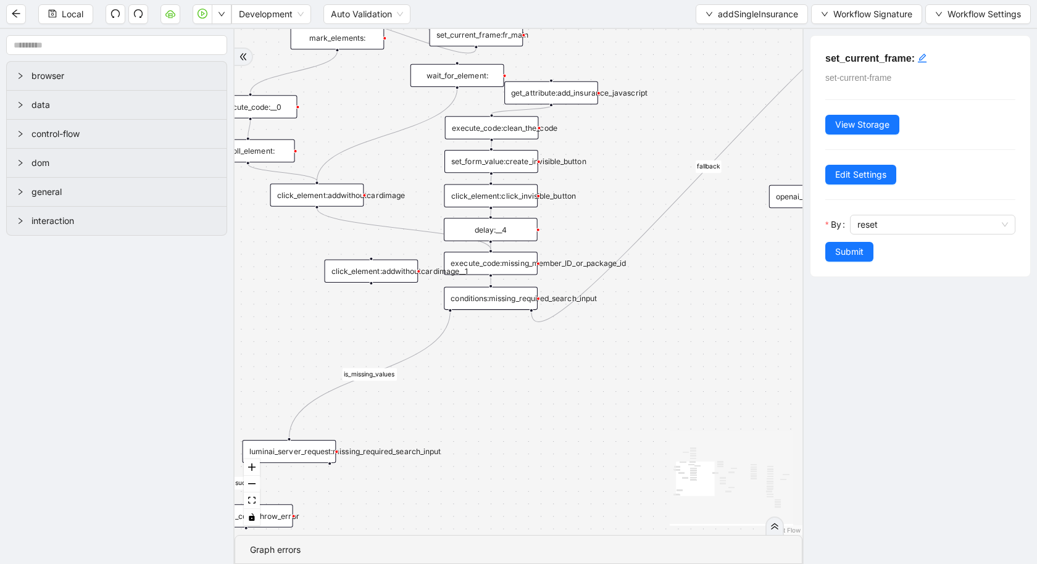
drag, startPoint x: 666, startPoint y: 186, endPoint x: 666, endPoint y: -33, distance: 218.5
click at [666, 0] on html "Local Development Auto Validation addSingleInsurance Workflow Signature Workflo…" at bounding box center [518, 282] width 1037 height 564
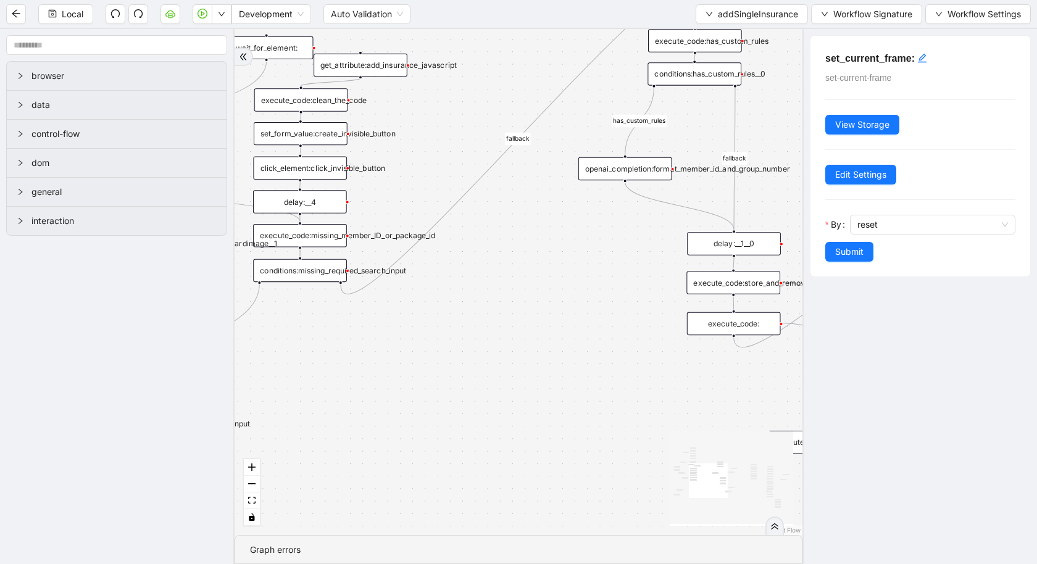
drag, startPoint x: 578, startPoint y: 400, endPoint x: 11, endPoint y: 414, distance: 566.9
click at [14, 415] on section "browser data control-flow dom general interaction is_missing_values has_custom_…" at bounding box center [518, 296] width 1037 height 535
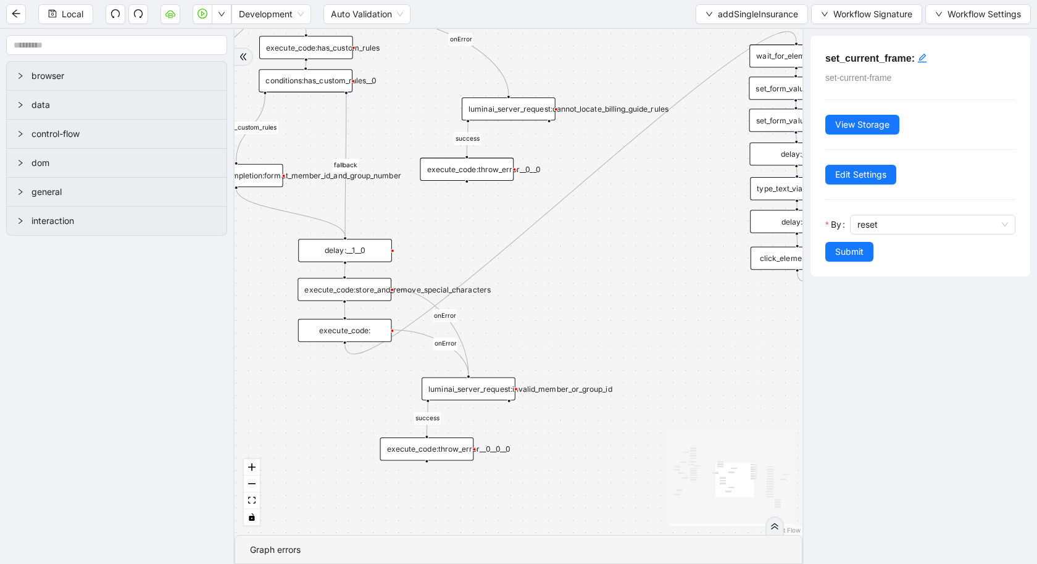
drag, startPoint x: 629, startPoint y: 456, endPoint x: 642, endPoint y: 362, distance: 95.3
click at [641, 362] on div "is_missing_values has_custom_rules success success success fallback fallback su…" at bounding box center [519, 282] width 568 height 506
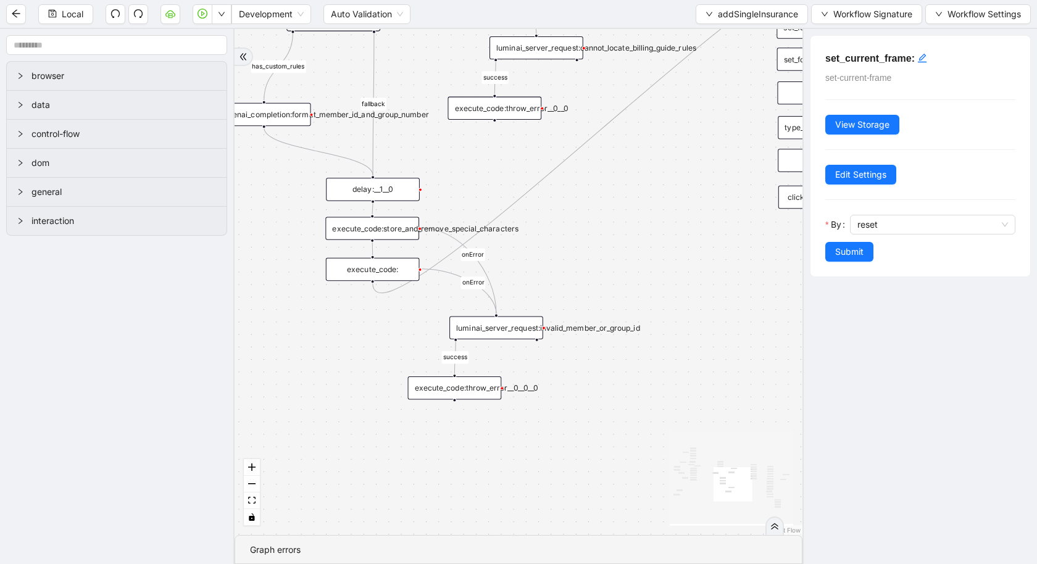
click at [507, 333] on div "luminai_server_request:invalid_member_or_group_id" at bounding box center [496, 327] width 94 height 23
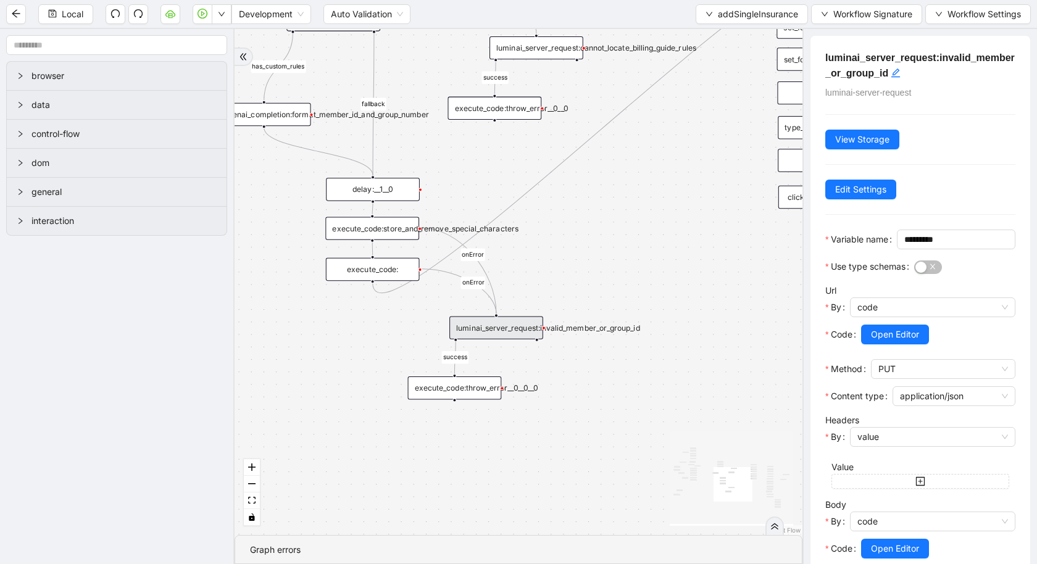
scroll to position [101, 0]
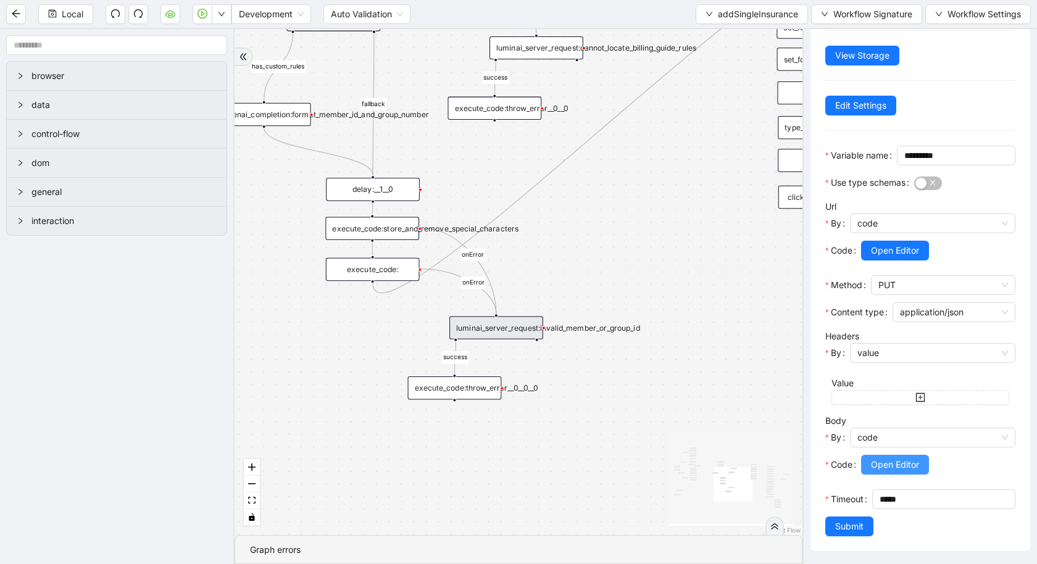
click at [885, 464] on span "Open Editor" at bounding box center [895, 465] width 48 height 14
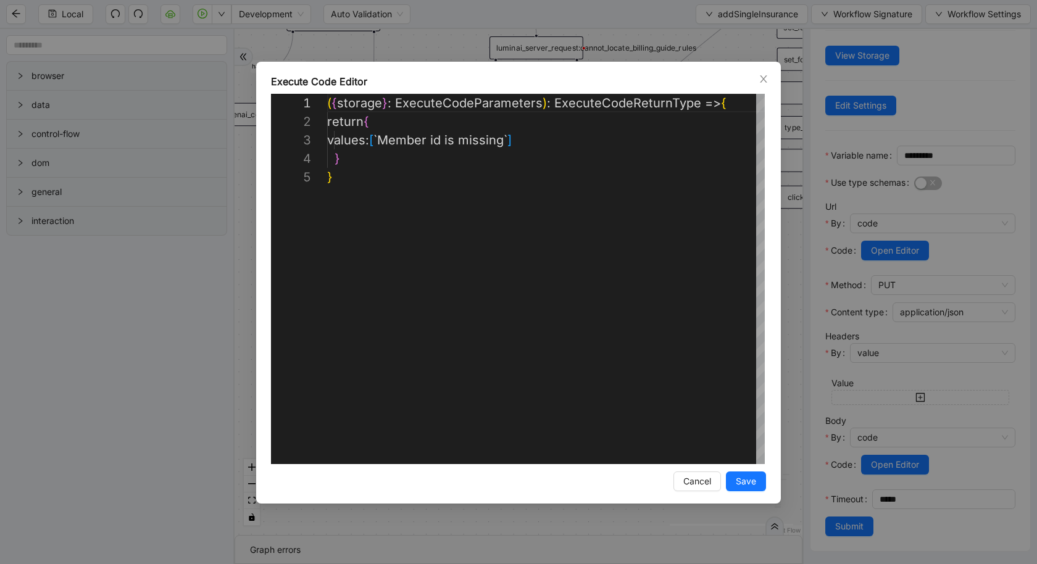
scroll to position [74, 0]
click at [215, 389] on div "**********" at bounding box center [518, 282] width 1037 height 564
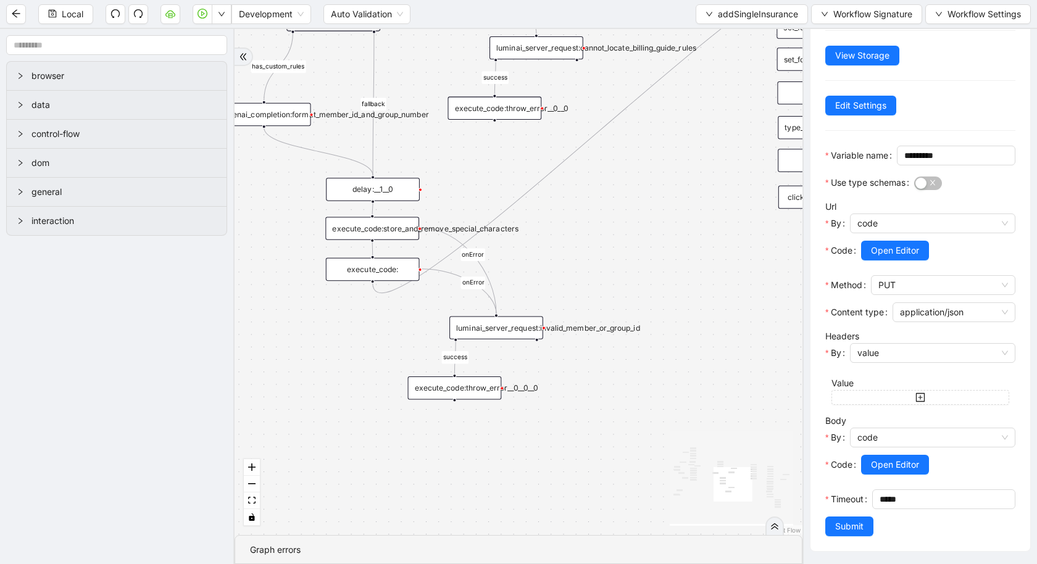
click at [373, 272] on div "execute_code:" at bounding box center [373, 269] width 94 height 23
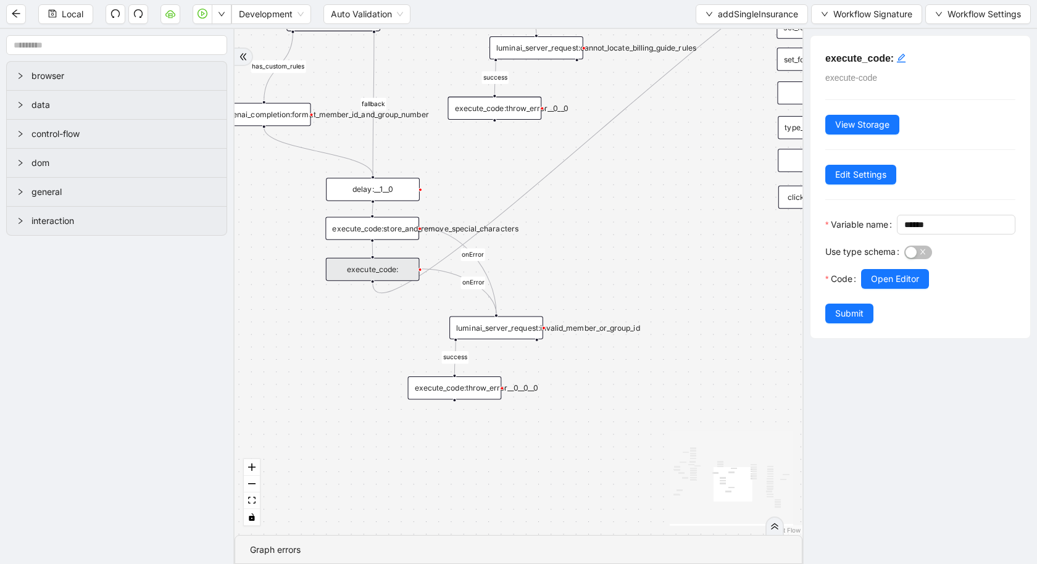
click at [886, 304] on div at bounding box center [938, 296] width 154 height 15
click at [395, 234] on div "execute_code:store_and_remove_special_characters" at bounding box center [372, 228] width 94 height 23
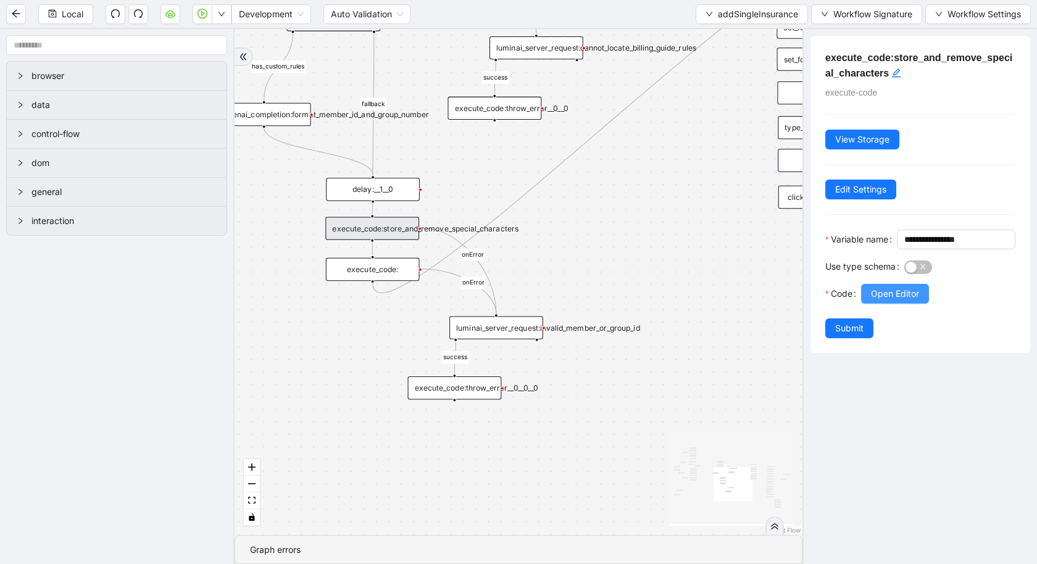
click at [914, 301] on span "Open Editor" at bounding box center [895, 294] width 48 height 14
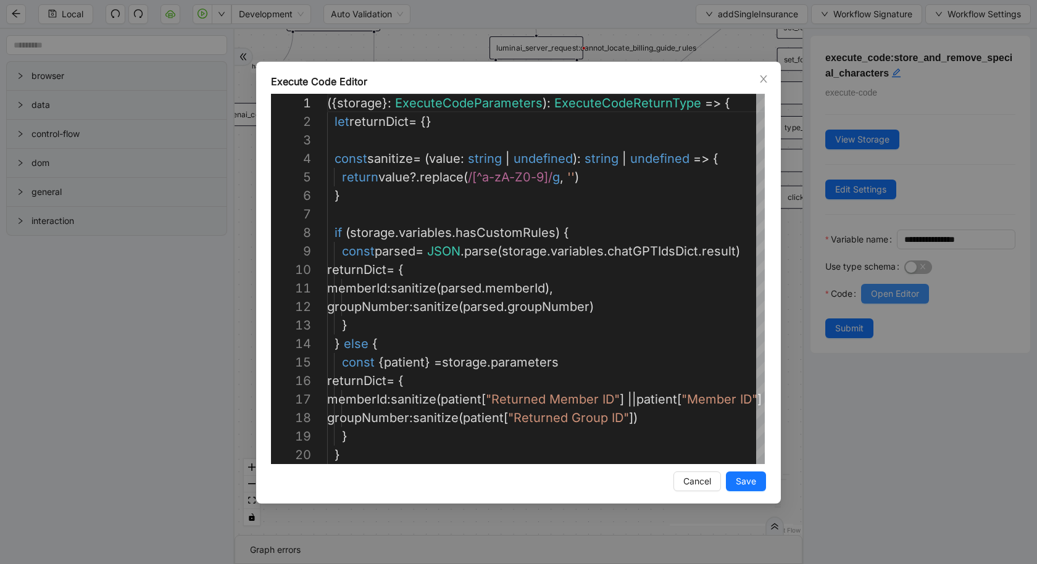
scroll to position [185, 0]
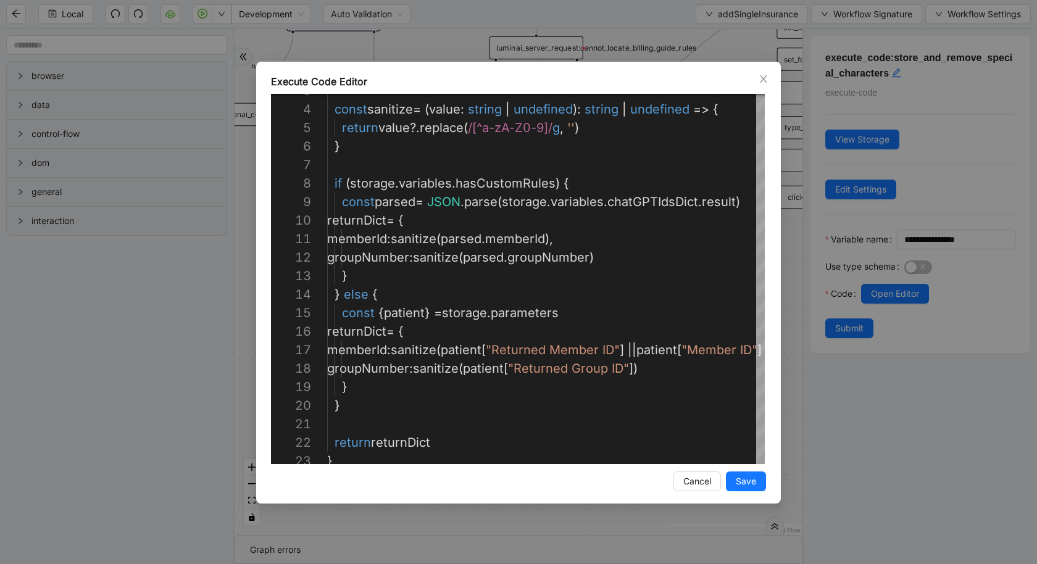
click at [125, 351] on div "Execute Code Editor 3 4 5 6 7 8 9 10 11 12 13 14 15 16 17 18 19 20 21 22 23 con…" at bounding box center [518, 282] width 1037 height 564
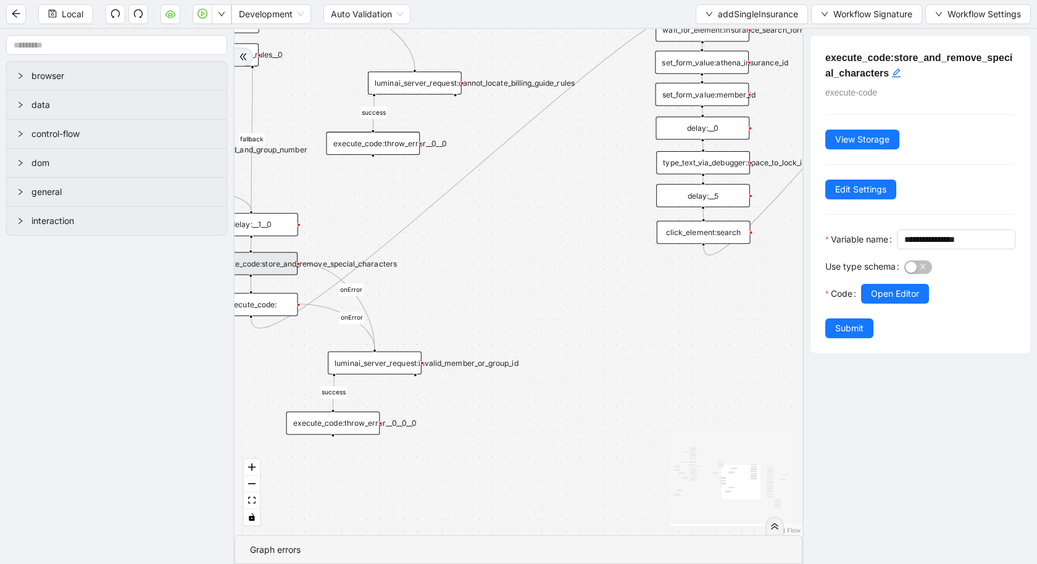
drag, startPoint x: 719, startPoint y: 157, endPoint x: 396, endPoint y: 337, distance: 369.5
click at [401, 331] on div "is_missing_values has_custom_rules success success success fallback fallback su…" at bounding box center [519, 282] width 568 height 506
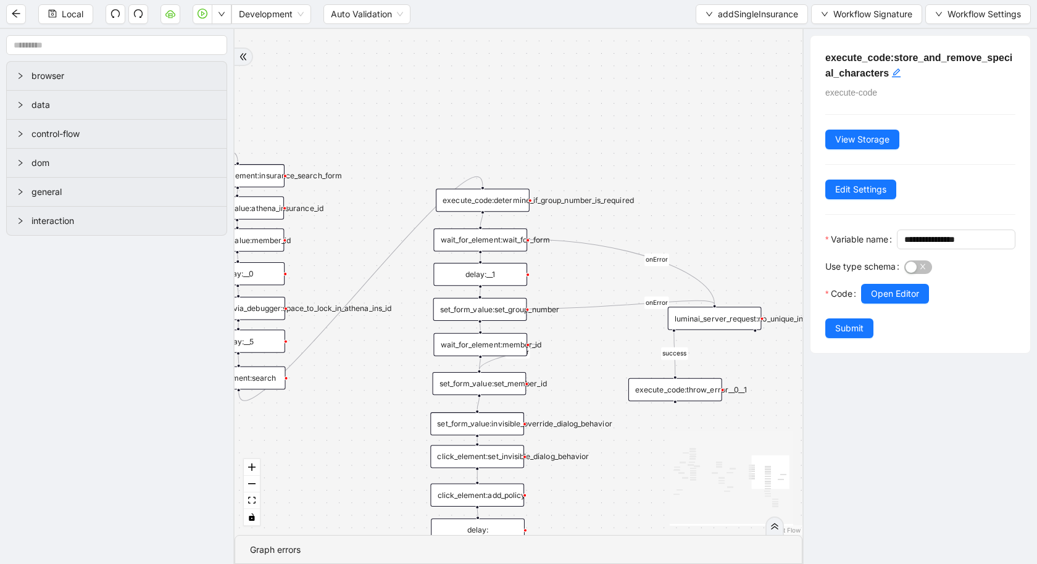
drag, startPoint x: 601, startPoint y: 473, endPoint x: 238, endPoint y: 373, distance: 376.5
click at [238, 374] on div "is_missing_values has_custom_rules success success success fallback fallback su…" at bounding box center [519, 282] width 568 height 506
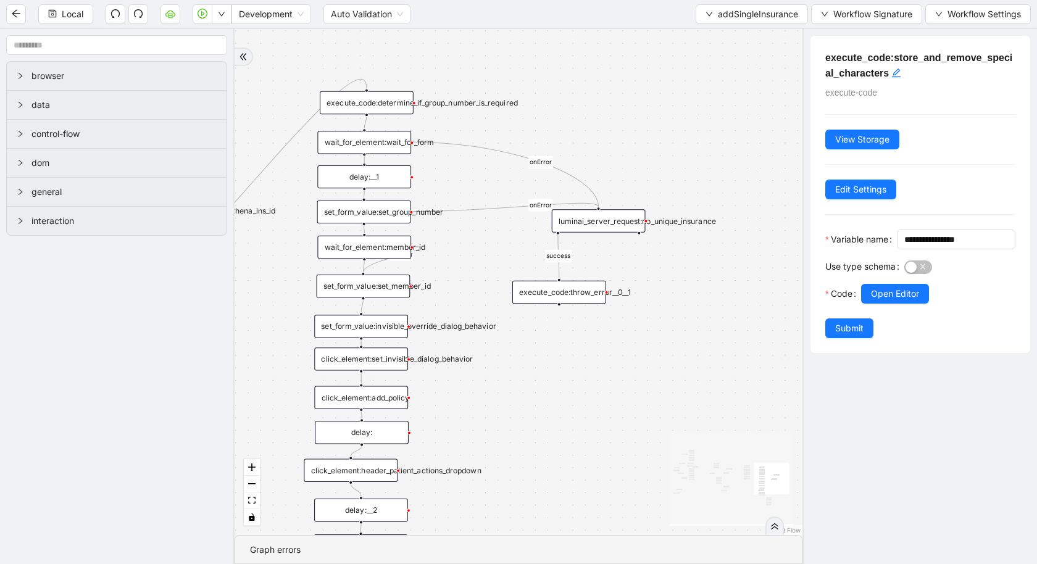
click at [613, 222] on div "luminai_server_request:no_unique_insurance" at bounding box center [599, 220] width 94 height 23
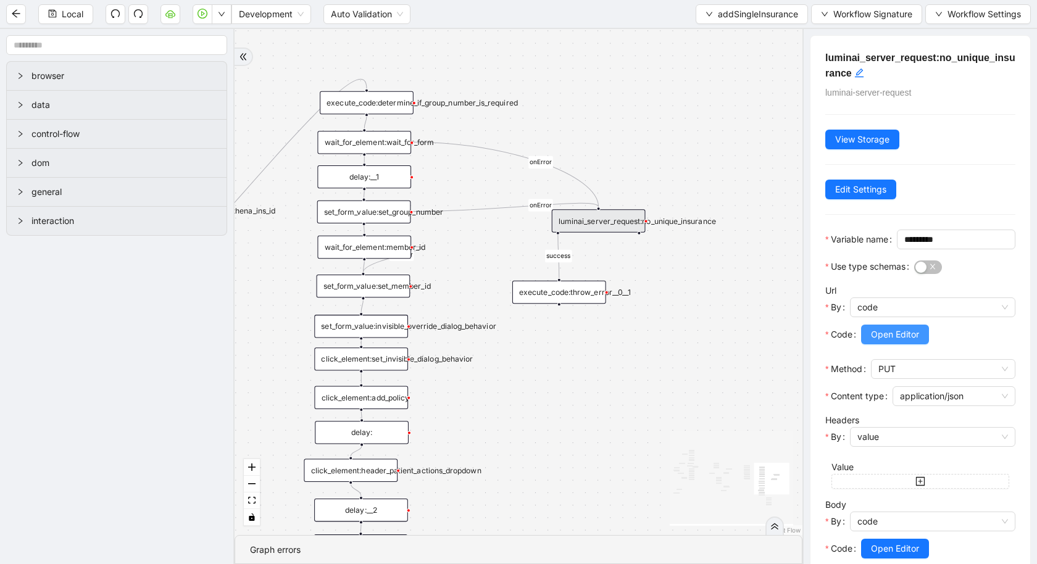
click at [895, 341] on span "Open Editor" at bounding box center [895, 335] width 48 height 14
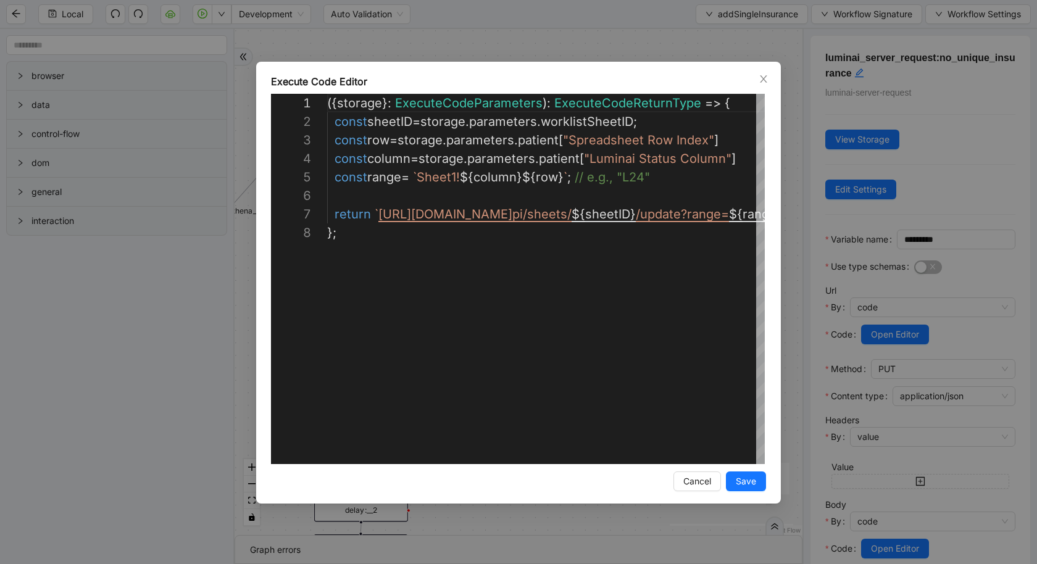
scroll to position [130, 0]
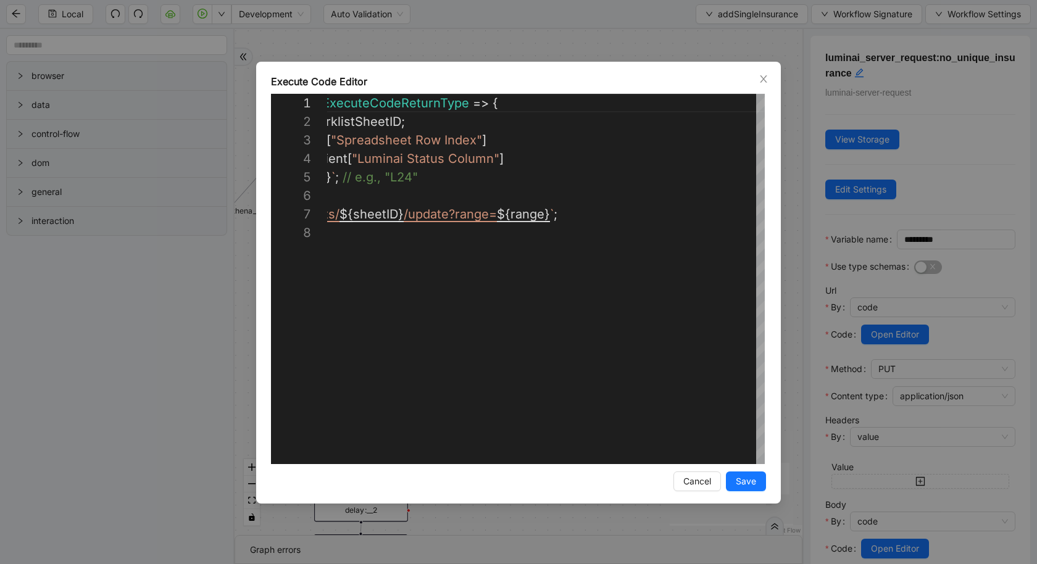
click at [118, 304] on div "**********" at bounding box center [518, 282] width 1037 height 564
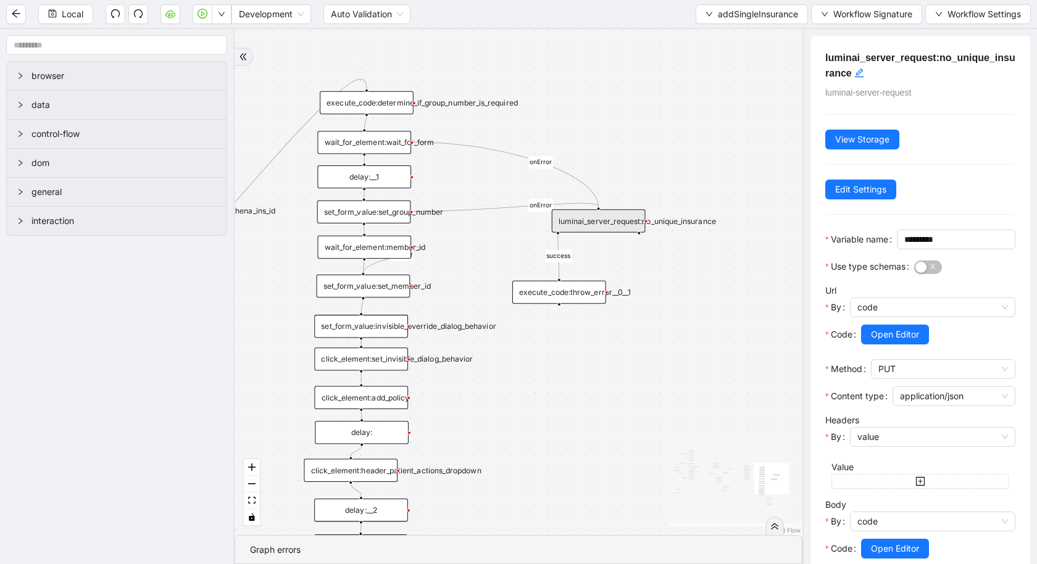
click at [369, 141] on div "wait_for_element:wait_for_form" at bounding box center [364, 142] width 94 height 23
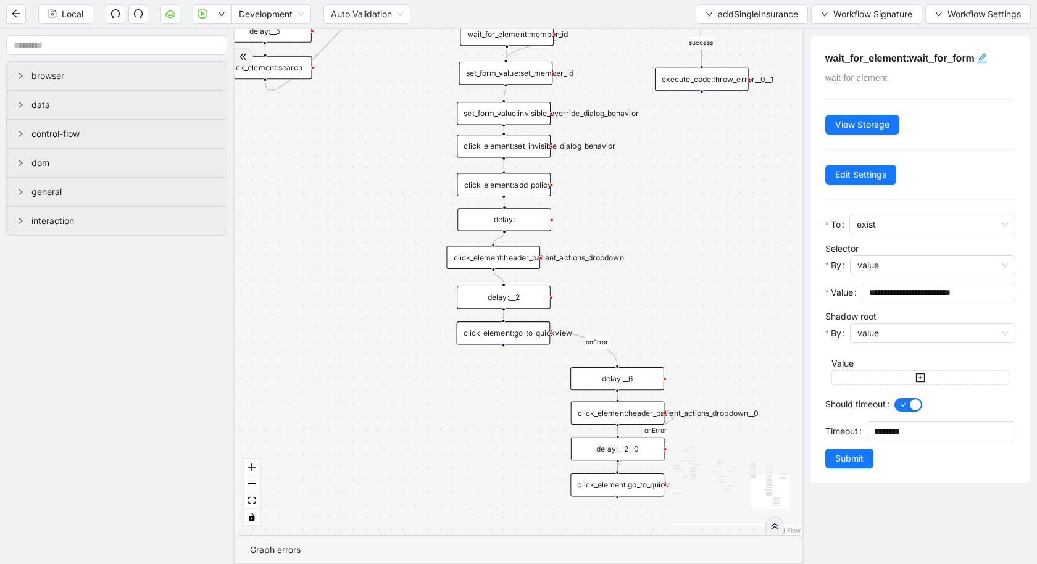
drag, startPoint x: 582, startPoint y: 460, endPoint x: 733, endPoint y: 246, distance: 261.7
click at [732, 244] on div "is_missing_values has_custom_rules success success success fallback fallback su…" at bounding box center [519, 282] width 568 height 506
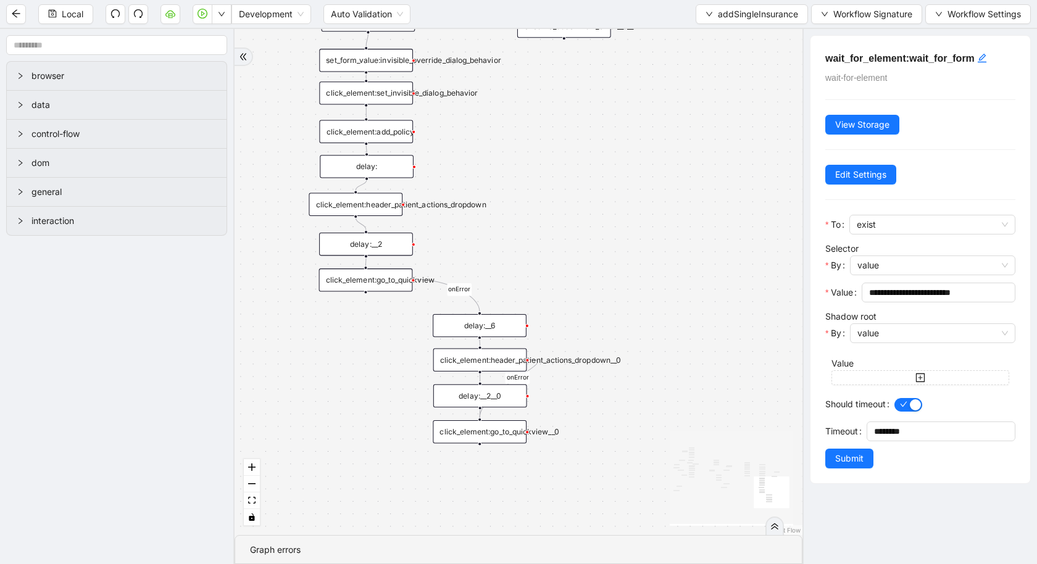
drag, startPoint x: 733, startPoint y: 246, endPoint x: 569, endPoint y: 193, distance: 172.6
click at [578, 193] on div "is_missing_values has_custom_rules success success success fallback fallback su…" at bounding box center [519, 282] width 568 height 506
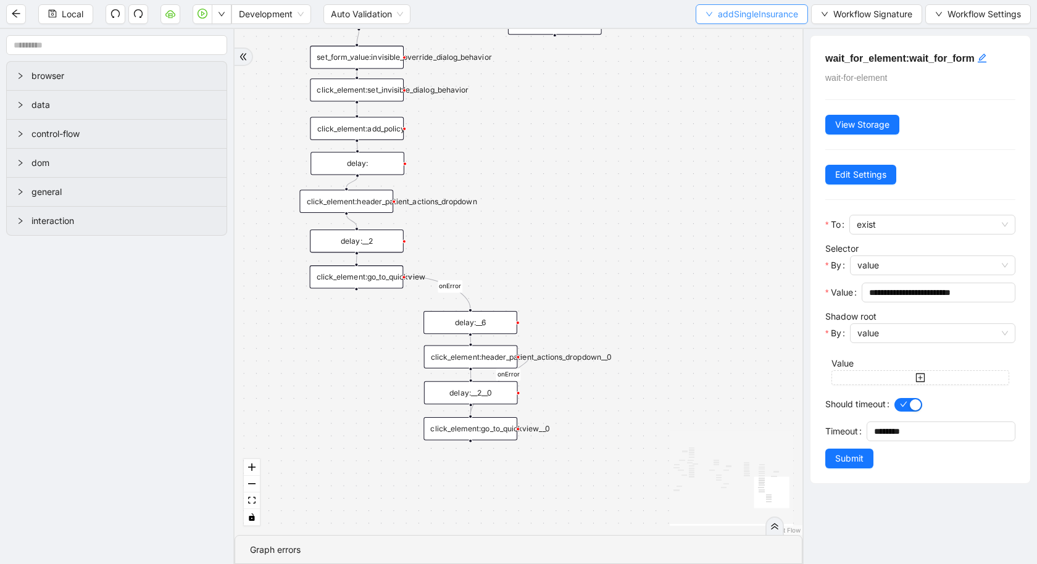
click at [754, 17] on span "addSingleInsurance" at bounding box center [758, 14] width 80 height 14
click at [664, 227] on div "is_missing_values has_custom_rules success success success fallback fallback su…" at bounding box center [519, 282] width 568 height 506
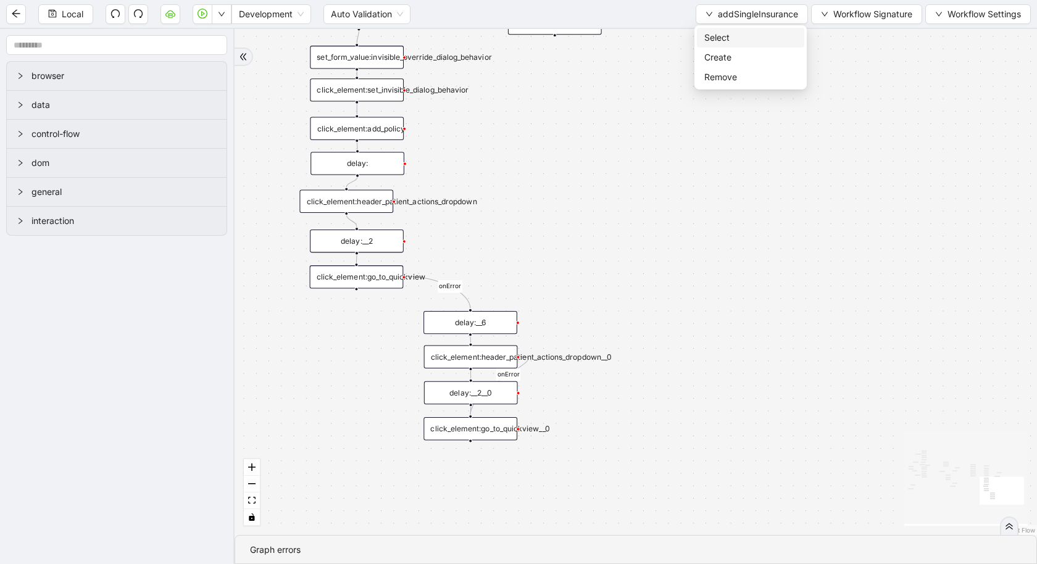
click at [733, 44] on li "Select" at bounding box center [750, 38] width 107 height 20
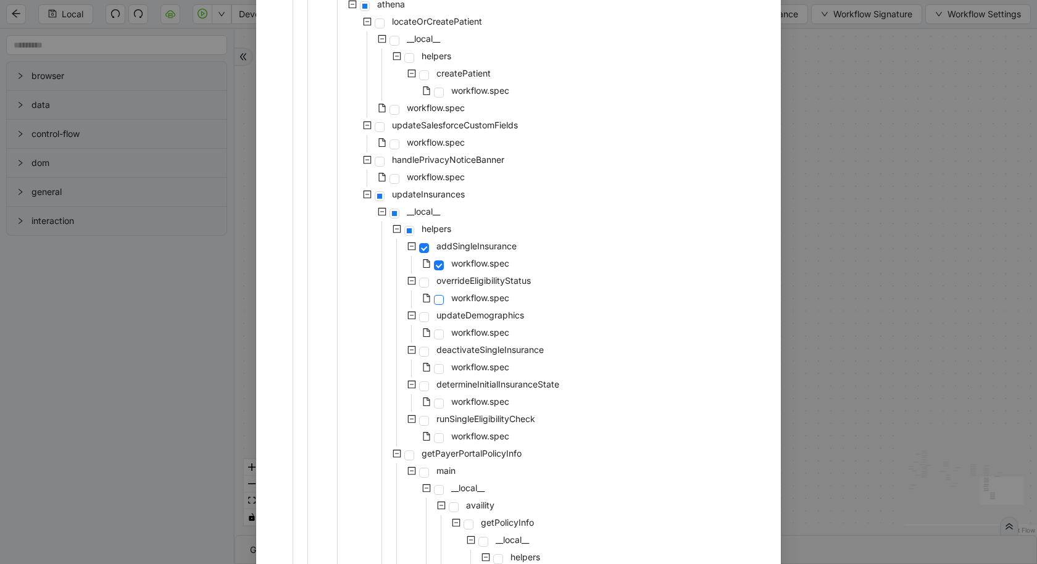
scroll to position [205, 0]
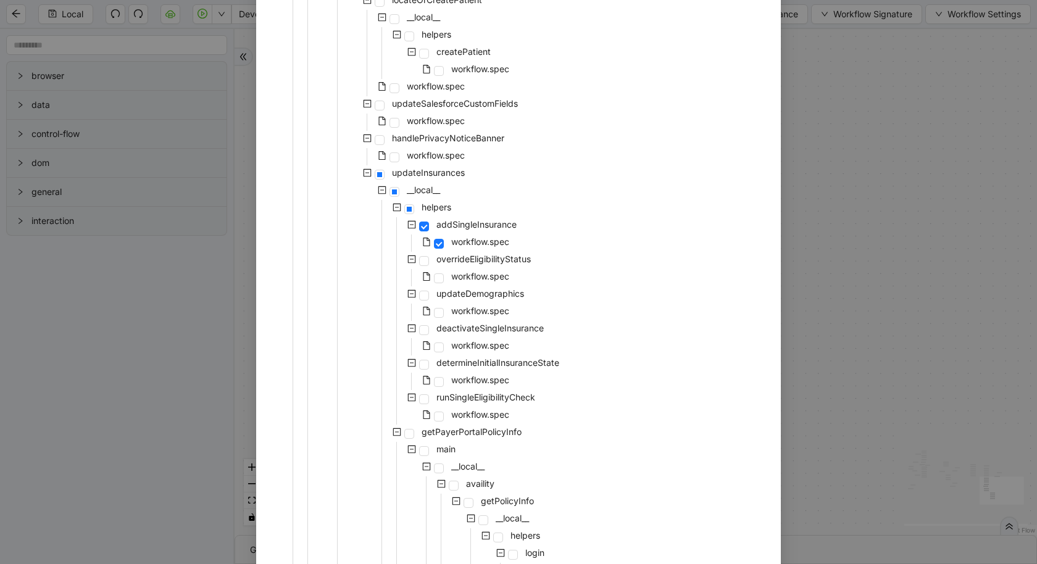
click at [448, 414] on div "workflow.spec" at bounding box center [391, 415] width 241 height 17
click at [445, 414] on div "workflow.spec" at bounding box center [391, 415] width 241 height 17
click at [443, 415] on span at bounding box center [439, 417] width 10 height 10
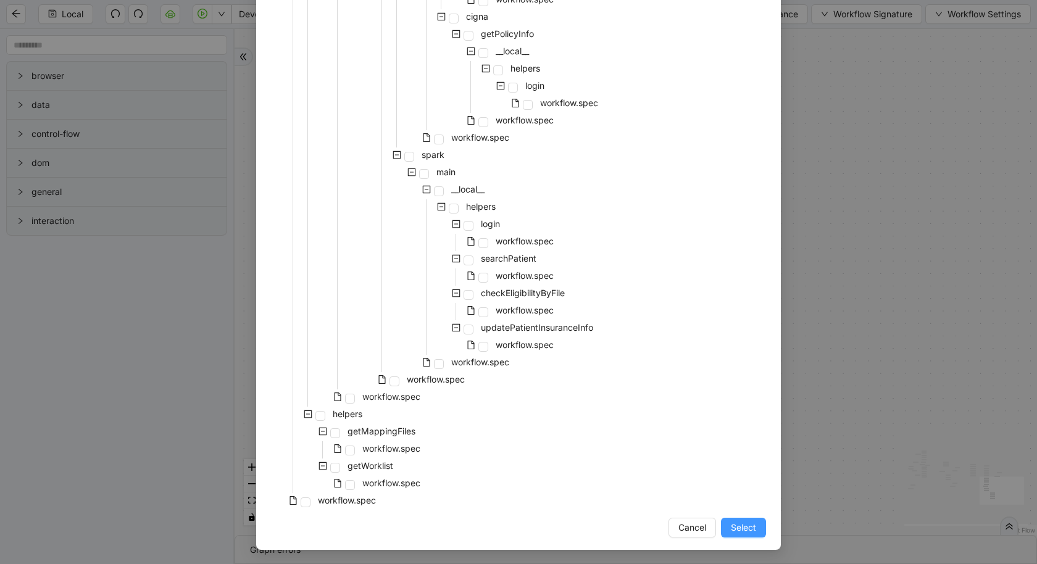
click at [752, 530] on span "Select" at bounding box center [743, 528] width 25 height 14
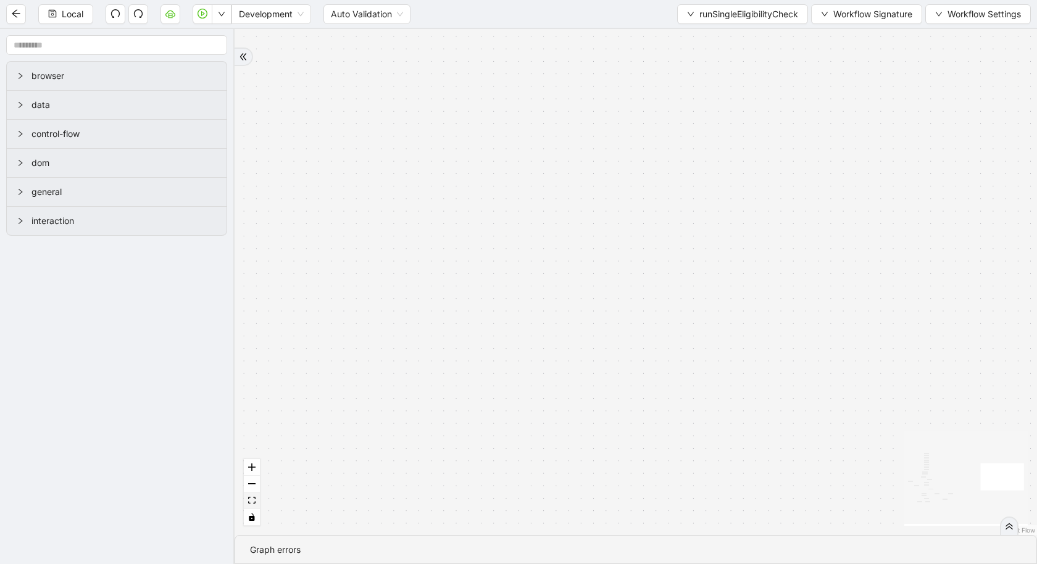
click at [254, 504] on icon "fit view" at bounding box center [251, 500] width 7 height 7
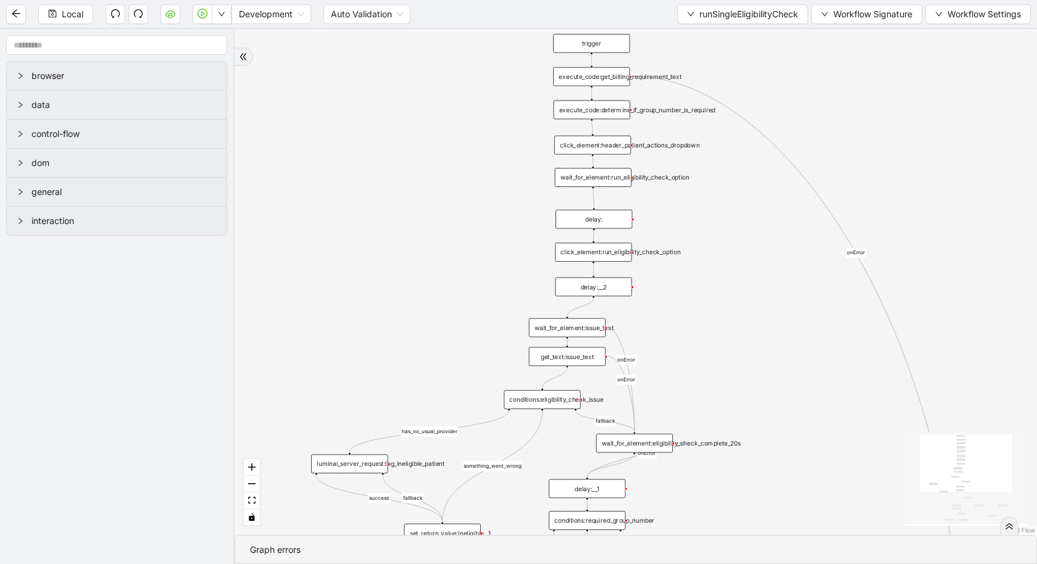
drag, startPoint x: 538, startPoint y: 108, endPoint x: 459, endPoint y: 143, distance: 85.7
click at [459, 143] on div "fallback is_not_eligible group_number_is_required success fallback success fall…" at bounding box center [636, 282] width 803 height 506
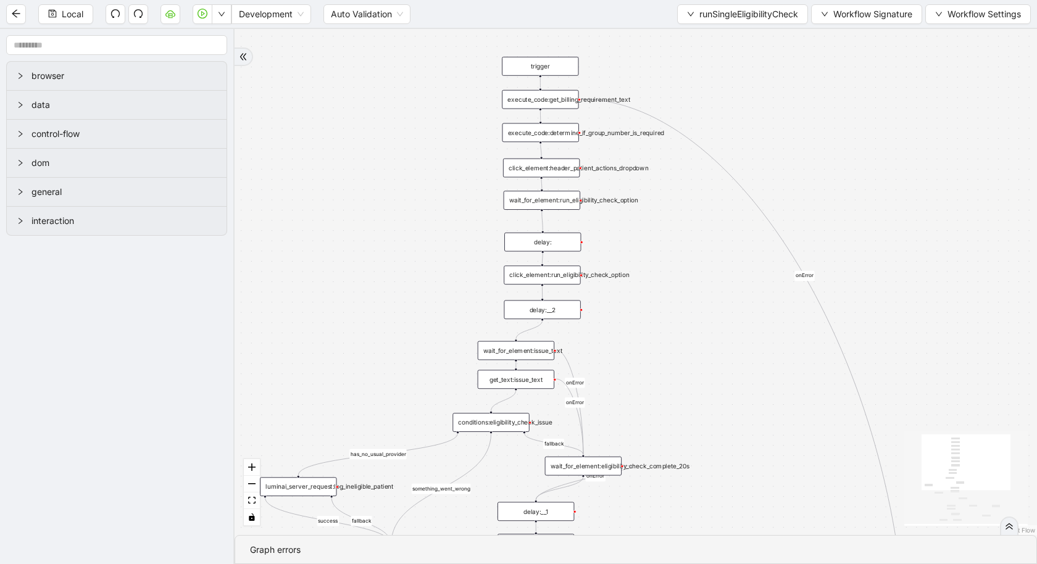
click at [543, 133] on div "execute_code:determine_if_group_number_is_required" at bounding box center [541, 132] width 77 height 19
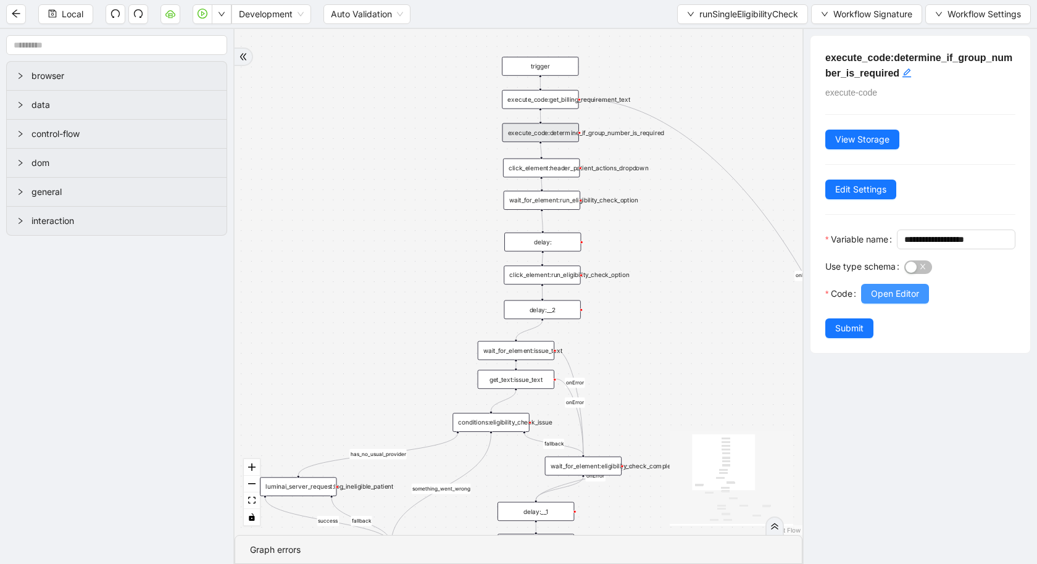
click at [885, 301] on span "Open Editor" at bounding box center [895, 294] width 48 height 14
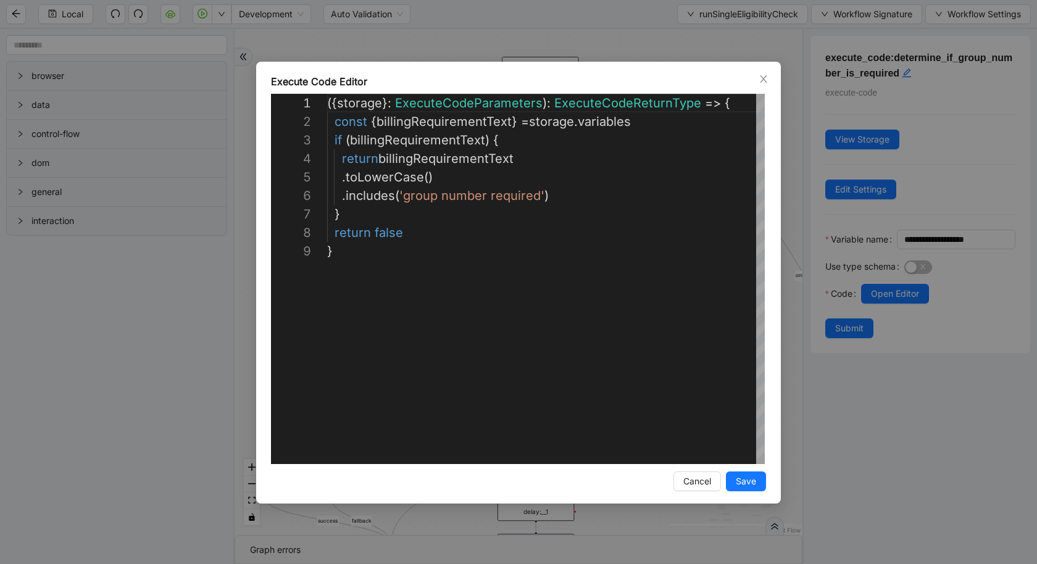
click at [124, 338] on div "**********" at bounding box center [518, 282] width 1037 height 564
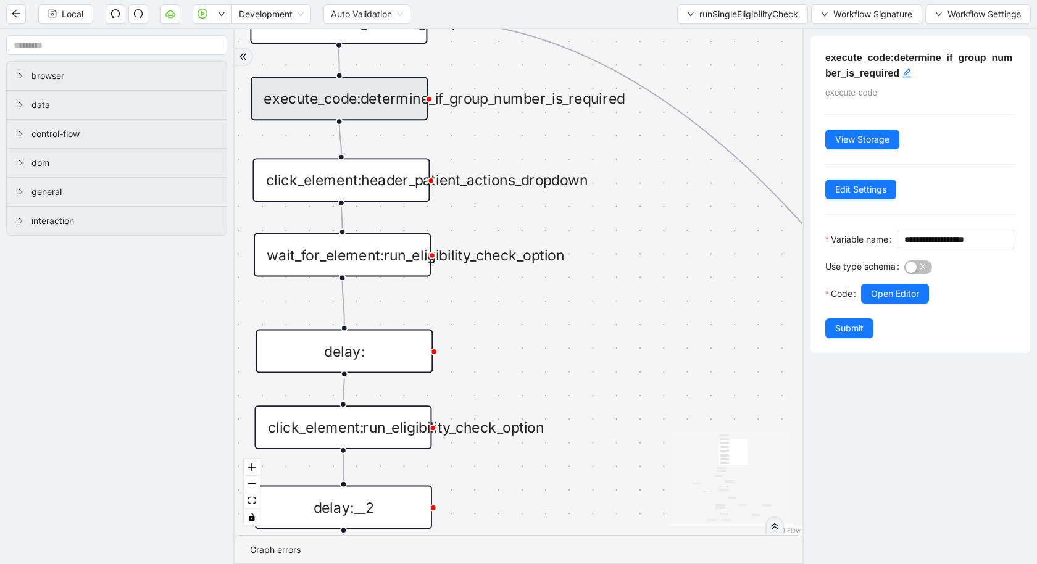
click at [391, 239] on div "wait_for_element:run_eligibility_check_option" at bounding box center [342, 255] width 177 height 44
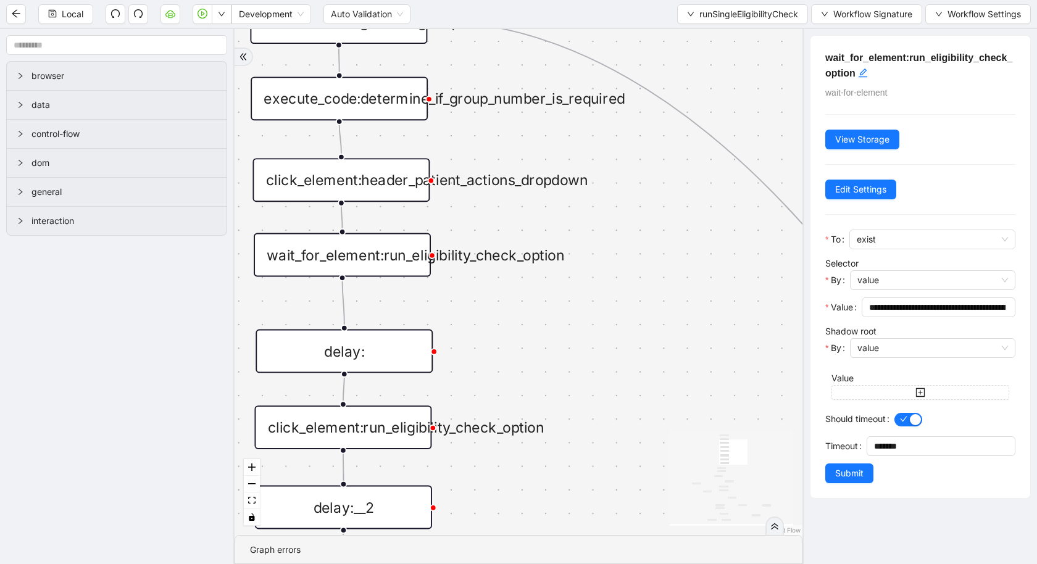
click at [372, 183] on div "click_element:header_patient_actions_dropdown" at bounding box center [341, 180] width 177 height 44
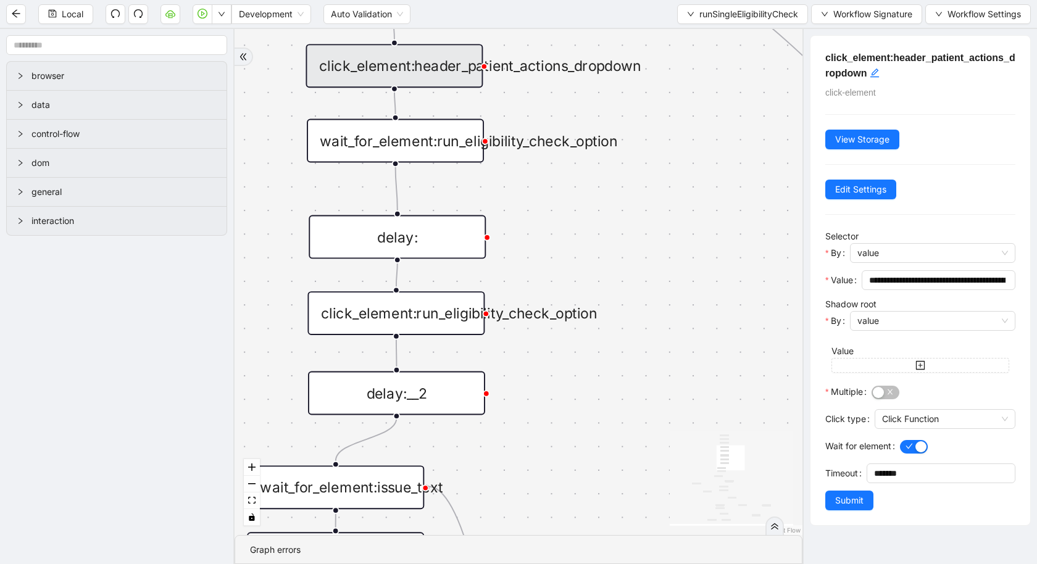
drag, startPoint x: 559, startPoint y: 263, endPoint x: 609, endPoint y: 148, distance: 125.2
click at [609, 148] on div "fallback is_not_eligible group_number_is_required success fallback success fall…" at bounding box center [519, 282] width 568 height 506
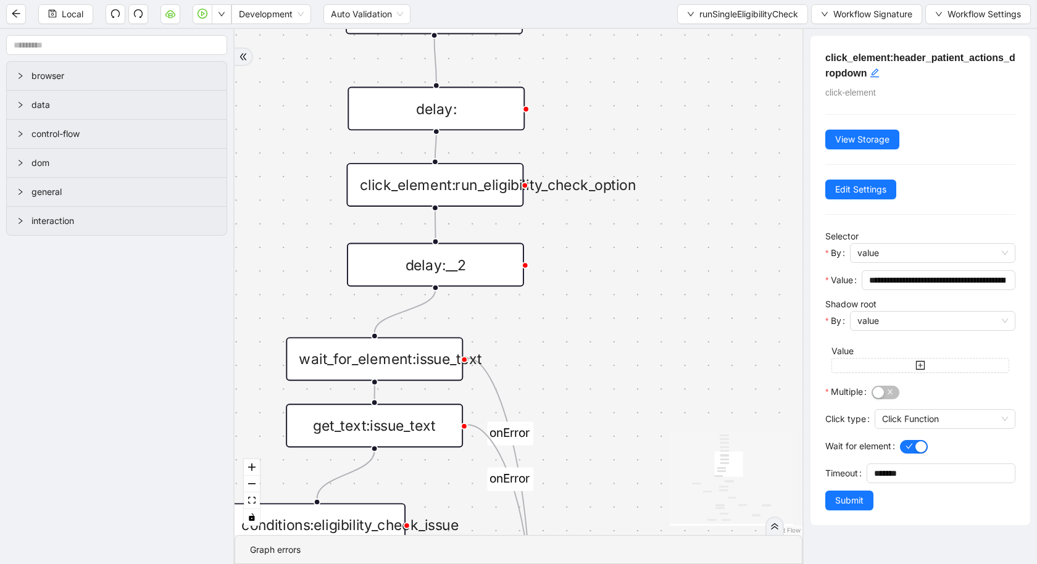
drag, startPoint x: 638, startPoint y: 464, endPoint x: 711, endPoint y: 236, distance: 239.0
click at [711, 236] on div "fallback is_not_eligible group_number_is_required success fallback success fall…" at bounding box center [519, 282] width 568 height 506
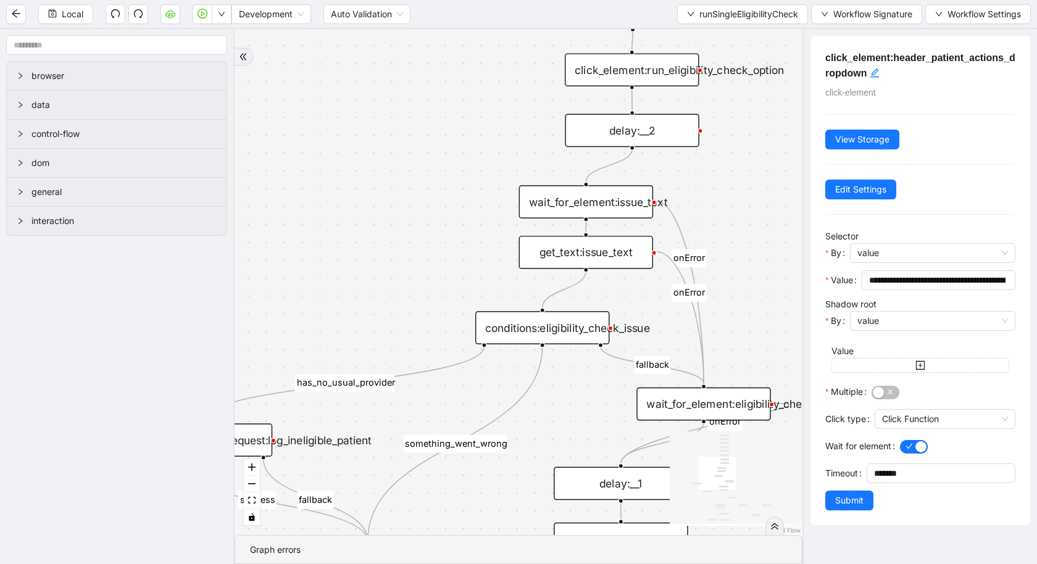
drag, startPoint x: 711, startPoint y: 237, endPoint x: 817, endPoint y: 185, distance: 118.7
click at [817, 185] on section "browser data control-flow dom general interaction fallback is_not_eligible grou…" at bounding box center [518, 296] width 1037 height 535
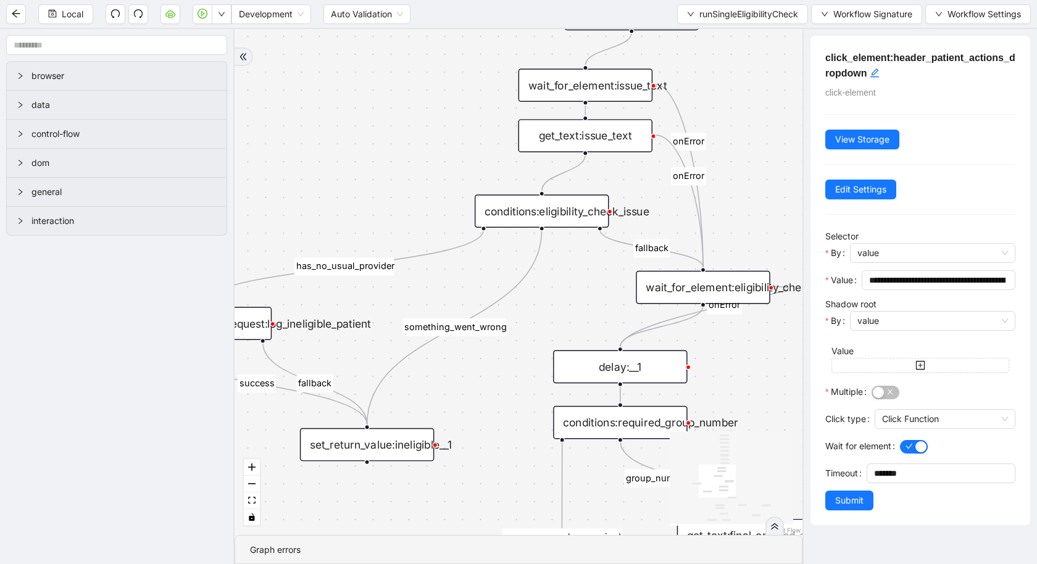
drag, startPoint x: 743, startPoint y: 317, endPoint x: 741, endPoint y: 200, distance: 116.7
click at [741, 200] on div "fallback is_not_eligible group_number_is_required success fallback success fall…" at bounding box center [519, 282] width 568 height 506
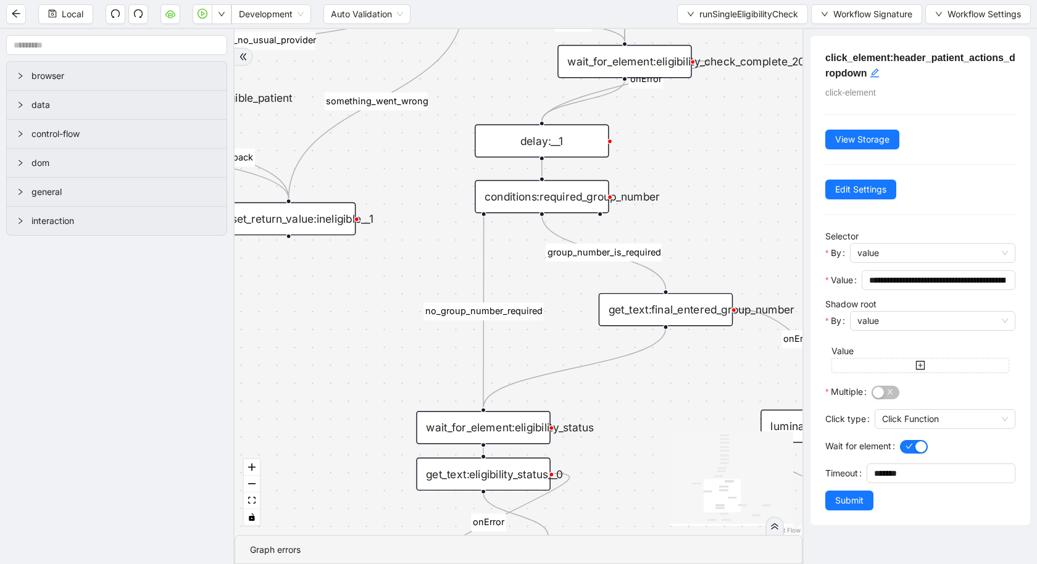
drag, startPoint x: 445, startPoint y: 307, endPoint x: 410, endPoint y: 209, distance: 104.1
click at [411, 209] on div "fallback is_not_eligible group_number_is_required success fallback success fall…" at bounding box center [519, 282] width 568 height 506
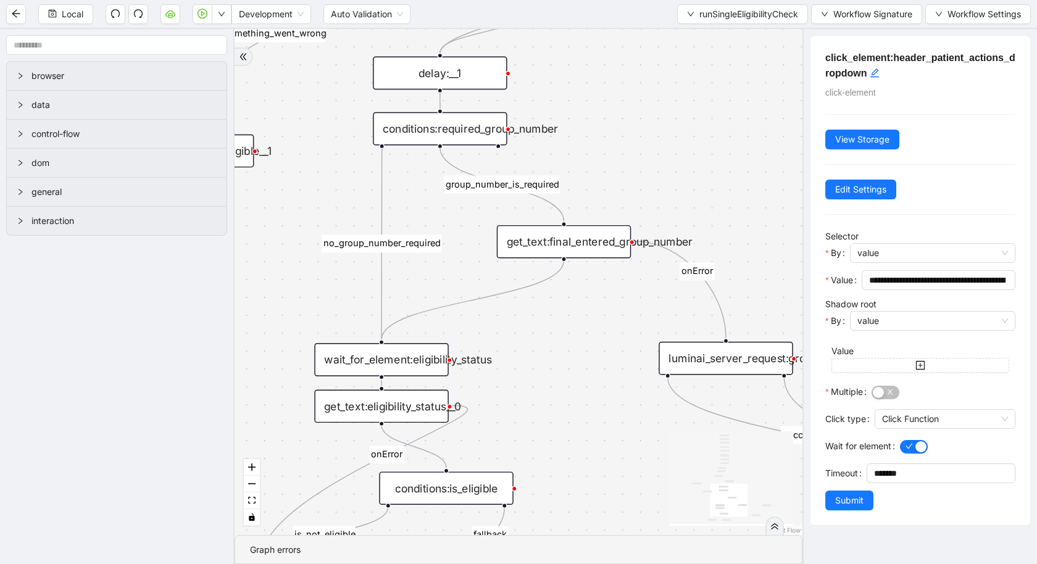
drag, startPoint x: 410, startPoint y: 209, endPoint x: 309, endPoint y: 141, distance: 121.4
click at [309, 141] on div "fallback is_not_eligible group_number_is_required success fallback success fall…" at bounding box center [519, 282] width 568 height 506
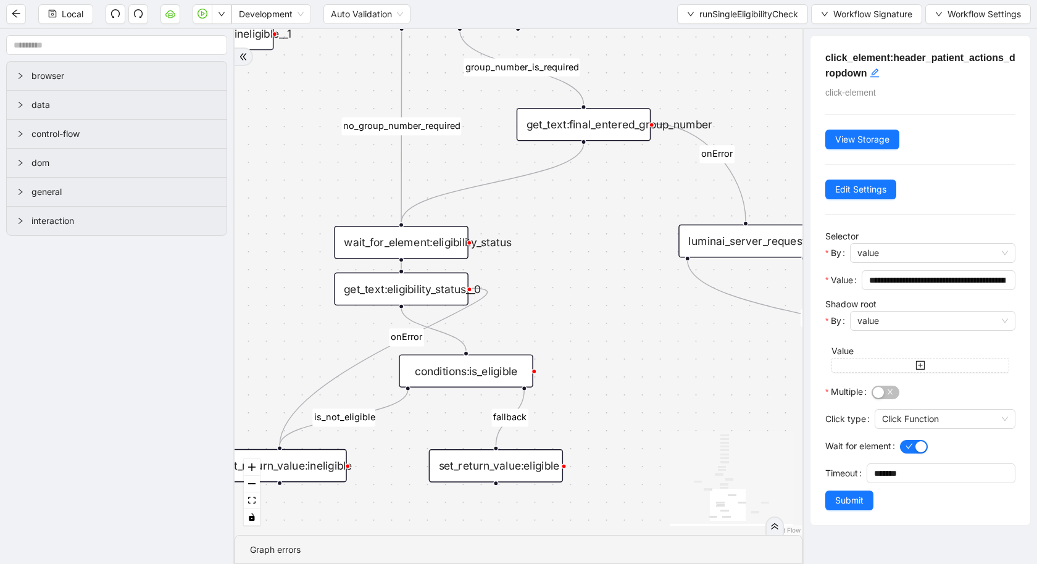
drag, startPoint x: 306, startPoint y: 407, endPoint x: 325, endPoint y: 290, distance: 118.3
click at [325, 290] on div "fallback is_not_eligible group_number_is_required success fallback success fall…" at bounding box center [519, 282] width 568 height 506
click at [393, 249] on div "wait_for_element:eligibility_status" at bounding box center [401, 242] width 135 height 33
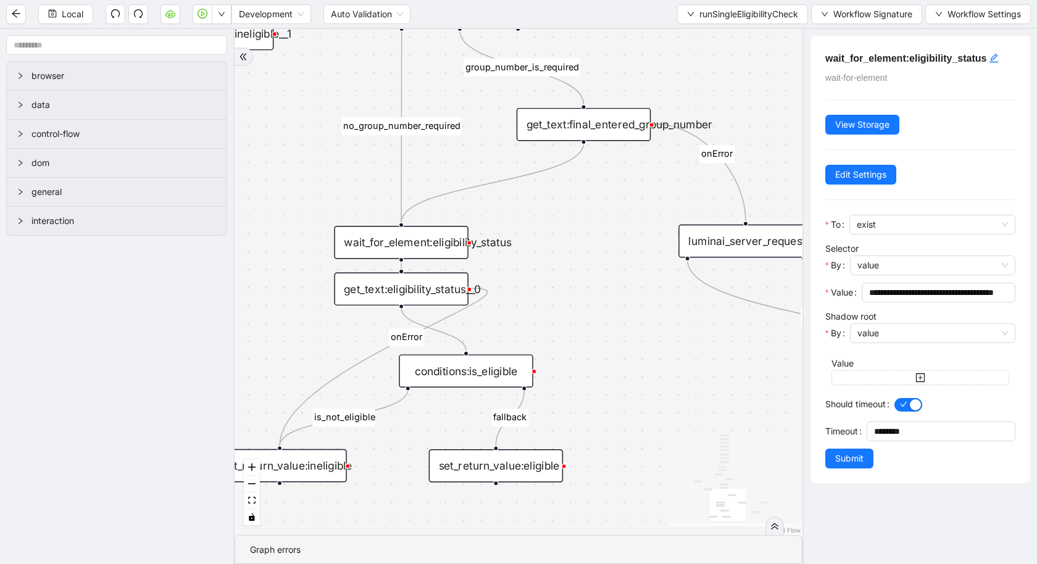
click at [393, 287] on div "get_text:eligibility_status__0" at bounding box center [401, 288] width 135 height 33
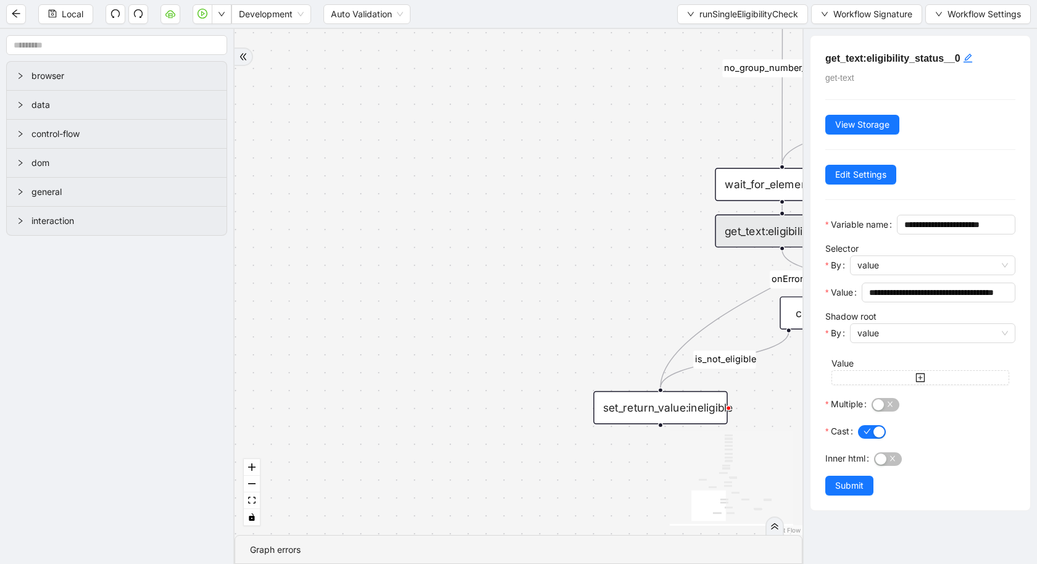
drag, startPoint x: 324, startPoint y: 334, endPoint x: 762, endPoint y: 263, distance: 444.0
click at [766, 265] on div "fallback is_not_eligible group_number_is_required success fallback success fall…" at bounding box center [519, 282] width 568 height 506
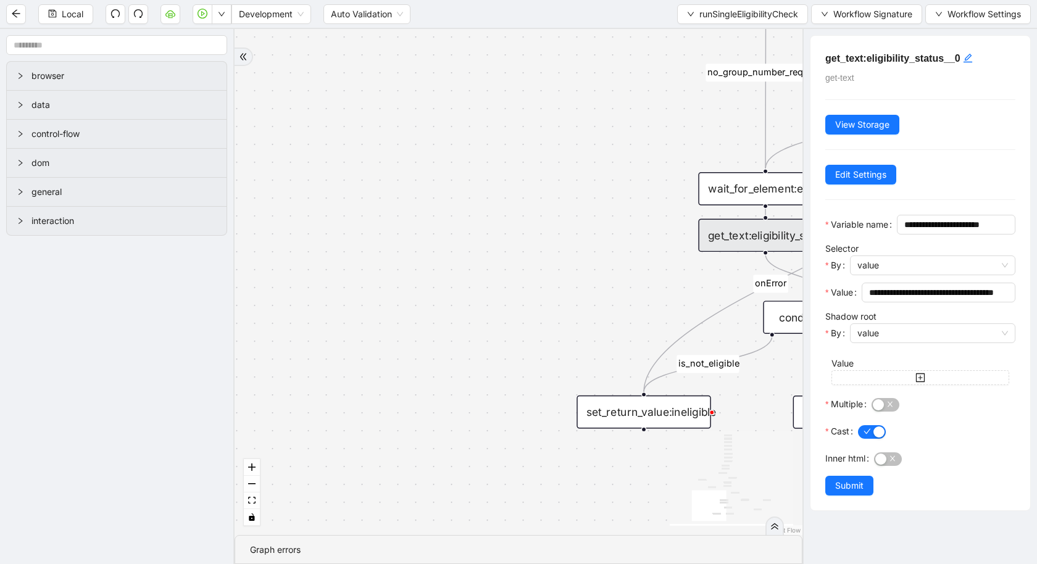
drag, startPoint x: 622, startPoint y: 281, endPoint x: 383, endPoint y: 333, distance: 244.6
click at [383, 333] on div "fallback is_not_eligible group_number_is_required success fallback success fall…" at bounding box center [519, 282] width 568 height 506
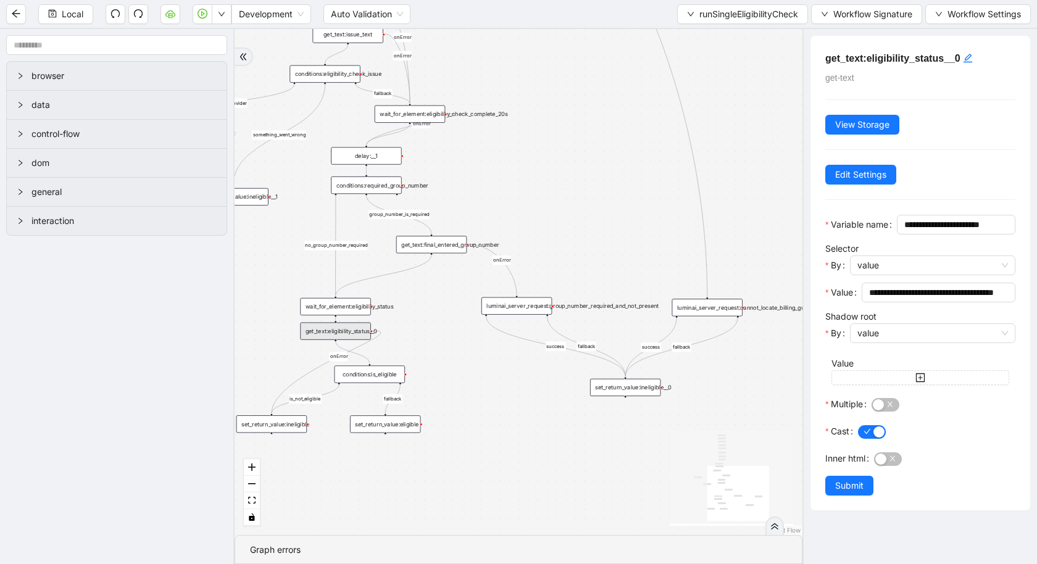
drag, startPoint x: 383, startPoint y: 333, endPoint x: 222, endPoint y: 362, distance: 163.7
click at [222, 362] on section "browser data control-flow dom general interaction fallback is_not_eligible grou…" at bounding box center [518, 296] width 1037 height 535
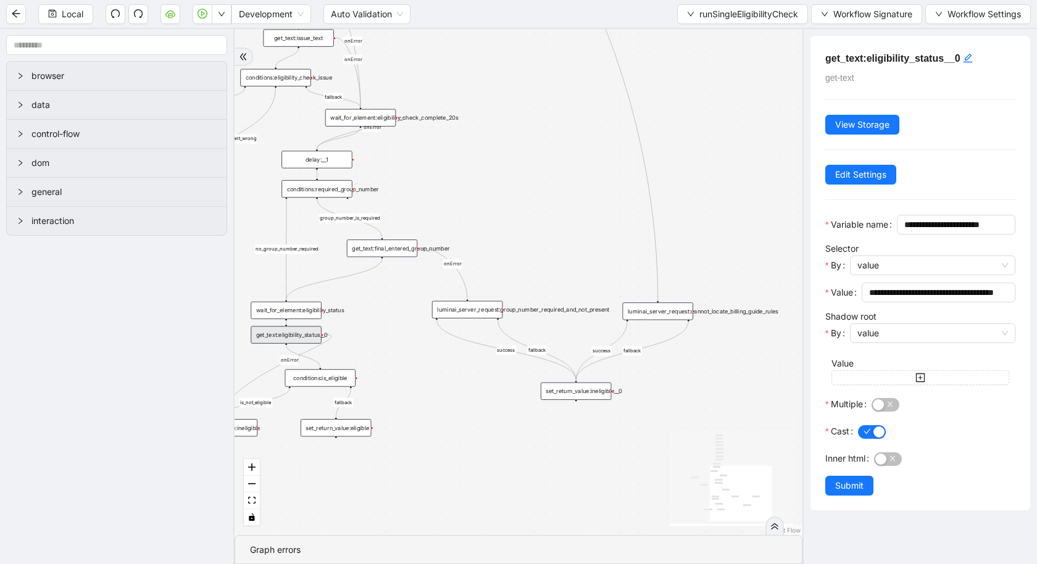
drag, startPoint x: 574, startPoint y: 425, endPoint x: 364, endPoint y: 493, distance: 220.0
click at [364, 494] on div "fallback is_not_eligible group_number_is_required success fallback success fall…" at bounding box center [519, 282] width 568 height 506
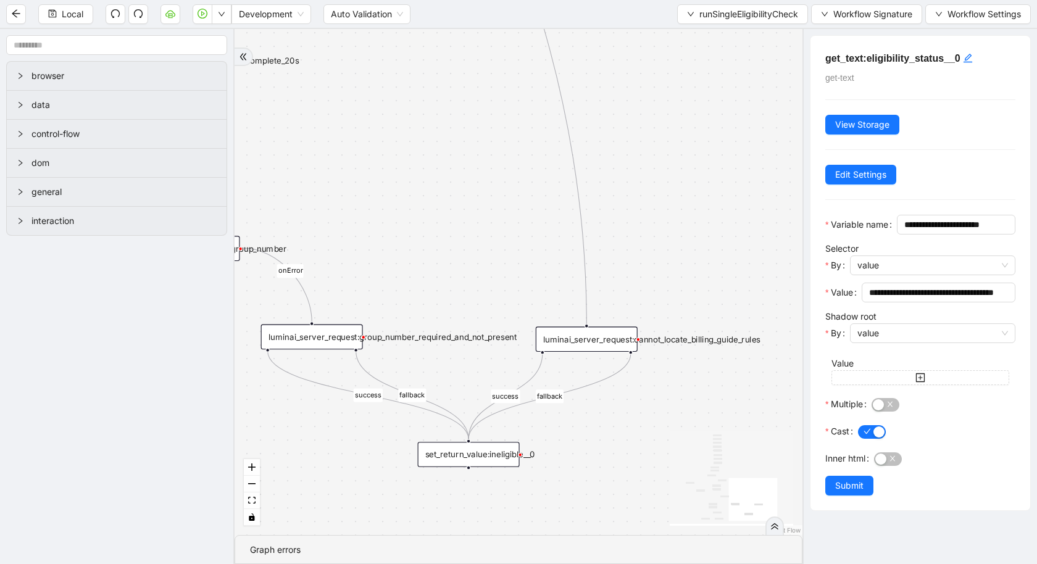
drag, startPoint x: 667, startPoint y: 209, endPoint x: 752, endPoint y: 207, distance: 84.6
click at [753, 209] on div "fallback is_not_eligible group_number_is_required success fallback success fall…" at bounding box center [519, 282] width 568 height 506
click at [714, 7] on span "runSingleEligibilityCheck" at bounding box center [748, 14] width 99 height 14
click at [709, 39] on span "Select" at bounding box center [740, 38] width 113 height 14
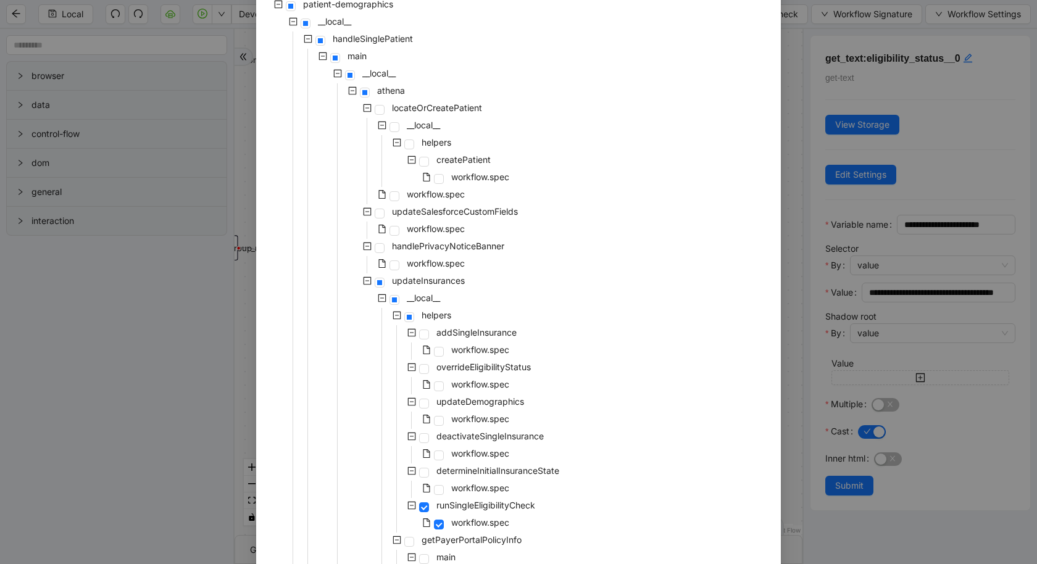
scroll to position [106, 0]
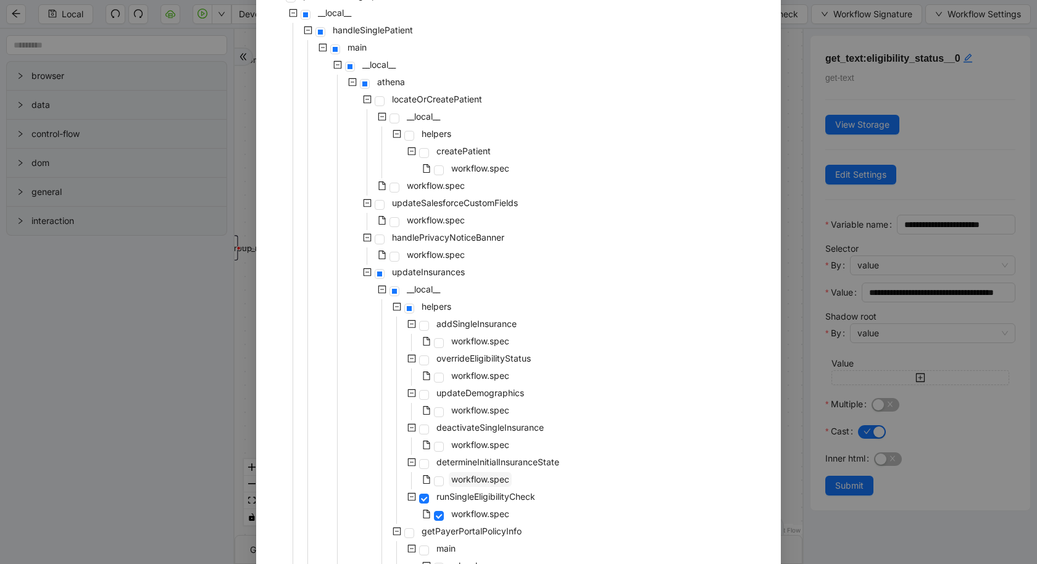
click at [495, 477] on span "workflow.spec" at bounding box center [480, 479] width 58 height 10
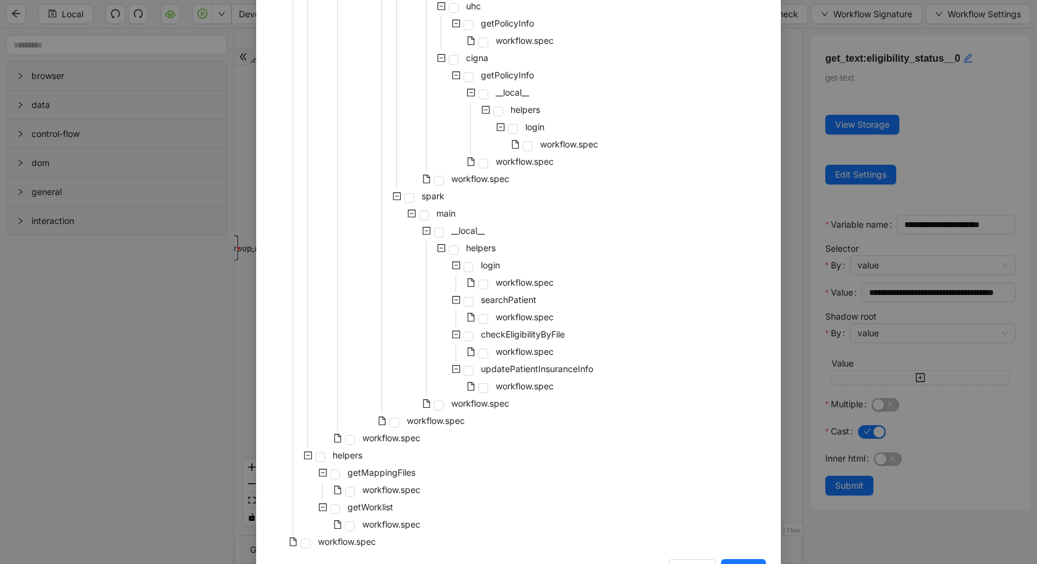
scroll to position [880, 0]
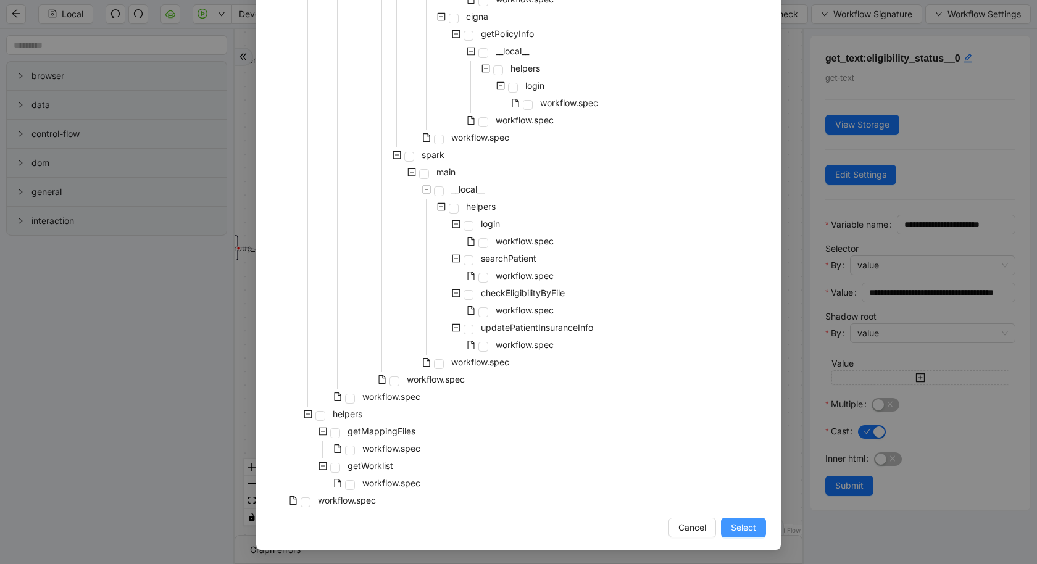
click at [729, 527] on button "Select" at bounding box center [743, 528] width 45 height 20
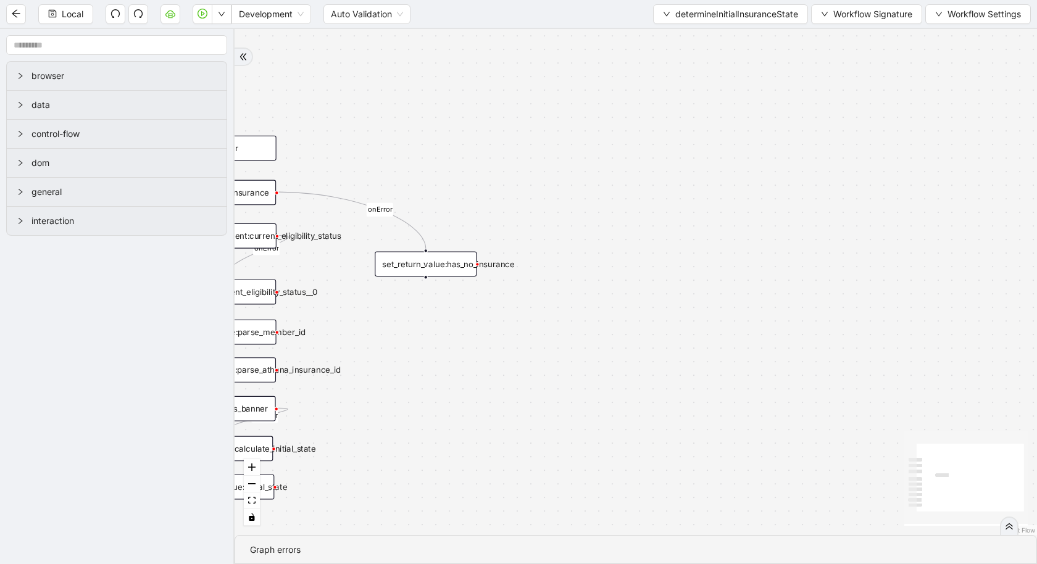
drag, startPoint x: 396, startPoint y: 388, endPoint x: 545, endPoint y: 553, distance: 222.1
click at [546, 554] on section "onError onError onError trigger get_text:issues_banner get_text:current_eligibi…" at bounding box center [636, 296] width 803 height 535
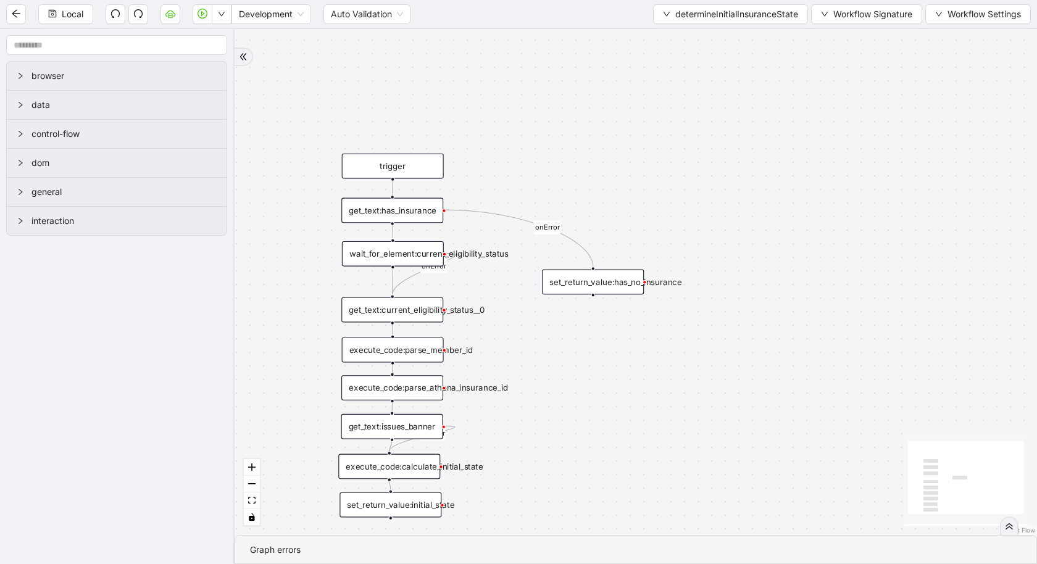
drag, startPoint x: 519, startPoint y: 371, endPoint x: 561, endPoint y: 372, distance: 42.0
click at [562, 372] on div "onError onError onError trigger get_text:issues_banner get_text:current_eligibi…" at bounding box center [636, 282] width 803 height 506
click at [320, 240] on div "onError onError onError trigger get_text:issues_banner get_text:current_eligibi…" at bounding box center [636, 282] width 803 height 506
click at [378, 351] on div "execute_code:parse_member_id" at bounding box center [395, 348] width 102 height 25
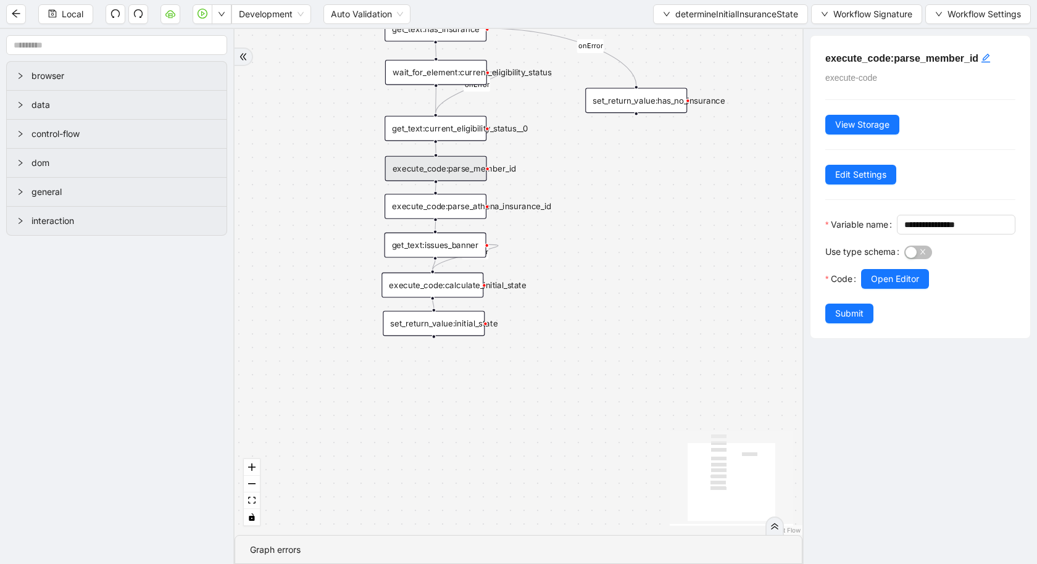
drag, startPoint x: 315, startPoint y: 411, endPoint x: 359, endPoint y: 228, distance: 187.8
click at [360, 228] on div "onError onError onError trigger get_text:issues_banner get_text:current_eligibi…" at bounding box center [519, 282] width 568 height 506
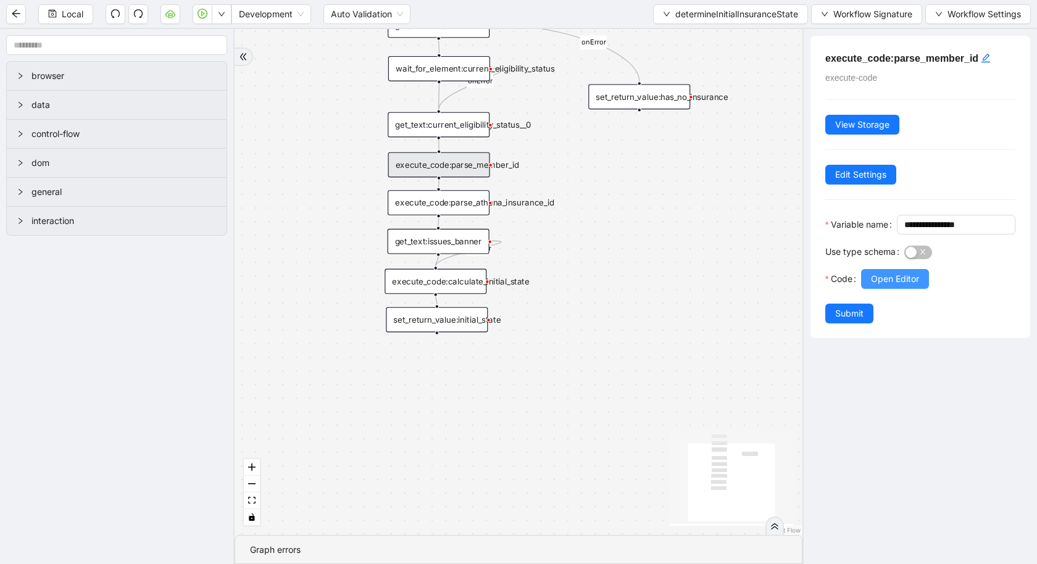
click at [900, 286] on span "Open Editor" at bounding box center [895, 279] width 48 height 14
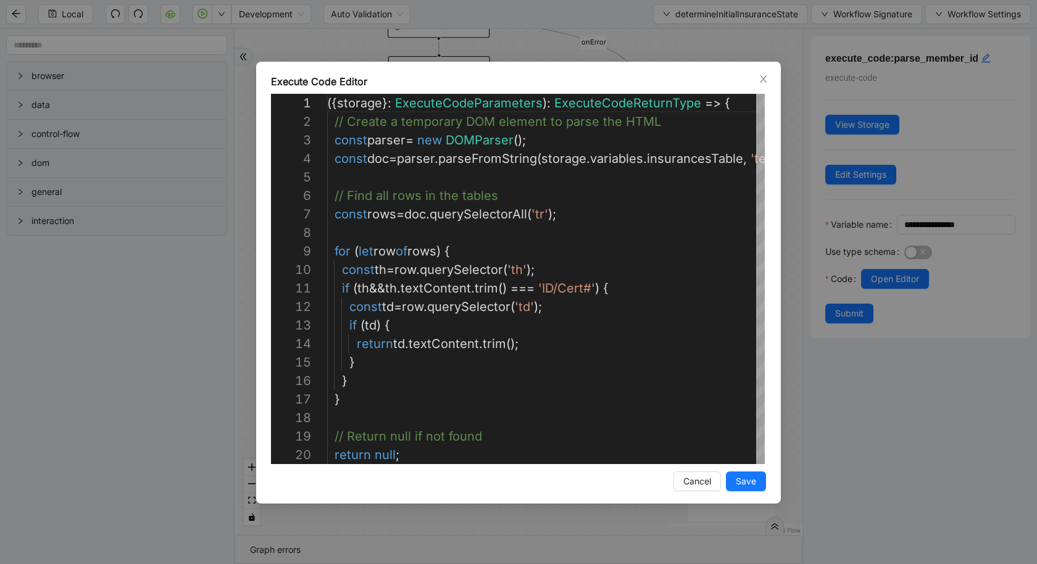
scroll to position [185, 0]
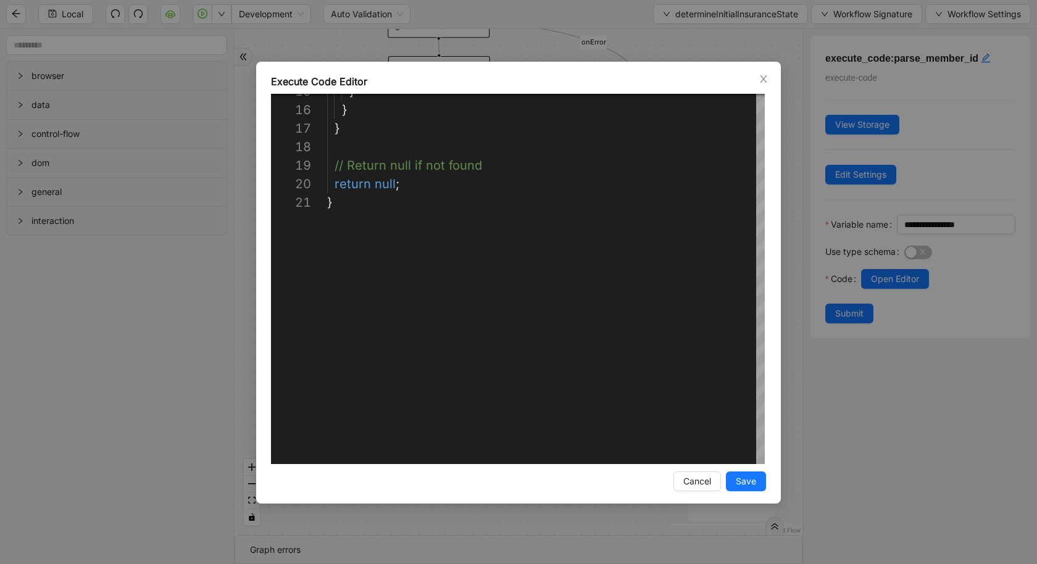
click at [161, 432] on div "**********" at bounding box center [518, 282] width 1037 height 564
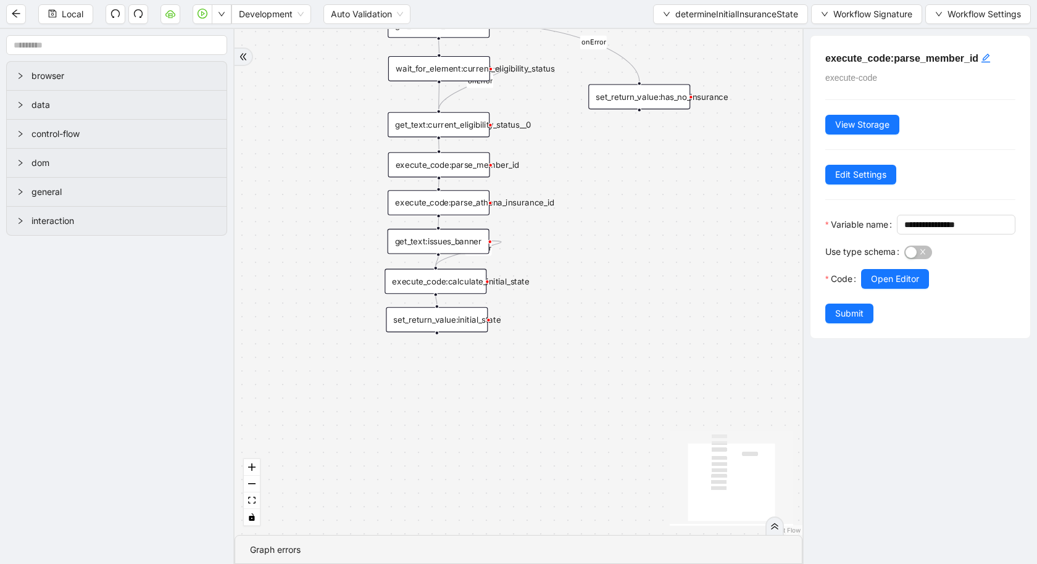
click at [441, 205] on div "execute_code:parse_athena_insurance_id" at bounding box center [439, 202] width 102 height 25
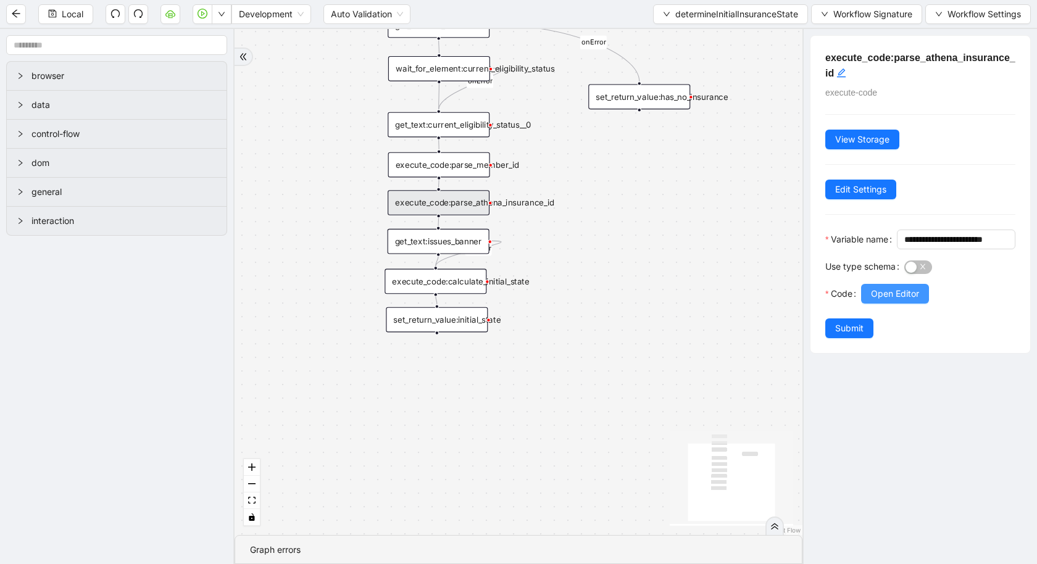
click at [908, 301] on span "Open Editor" at bounding box center [895, 294] width 48 height 14
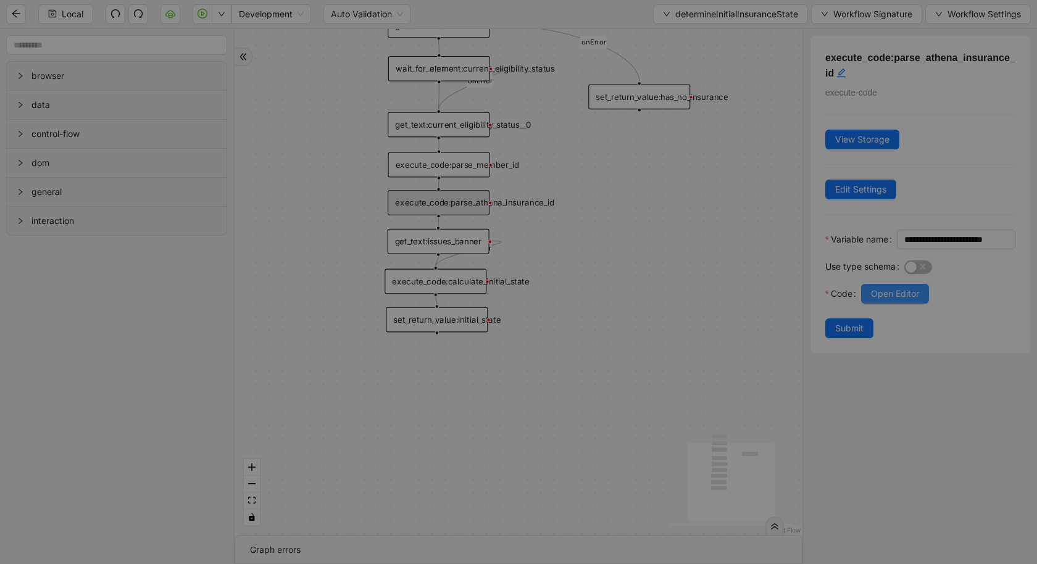
scroll to position [167, 0]
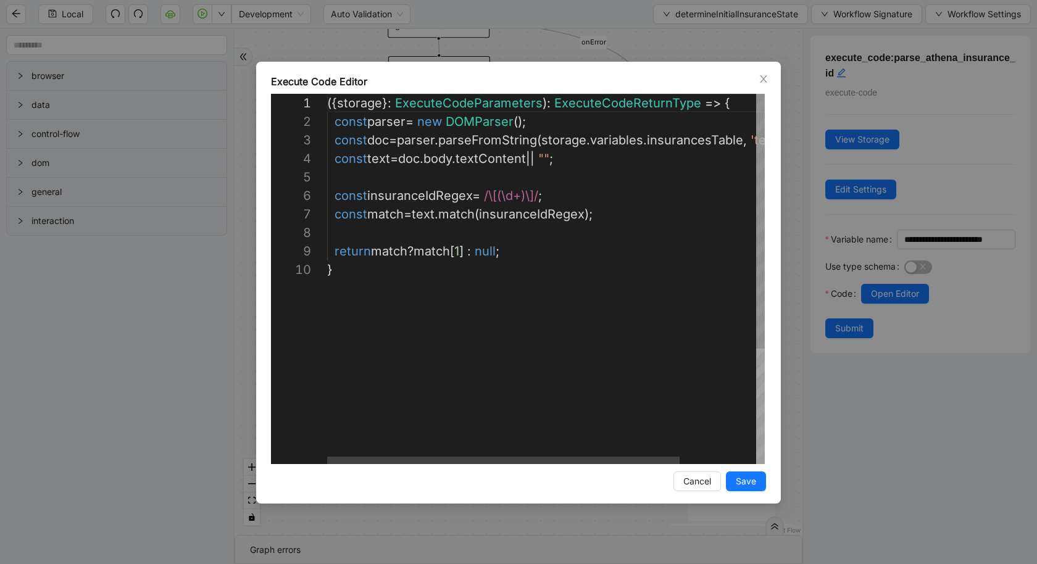
click at [497, 349] on div "({ storage }: ExecuteCodeParameters ): ExecuteCodeReturnType => { const parser …" at bounding box center [593, 362] width 532 height 537
click at [81, 383] on div "**********" at bounding box center [518, 282] width 1037 height 564
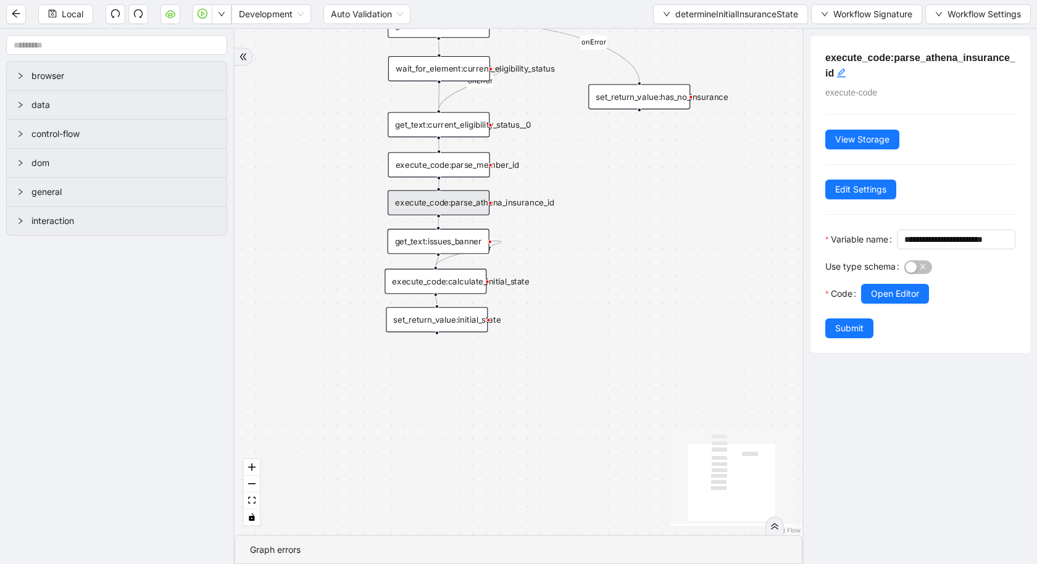
click at [431, 286] on div "execute_code:calculate_initial_state" at bounding box center [436, 281] width 102 height 25
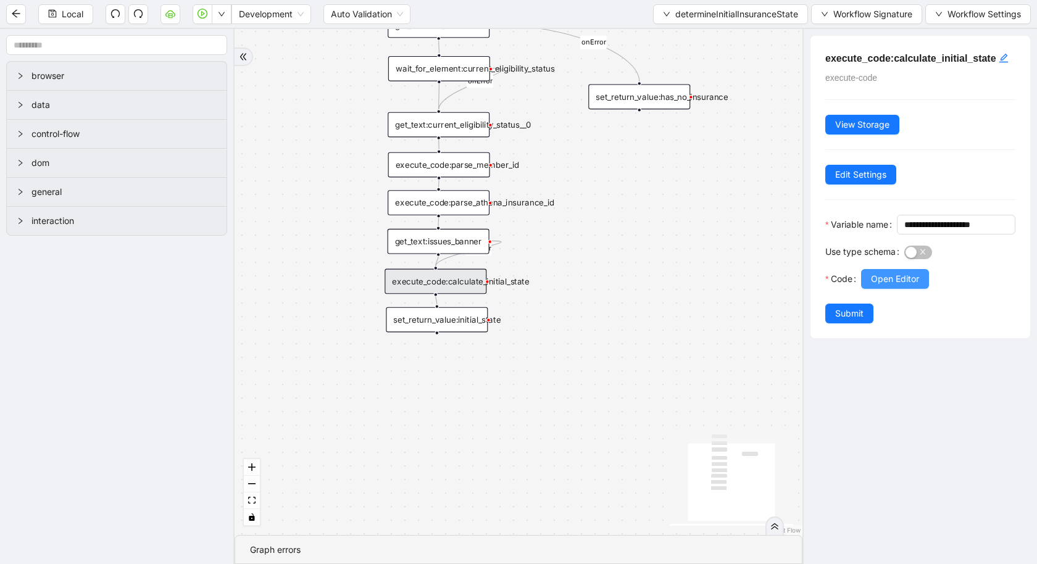
click at [915, 286] on span "Open Editor" at bounding box center [895, 279] width 48 height 14
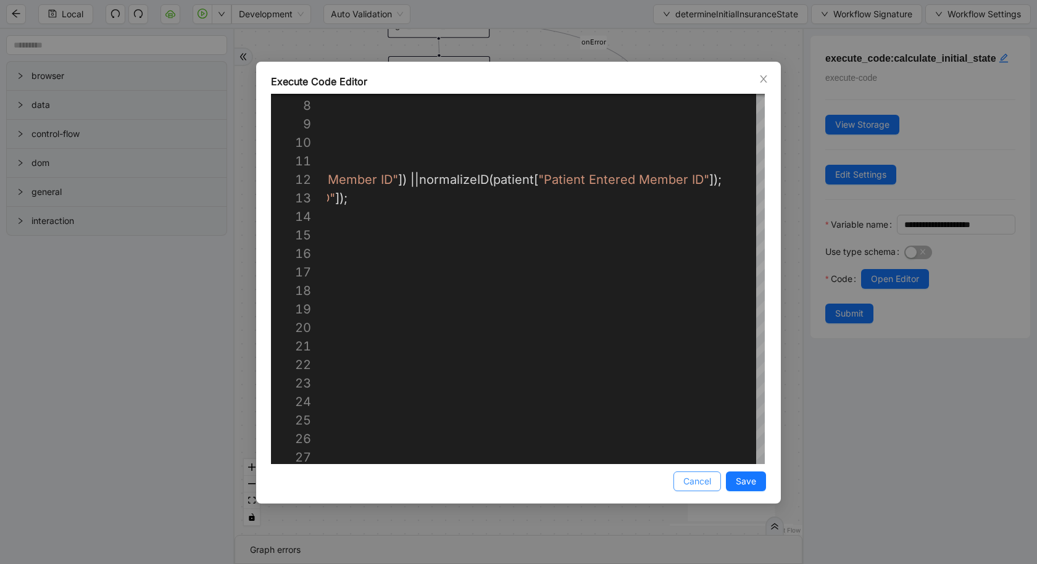
click at [709, 480] on span "Cancel" at bounding box center [697, 482] width 28 height 14
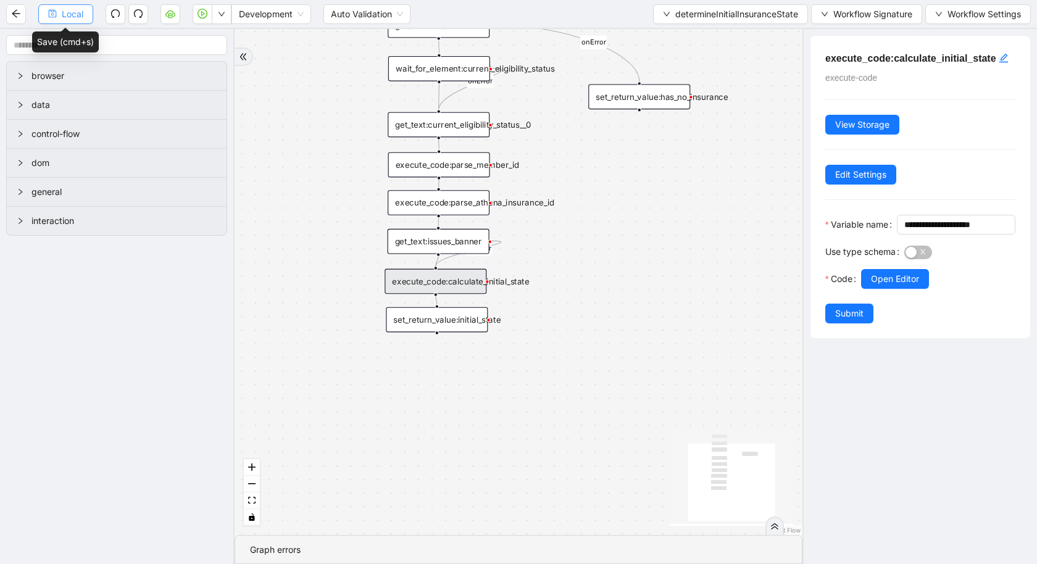
click at [74, 19] on span "Local" at bounding box center [73, 14] width 22 height 14
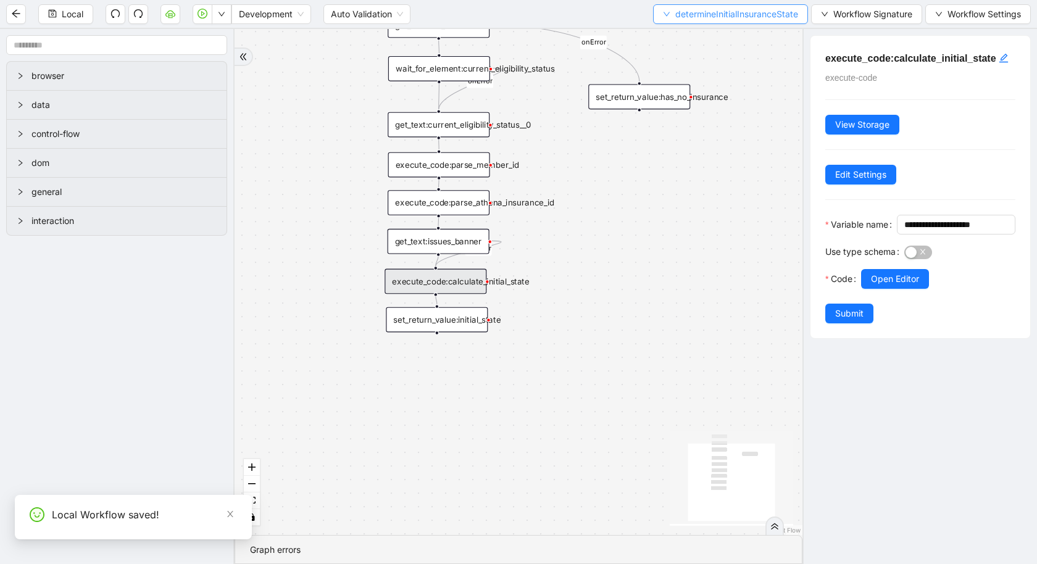
click at [703, 19] on span "determineInitialInsuranceState" at bounding box center [736, 14] width 123 height 14
click at [695, 38] on span "Select" at bounding box center [729, 38] width 136 height 14
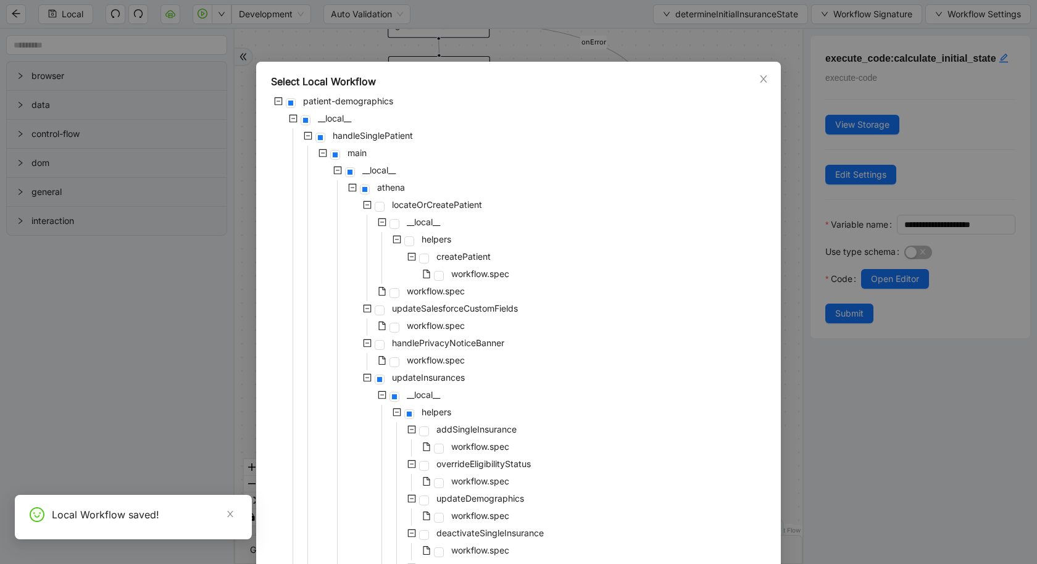
scroll to position [880, 0]
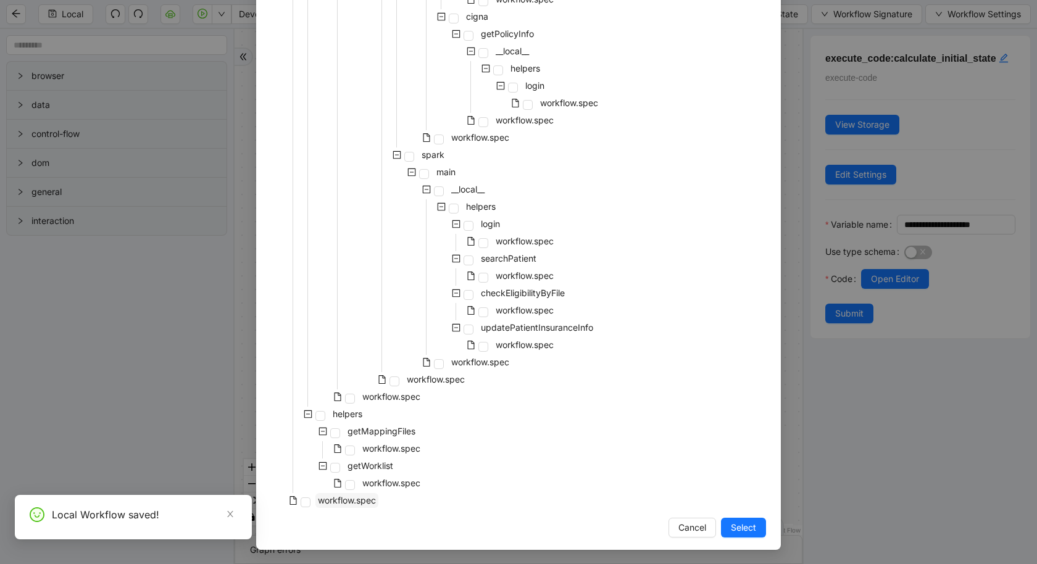
click at [340, 502] on span "workflow.spec" at bounding box center [347, 500] width 58 height 10
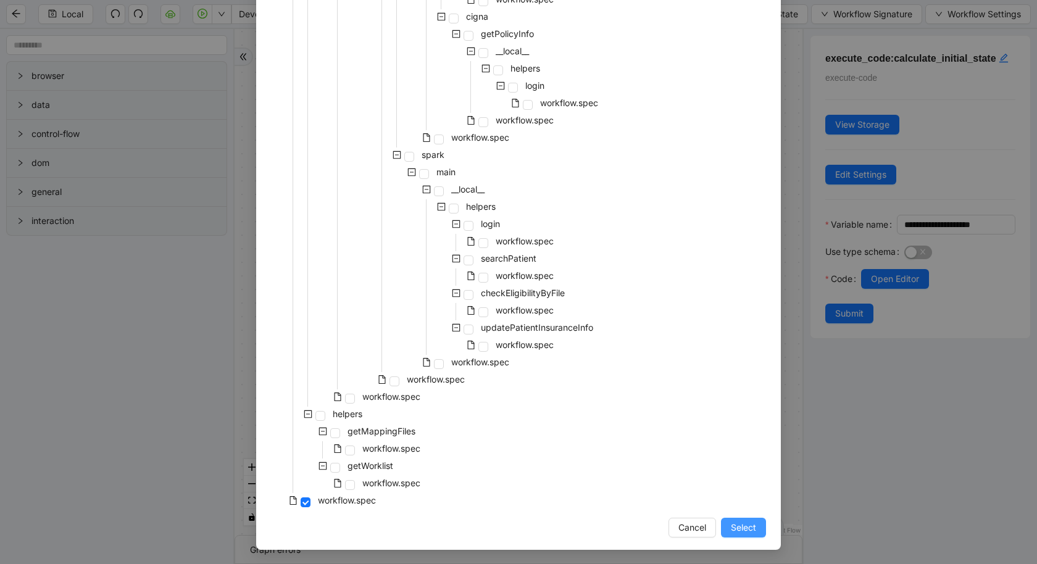
click at [745, 529] on span "Select" at bounding box center [743, 528] width 25 height 14
click at [536, 341] on div "onError onError onError trigger get_text:issues_banner get_text:current_eligibi…" at bounding box center [519, 282] width 568 height 506
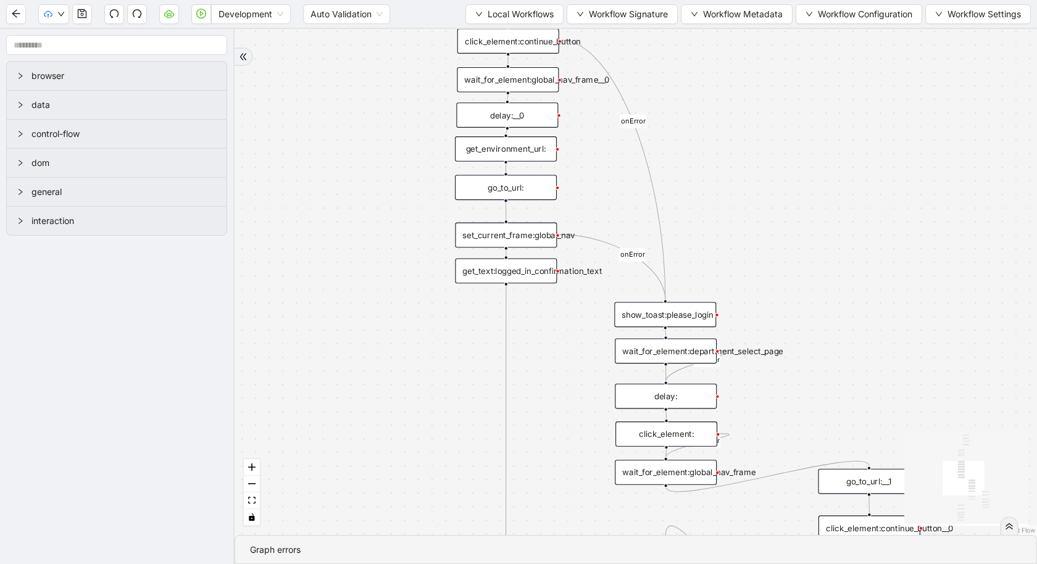
click at [486, 348] on div "has_unprocessed_items onError onError onError onError onError onError trigger l…" at bounding box center [636, 282] width 803 height 506
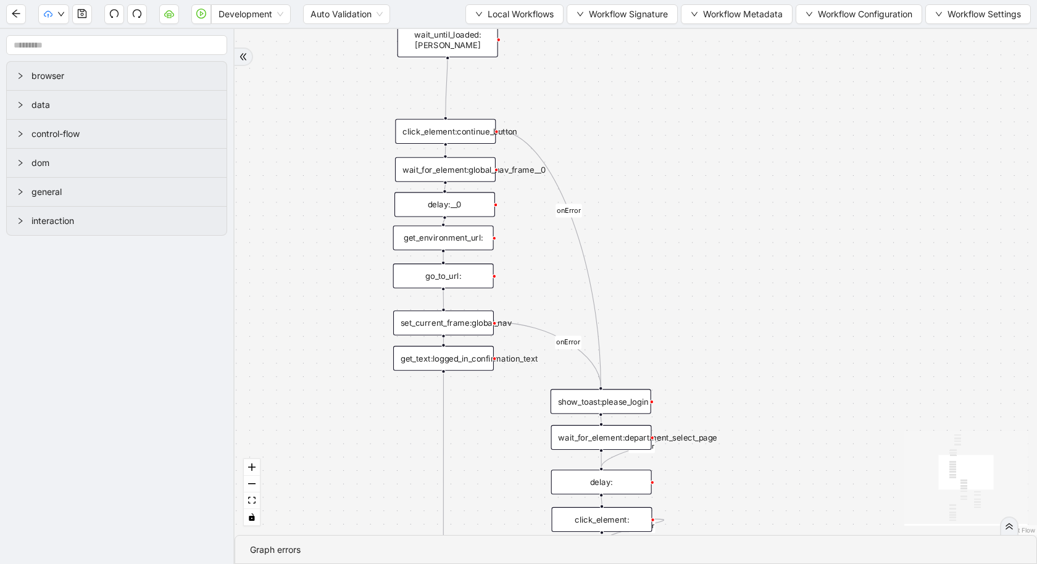
drag, startPoint x: 335, startPoint y: 455, endPoint x: 273, endPoint y: 542, distance: 106.4
click at [273, 542] on section "has_unprocessed_items onError onError onError onError onError onError trigger l…" at bounding box center [636, 296] width 803 height 535
click at [523, 8] on span "Local Workflows" at bounding box center [521, 14] width 66 height 14
click at [500, 35] on span "Select" at bounding box center [512, 38] width 80 height 14
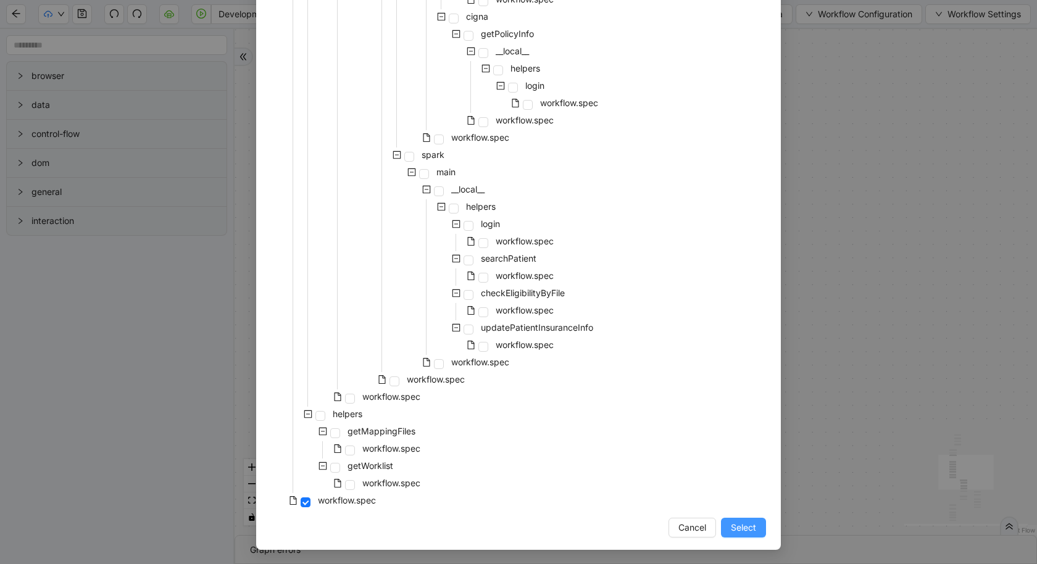
click at [748, 532] on span "Select" at bounding box center [743, 528] width 25 height 14
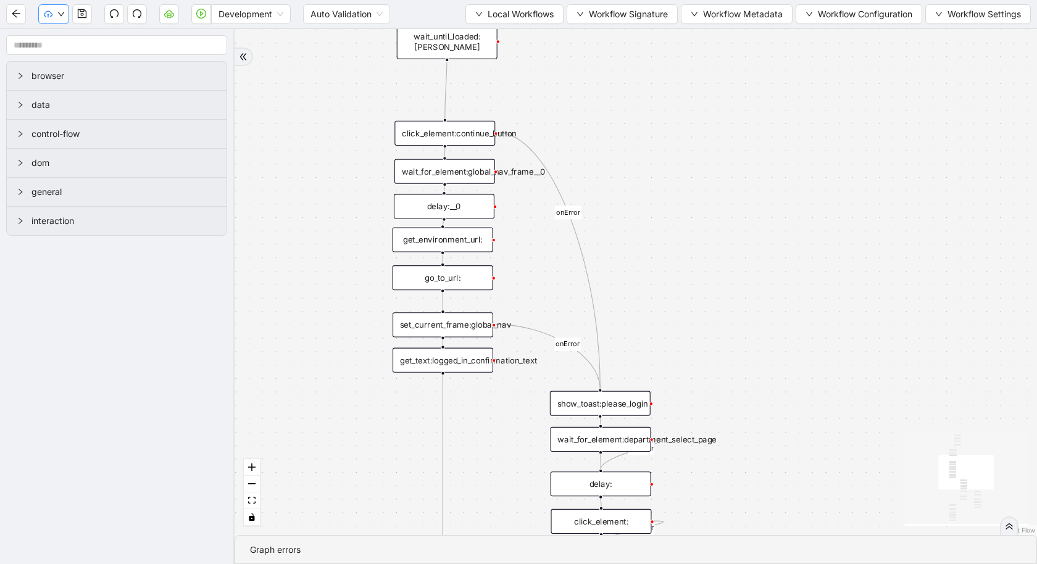
click at [75, 15] on button "button" at bounding box center [82, 14] width 20 height 20
click at [64, 14] on button "button" at bounding box center [53, 14] width 31 height 20
click at [102, 57] on span "Prod: Update Needed" at bounding box center [93, 58] width 90 height 14
